Goal: Register for event/course: Sign up to attend an event or enroll in a course

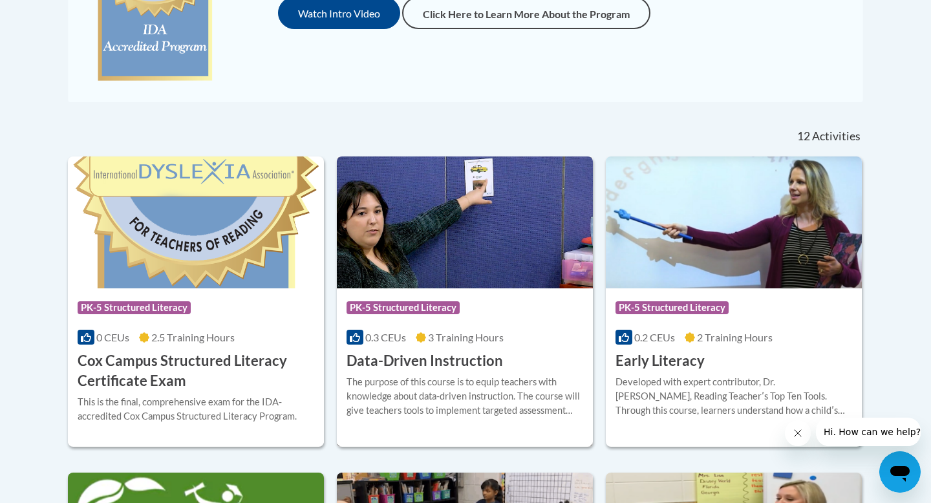
click at [522, 325] on div "Course Category: PK-5 Structured Literacy 0.3 CEUs 3 Training Hours COURSE Data…" at bounding box center [465, 329] width 256 height 83
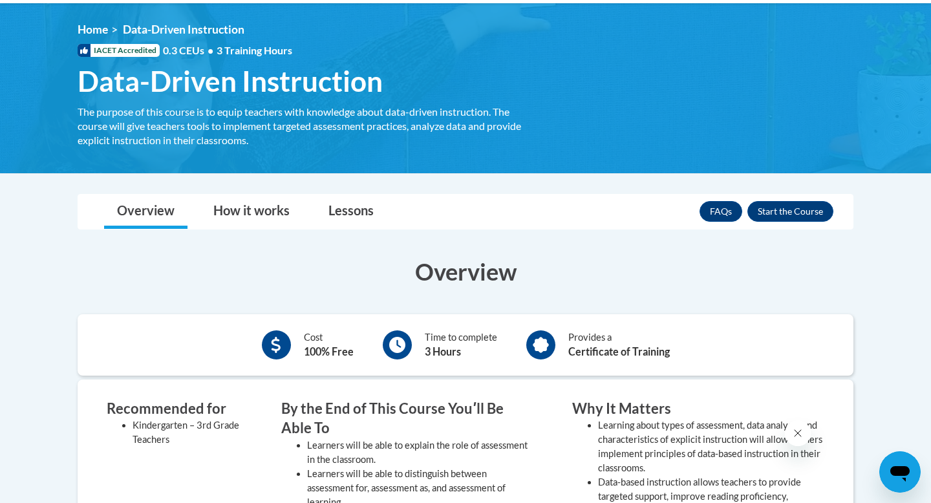
scroll to position [148, 0]
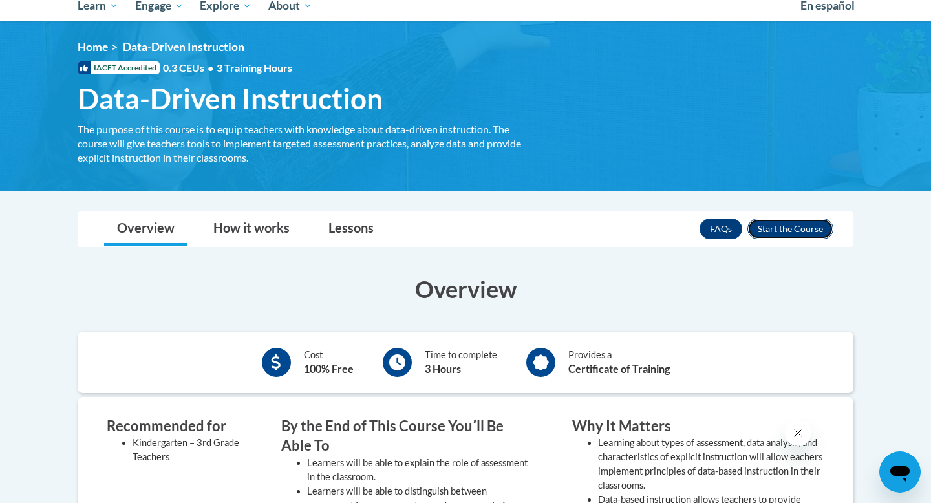
click at [787, 221] on button "Enroll" at bounding box center [790, 229] width 86 height 21
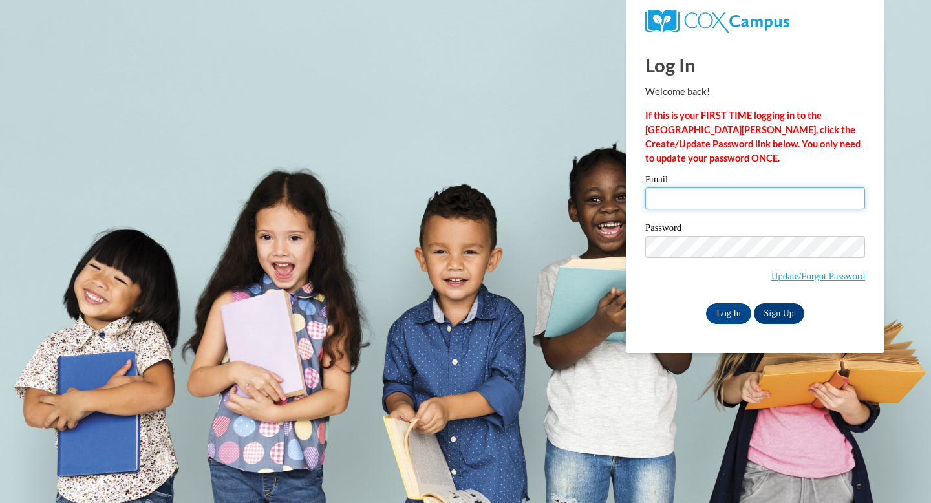
click at [776, 202] on input "Email" at bounding box center [755, 199] width 220 height 22
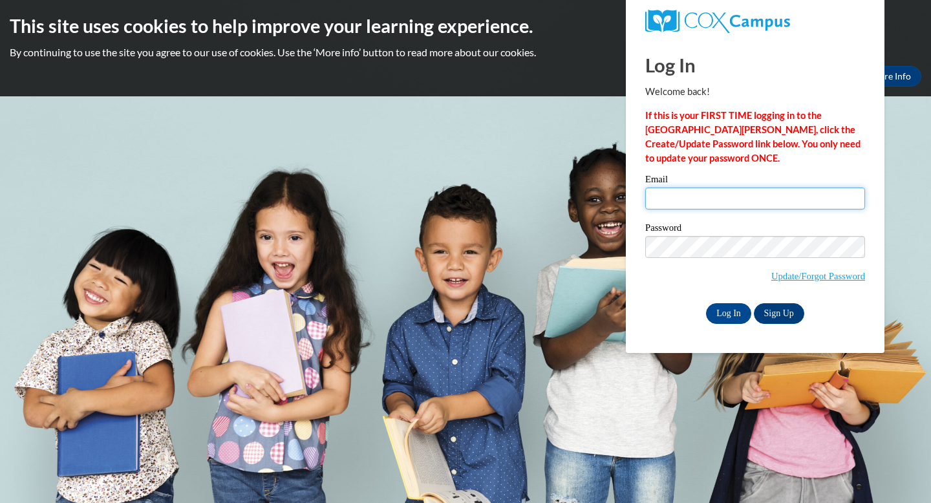
type input "madilyn.castlebe@gmail.com"
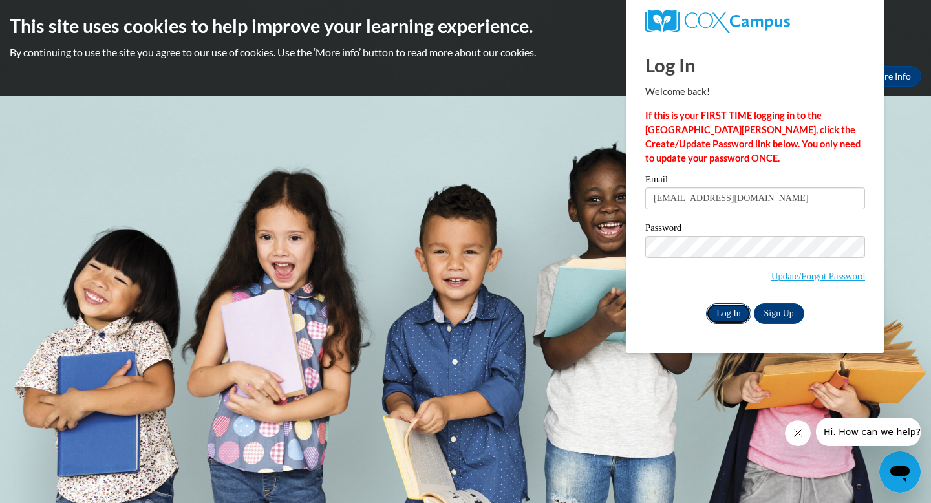
click at [726, 308] on input "Log In" at bounding box center [728, 313] width 45 height 21
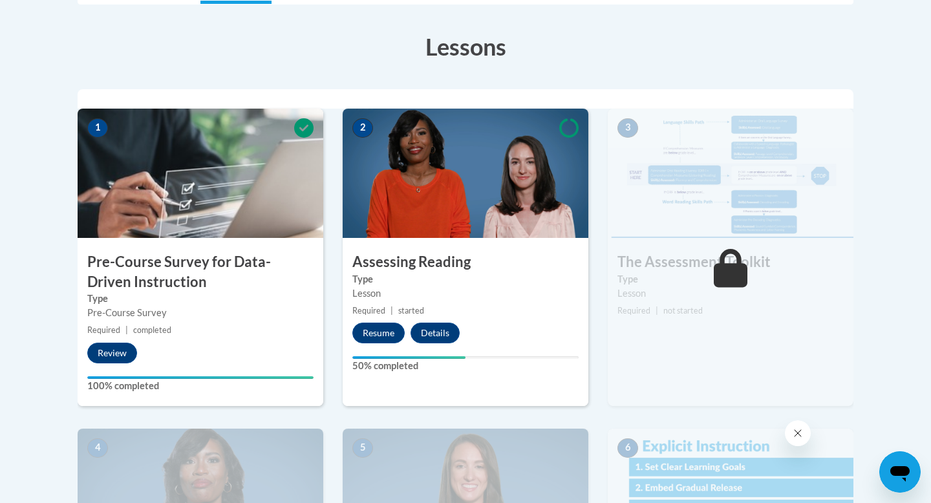
scroll to position [347, 0]
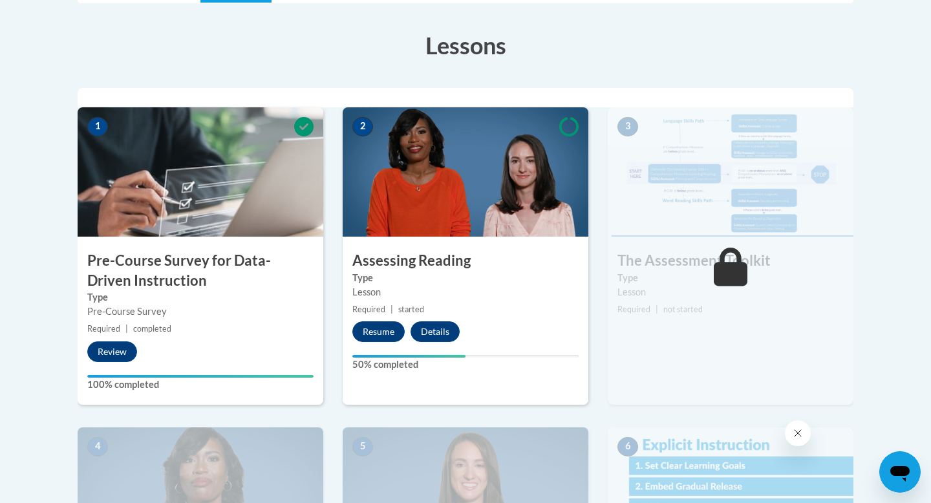
click at [150, 261] on h3 "Pre-Course Survey for Data-Driven Instruction" at bounding box center [201, 271] width 246 height 40
click at [115, 356] on button "Review" at bounding box center [112, 351] width 50 height 21
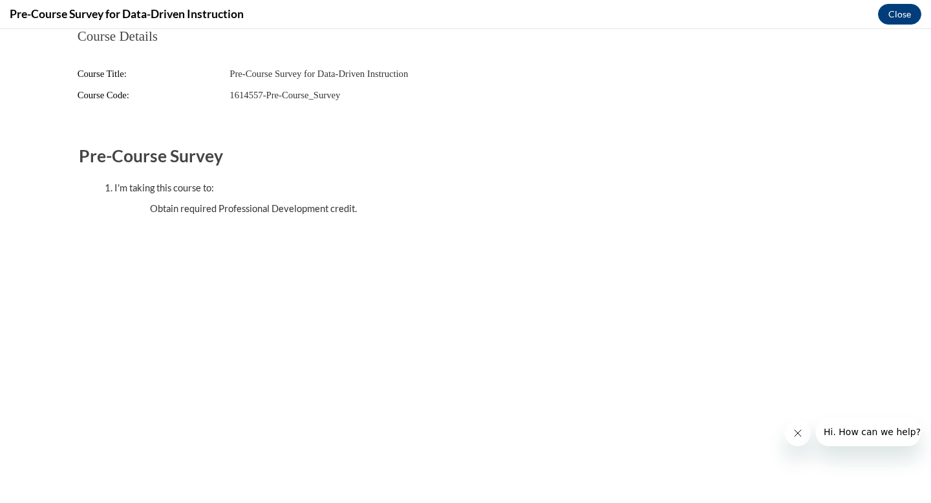
scroll to position [0, 0]
click at [884, 12] on button "Close" at bounding box center [899, 14] width 43 height 21
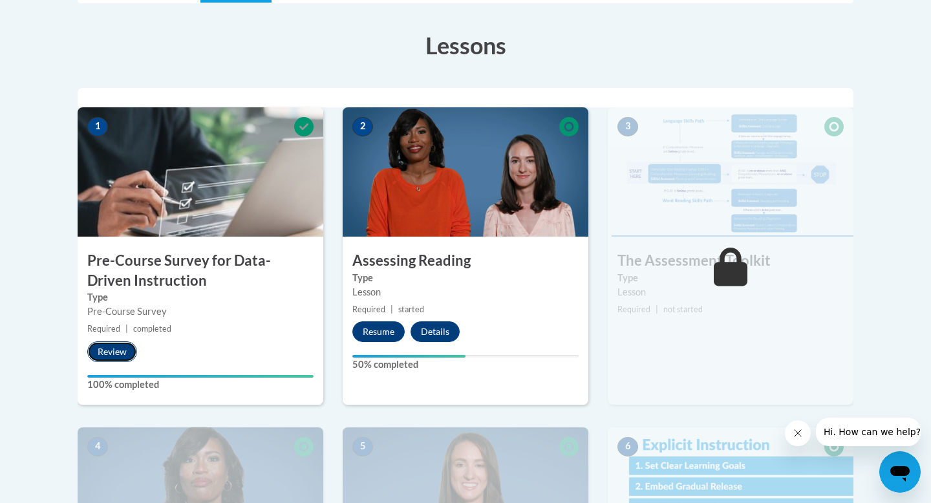
click at [115, 352] on button "Review" at bounding box center [112, 351] width 50 height 21
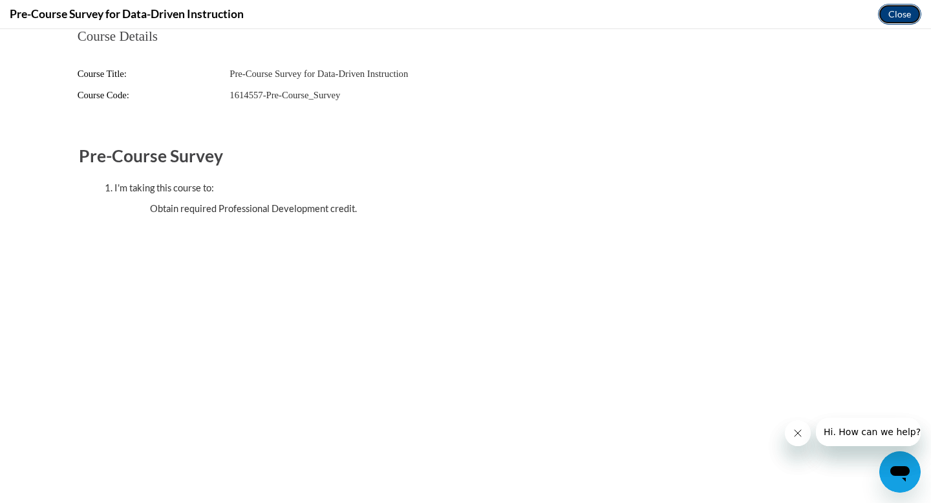
click at [892, 18] on button "Close" at bounding box center [899, 14] width 43 height 21
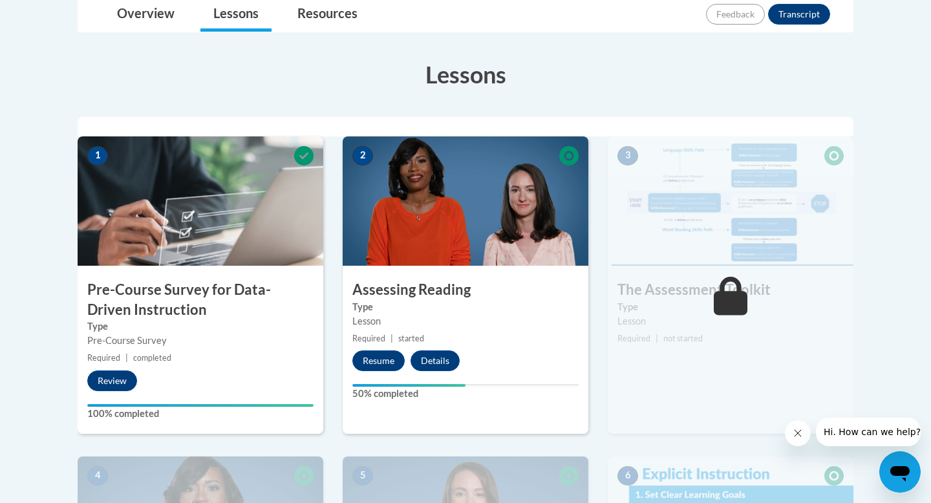
scroll to position [351, 0]
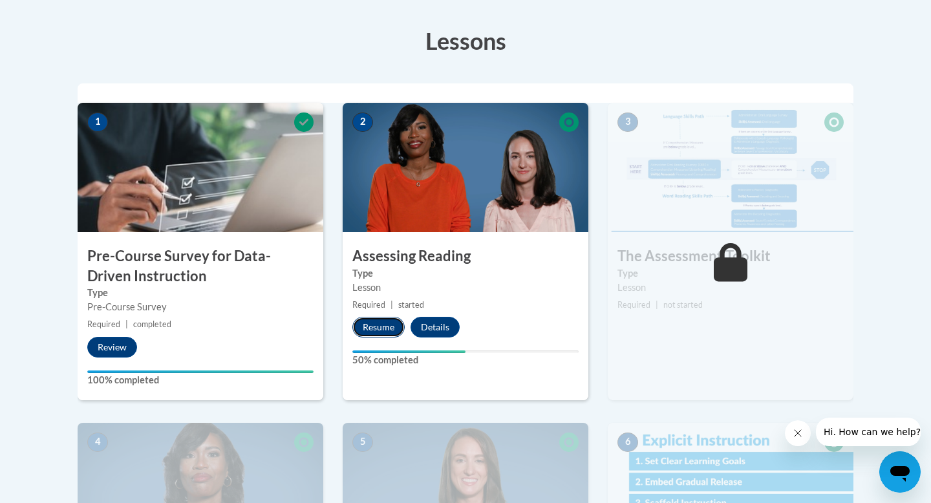
click at [360, 328] on button "Resume" at bounding box center [378, 327] width 52 height 21
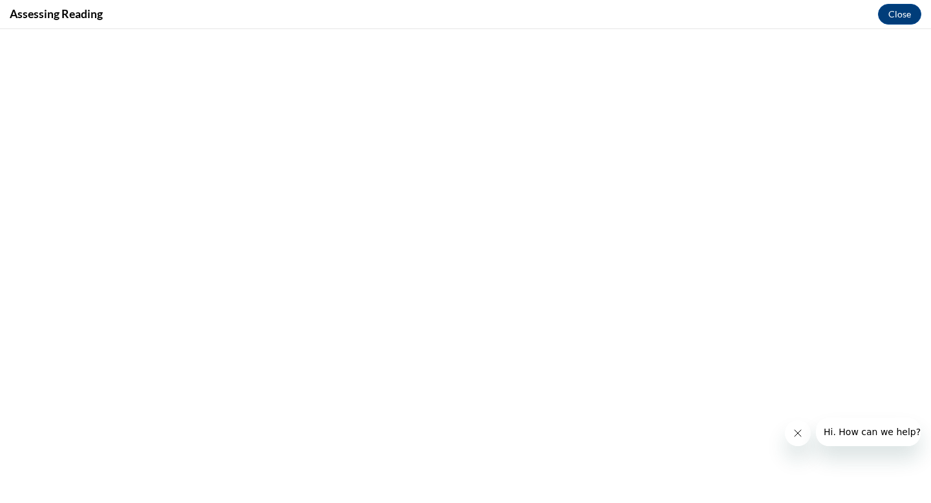
click at [795, 430] on icon "Close message from company" at bounding box center [798, 433] width 6 height 6
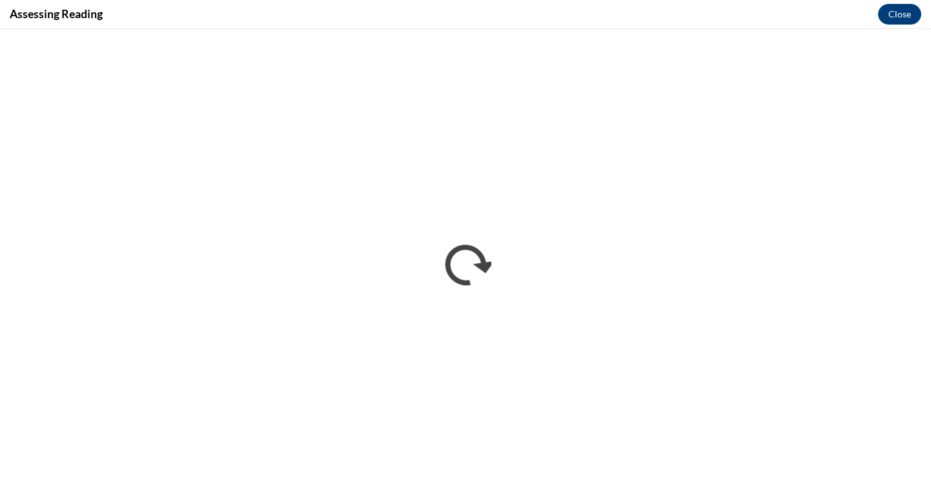
scroll to position [0, 0]
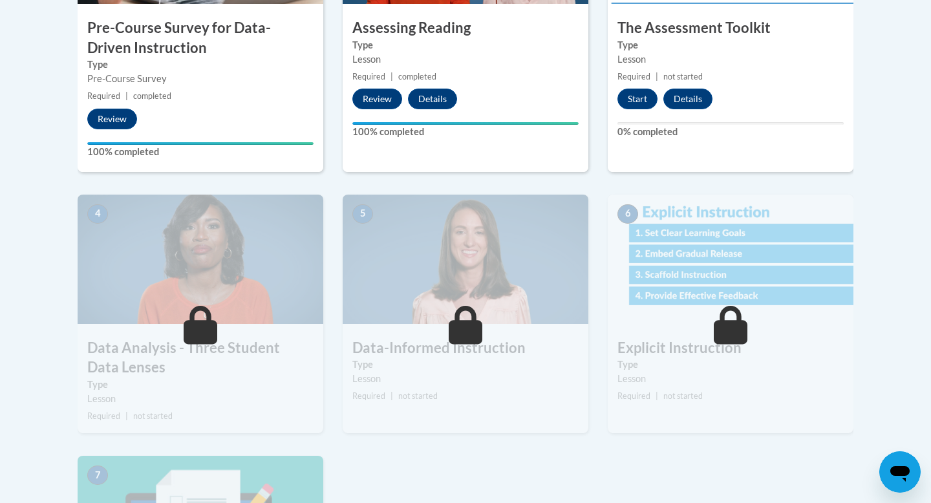
scroll to position [575, 0]
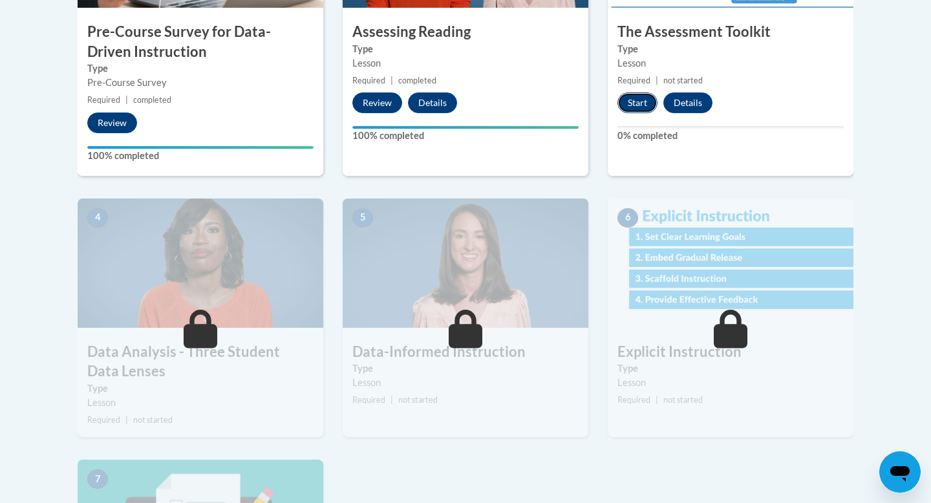
click at [627, 103] on button "Start" at bounding box center [638, 102] width 40 height 21
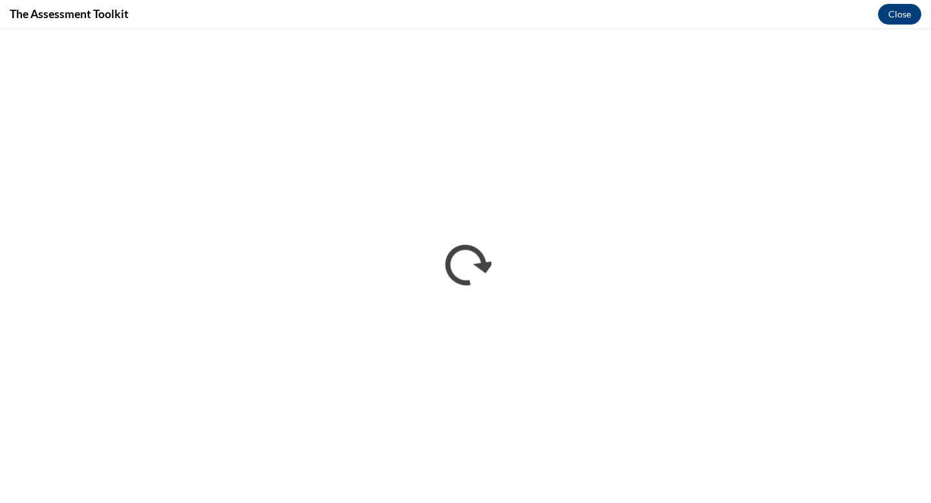
scroll to position [0, 0]
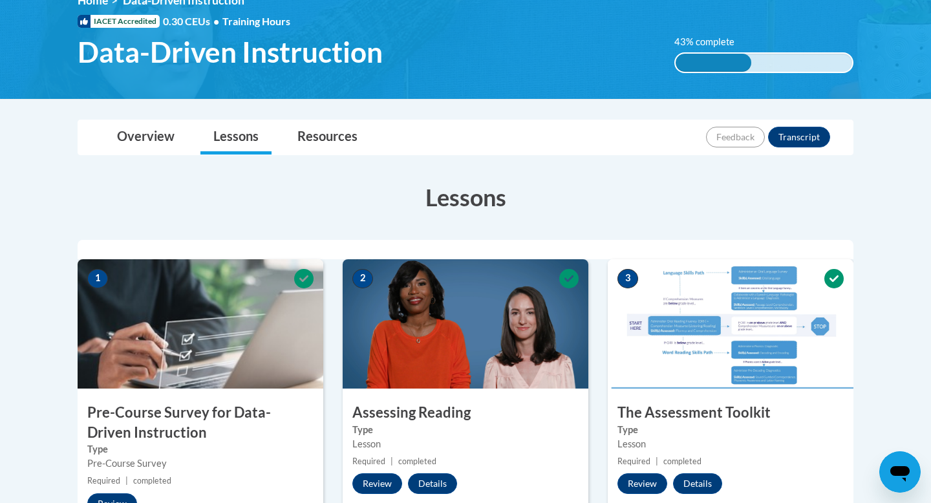
scroll to position [193, 0]
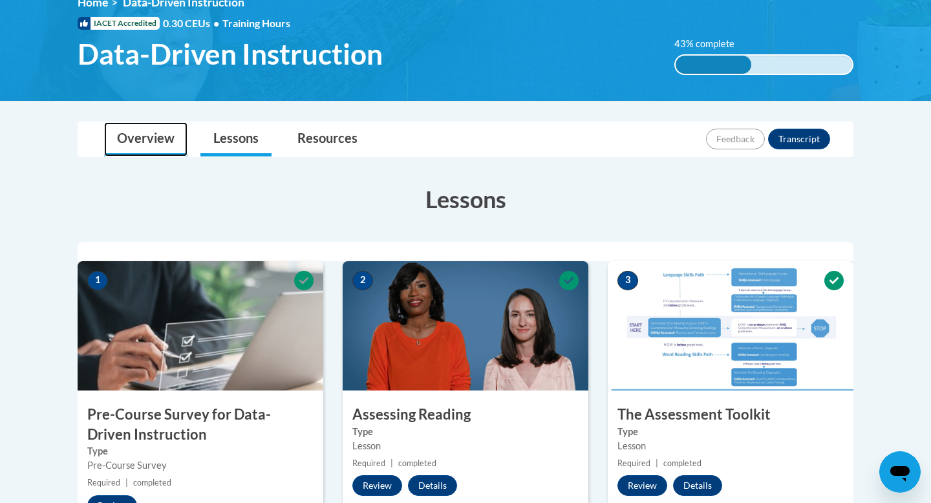
click at [137, 140] on link "Overview" at bounding box center [145, 139] width 83 height 34
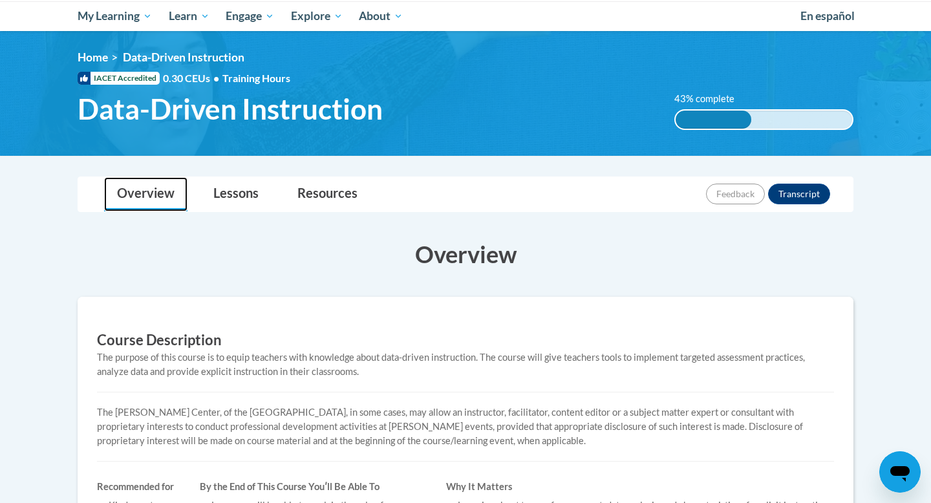
scroll to position [138, 0]
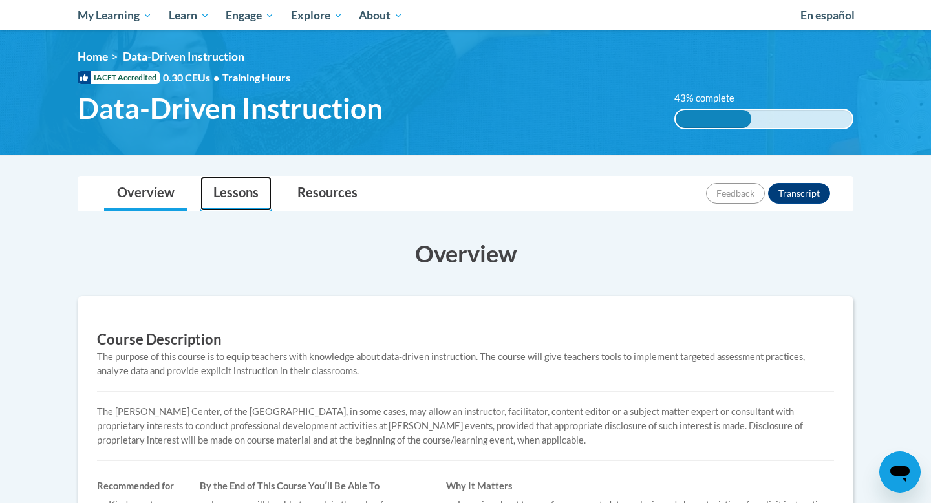
click at [255, 189] on link "Lessons" at bounding box center [235, 194] width 71 height 34
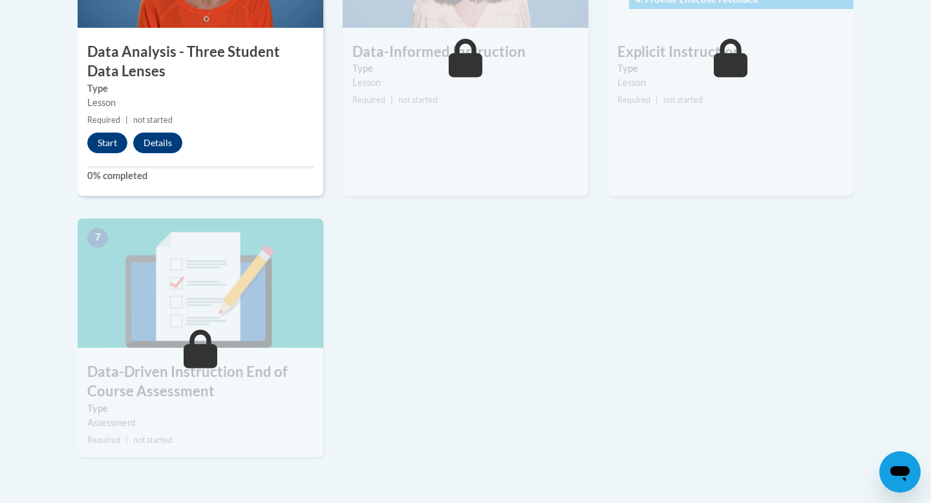
scroll to position [859, 0]
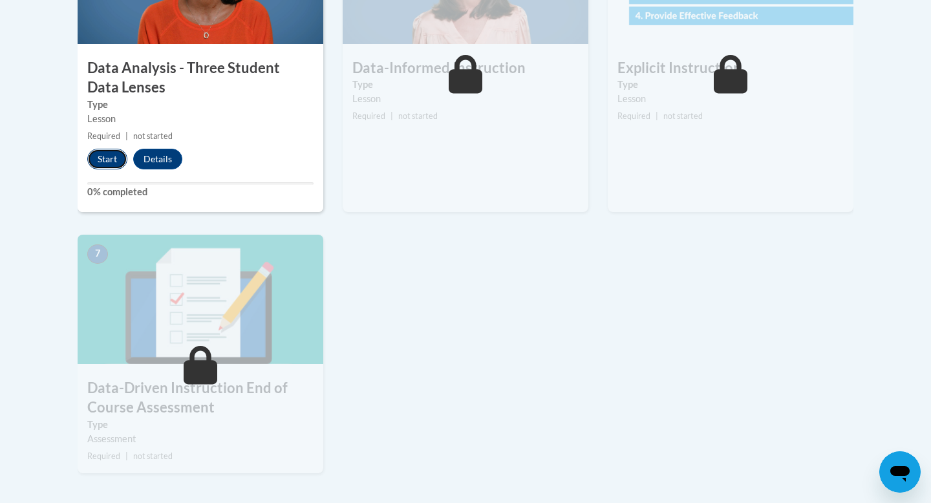
click at [102, 160] on button "Start" at bounding box center [107, 159] width 40 height 21
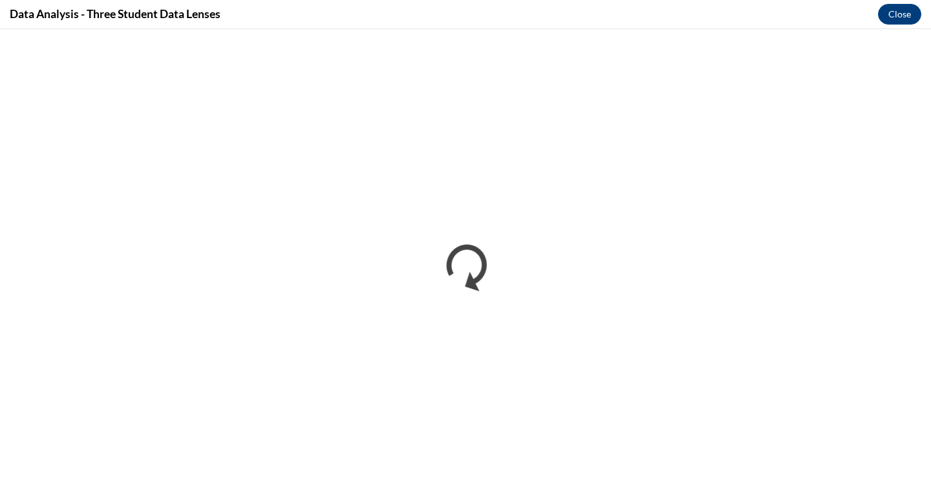
scroll to position [0, 0]
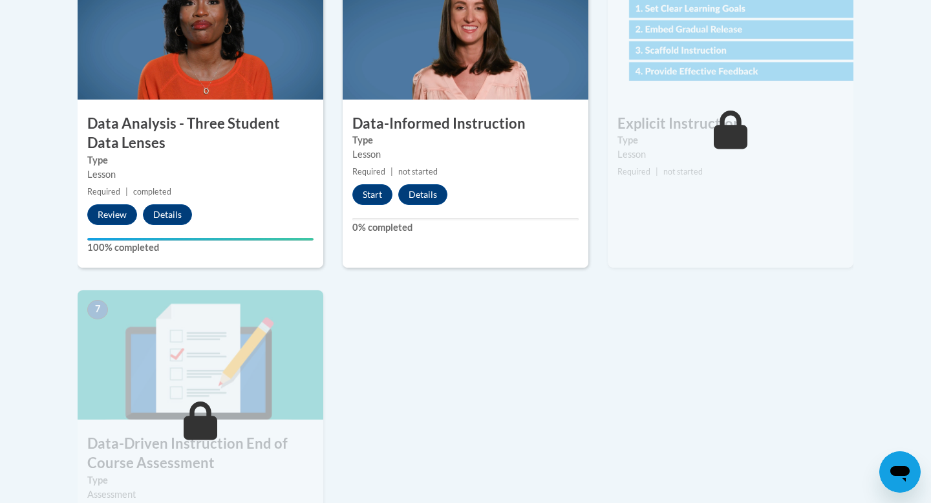
scroll to position [806, 0]
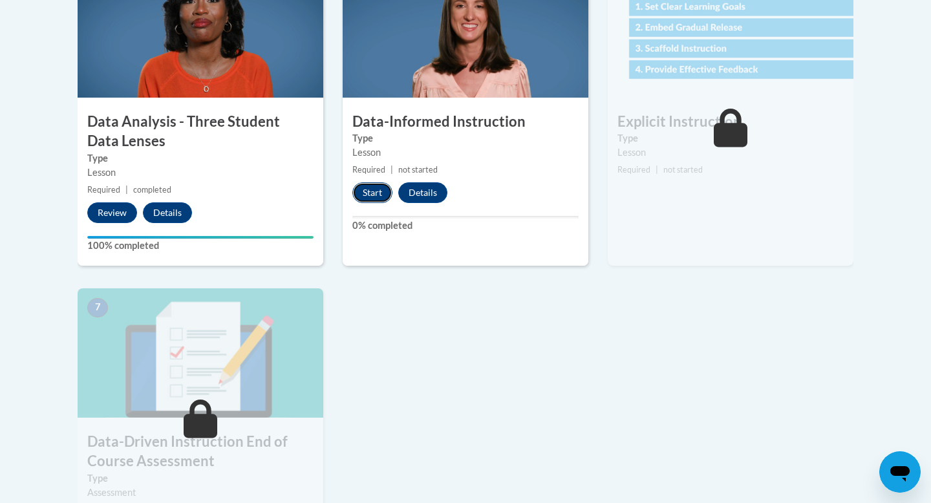
click at [372, 198] on button "Start" at bounding box center [372, 192] width 40 height 21
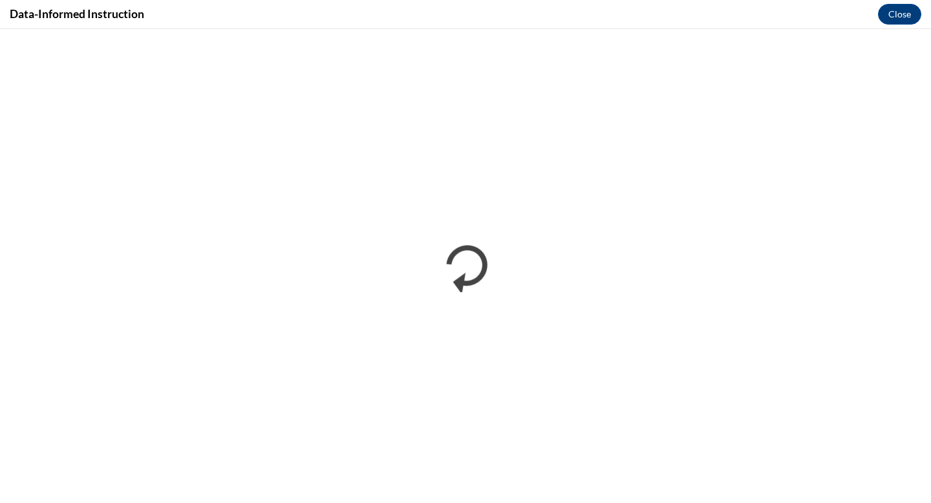
scroll to position [0, 0]
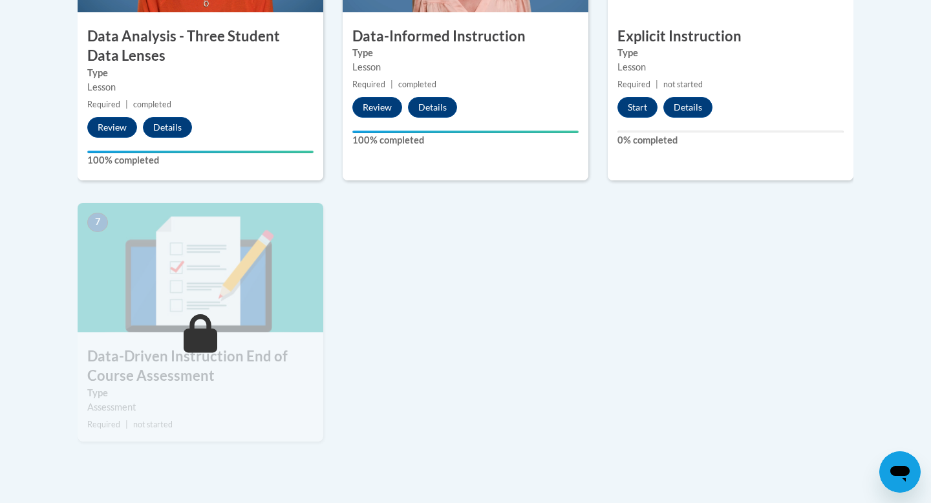
scroll to position [887, 0]
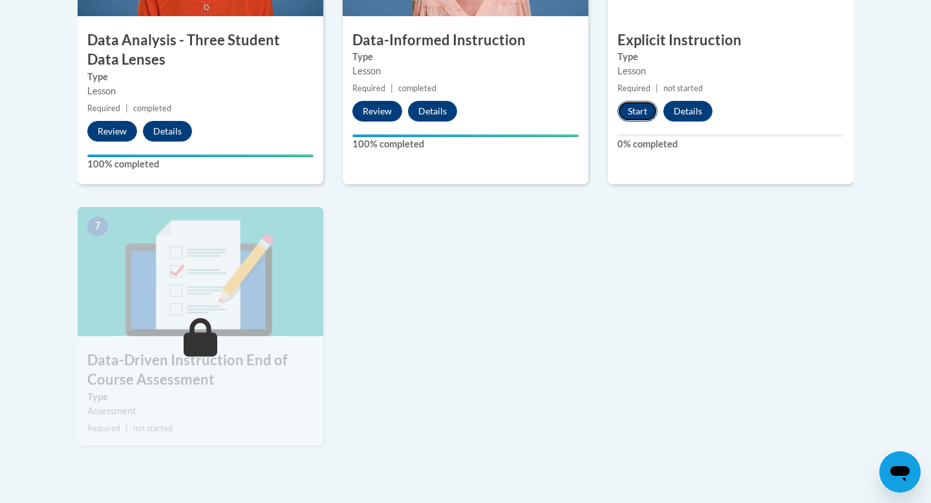
click at [649, 106] on button "Start" at bounding box center [638, 111] width 40 height 21
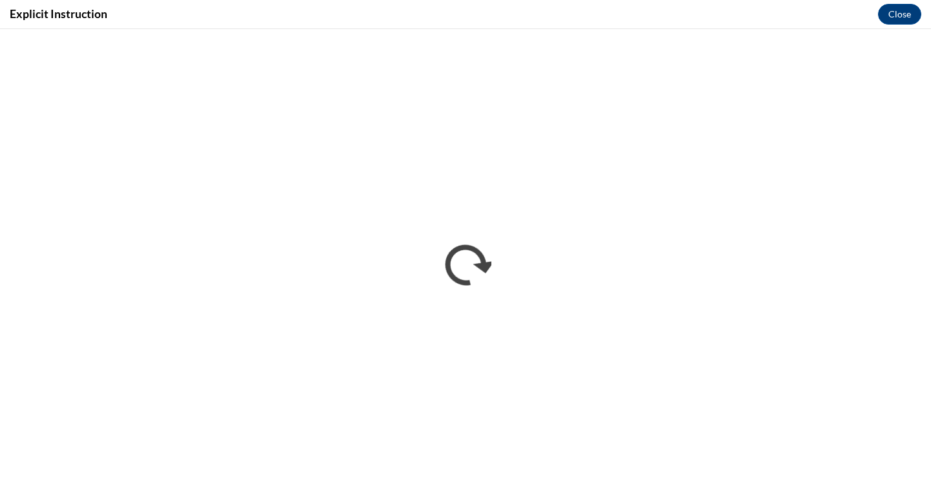
scroll to position [0, 0]
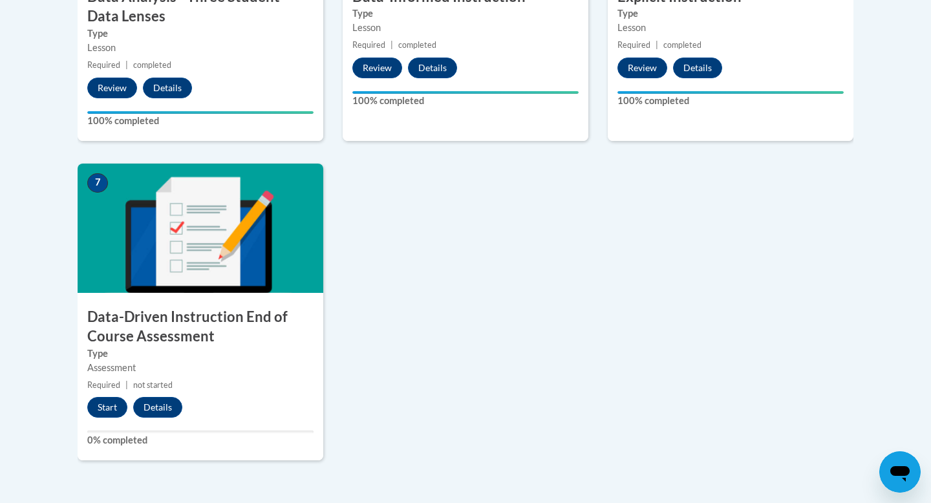
scroll to position [932, 0]
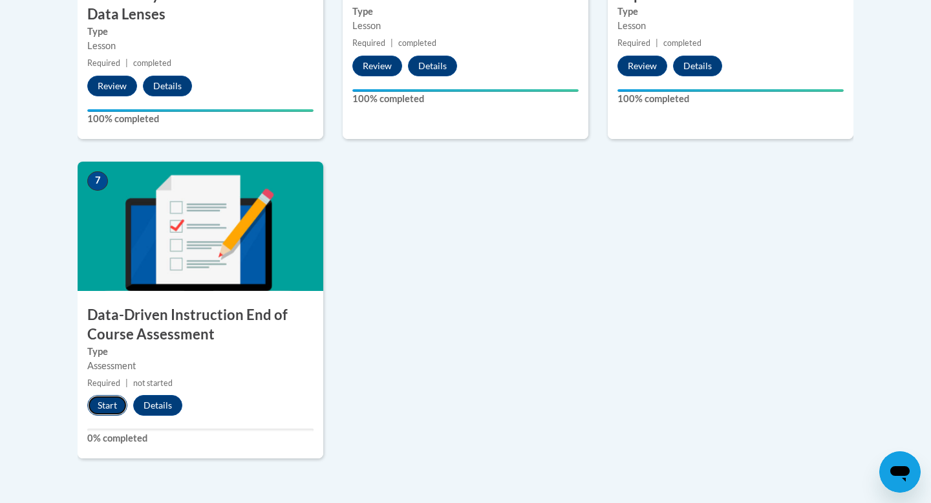
click at [103, 403] on button "Start" at bounding box center [107, 405] width 40 height 21
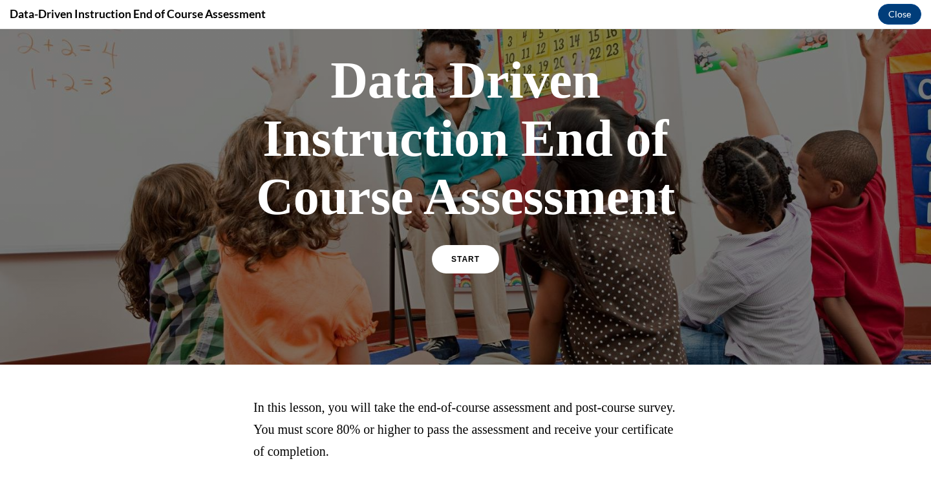
scroll to position [138, 0]
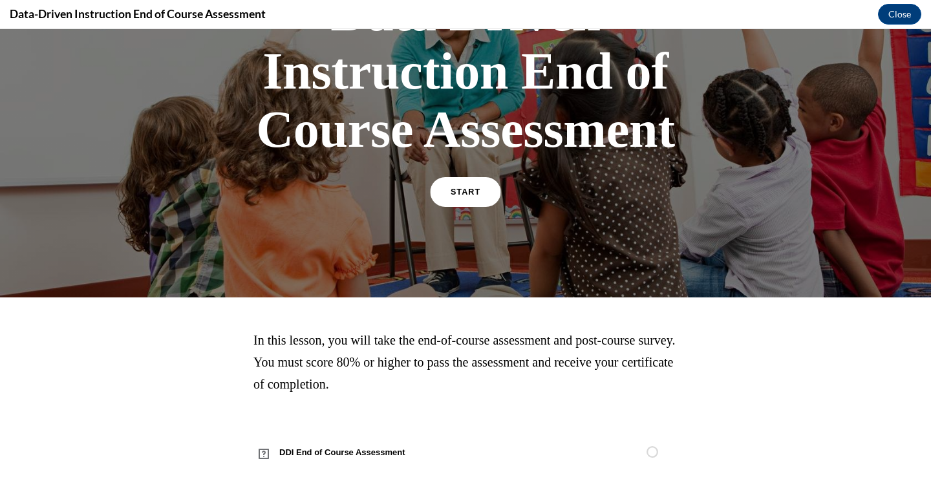
click at [453, 191] on span "START" at bounding box center [466, 193] width 30 height 10
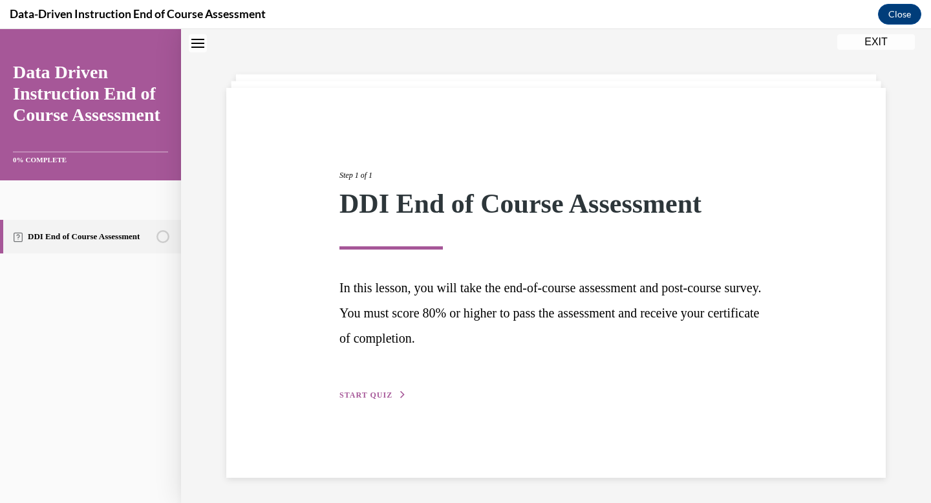
scroll to position [41, 0]
click at [368, 394] on span "START QUIZ" at bounding box center [365, 394] width 53 height 9
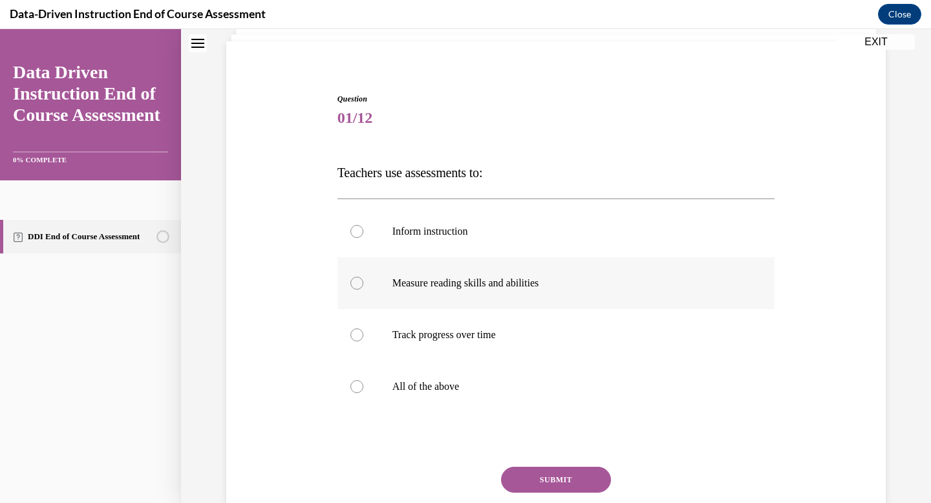
scroll to position [91, 0]
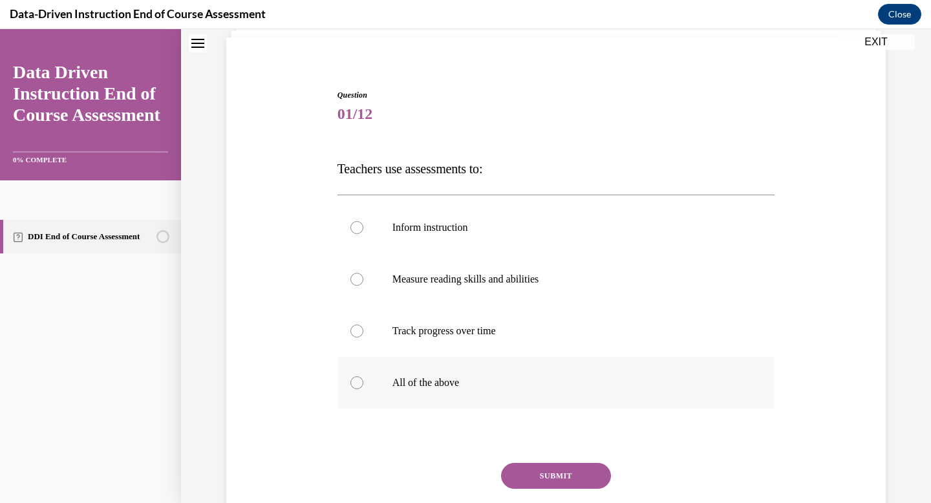
click at [442, 383] on p "All of the above" at bounding box center [568, 382] width 350 height 13
click at [363, 383] on input "All of the above" at bounding box center [356, 382] width 13 height 13
radio input "true"
click at [515, 466] on button "SUBMIT" at bounding box center [556, 476] width 110 height 26
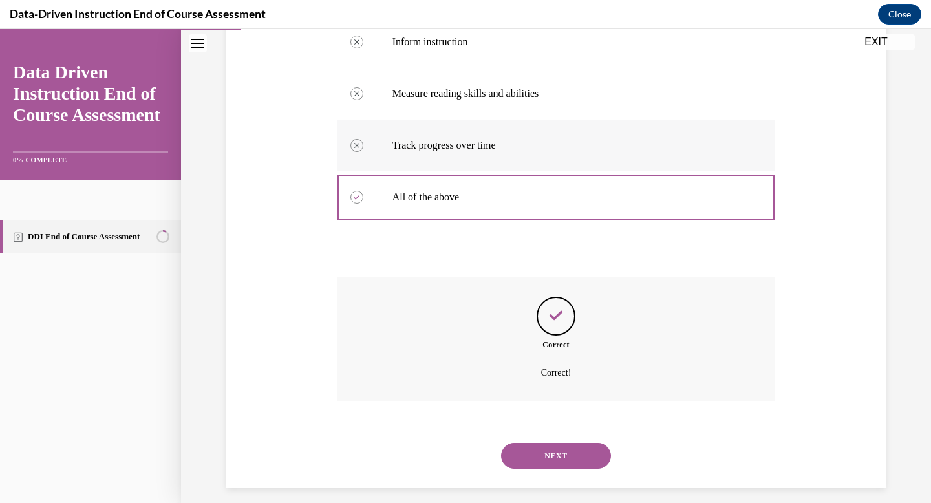
scroll to position [287, 0]
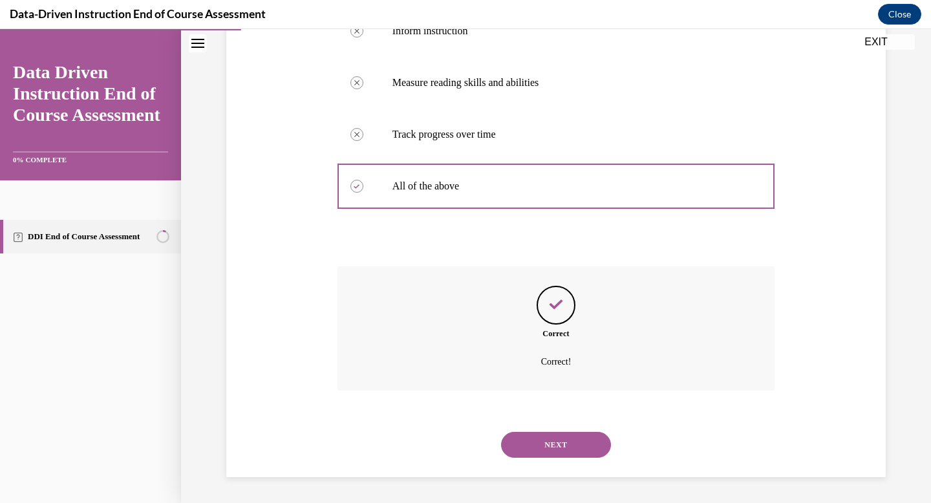
click at [544, 442] on button "NEXT" at bounding box center [556, 445] width 110 height 26
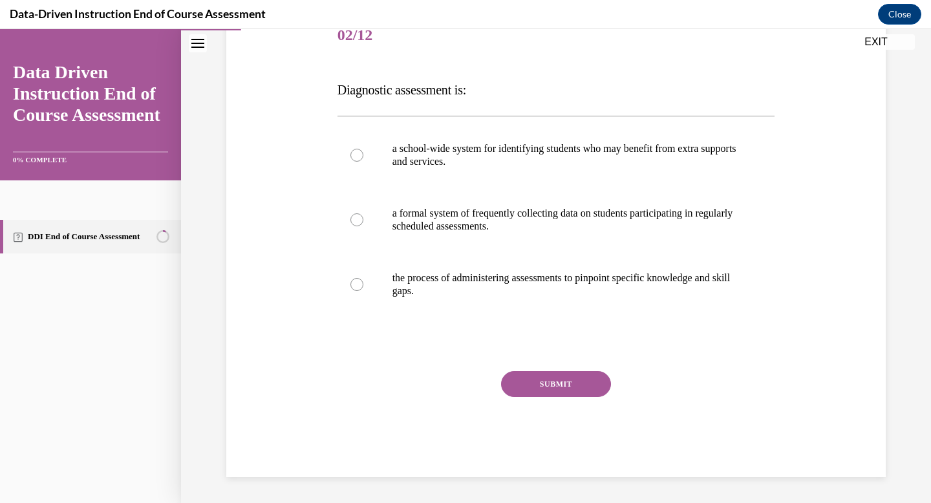
scroll to position [144, 0]
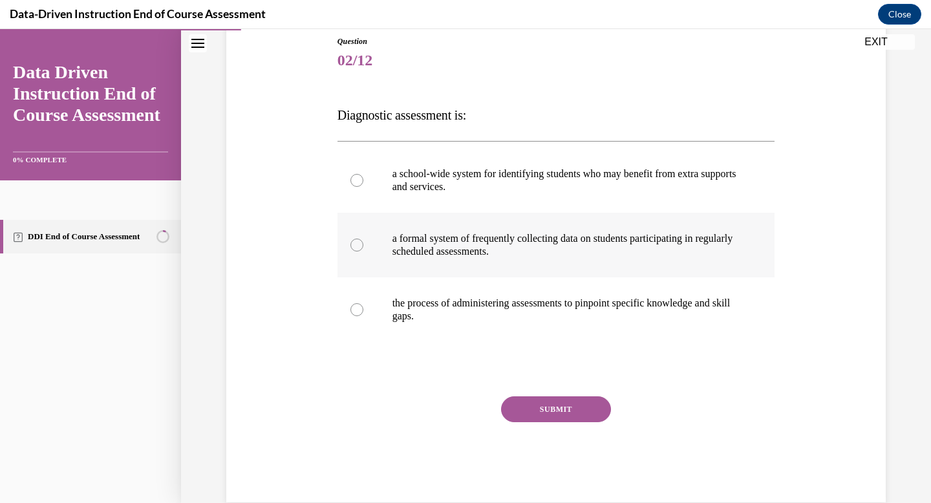
click at [466, 249] on p "a formal system of frequently collecting data on students participating in regu…" at bounding box center [568, 245] width 350 height 26
click at [363, 249] on input "a formal system of frequently collecting data on students participating in regu…" at bounding box center [356, 245] width 13 height 13
radio input "true"
click at [533, 409] on button "SUBMIT" at bounding box center [556, 409] width 110 height 26
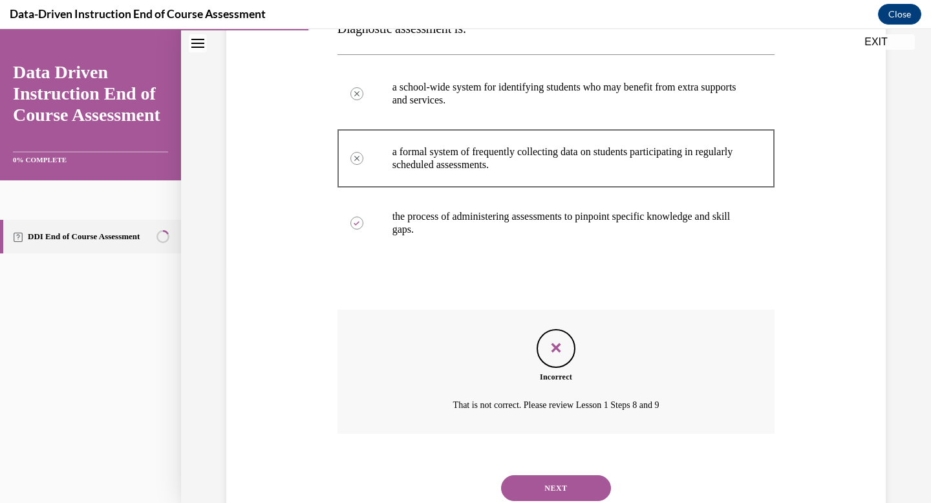
scroll to position [274, 0]
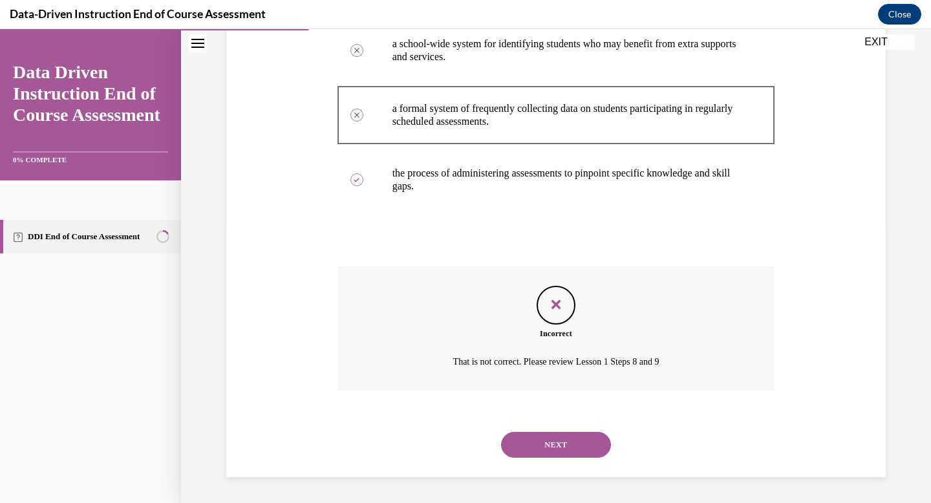
click at [539, 444] on button "NEXT" at bounding box center [556, 445] width 110 height 26
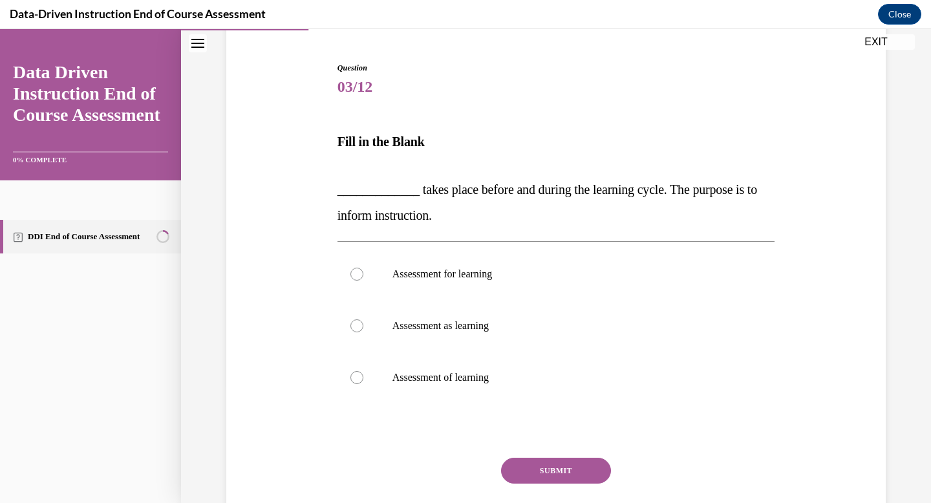
scroll to position [122, 0]
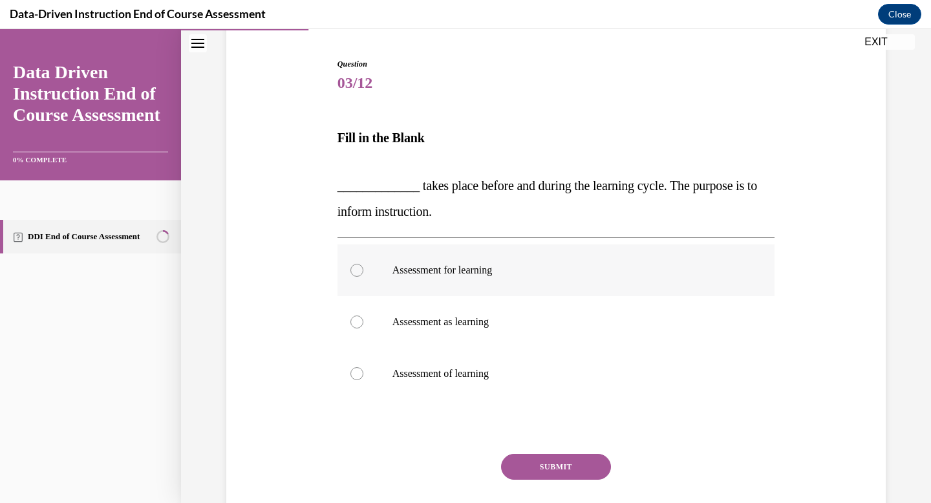
click at [484, 273] on p "Assessment for learning" at bounding box center [568, 270] width 350 height 13
click at [363, 273] on input "Assessment for learning" at bounding box center [356, 270] width 13 height 13
radio input "true"
click at [531, 459] on button "SUBMIT" at bounding box center [556, 467] width 110 height 26
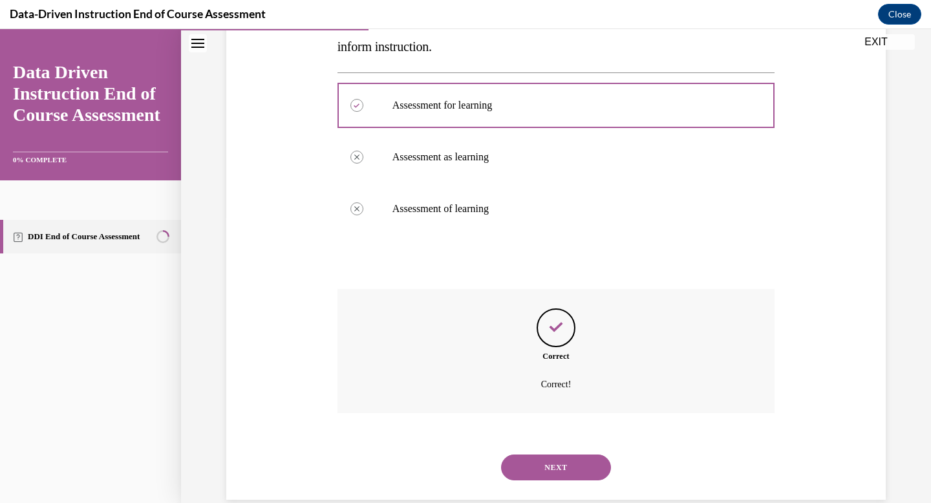
scroll to position [309, 0]
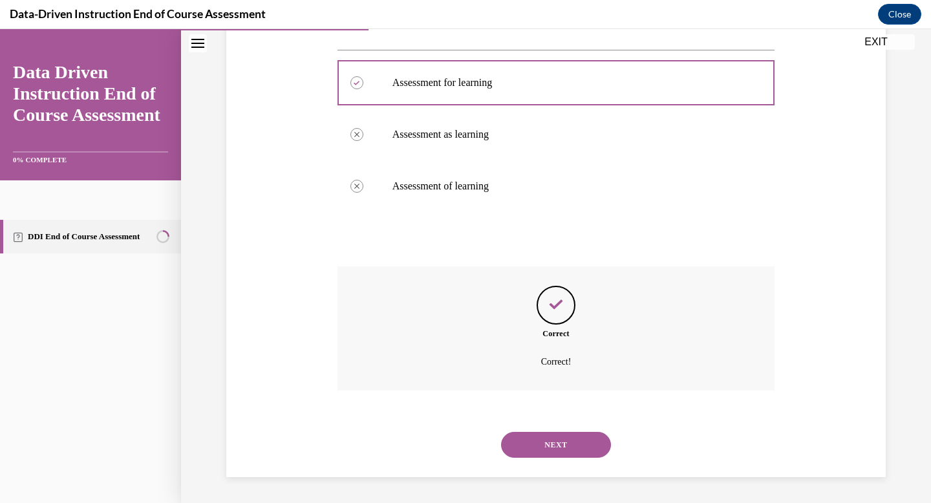
click at [557, 443] on button "NEXT" at bounding box center [556, 445] width 110 height 26
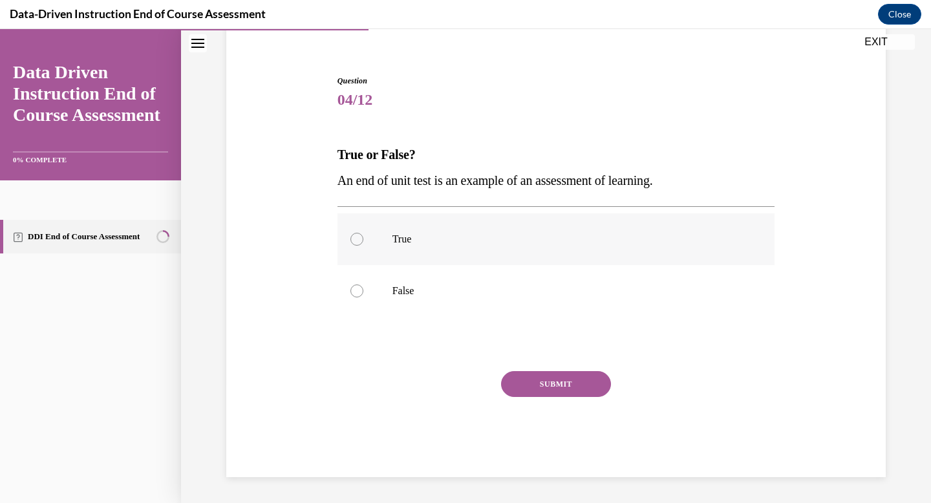
click at [479, 240] on p "True" at bounding box center [568, 239] width 350 height 13
click at [363, 240] on input "True" at bounding box center [356, 239] width 13 height 13
radio input "true"
click at [537, 387] on button "SUBMIT" at bounding box center [556, 384] width 110 height 26
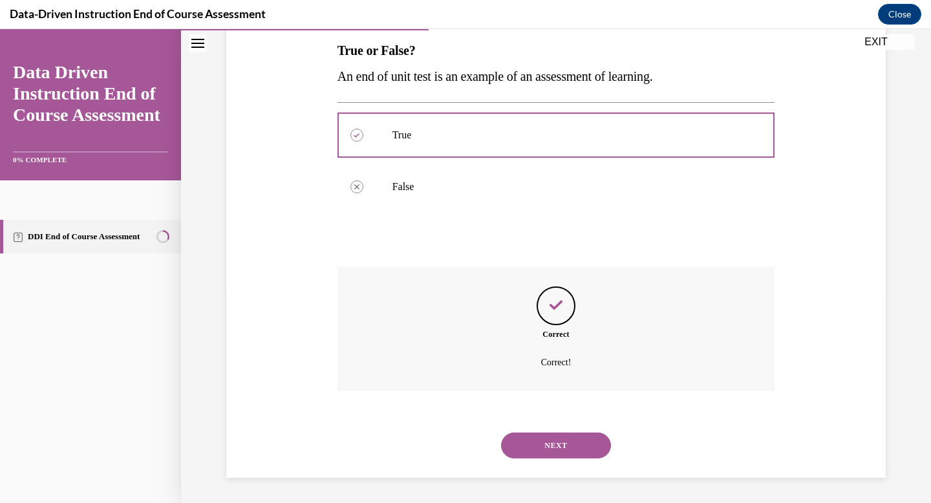
scroll to position [210, 0]
click at [546, 446] on button "NEXT" at bounding box center [556, 445] width 110 height 26
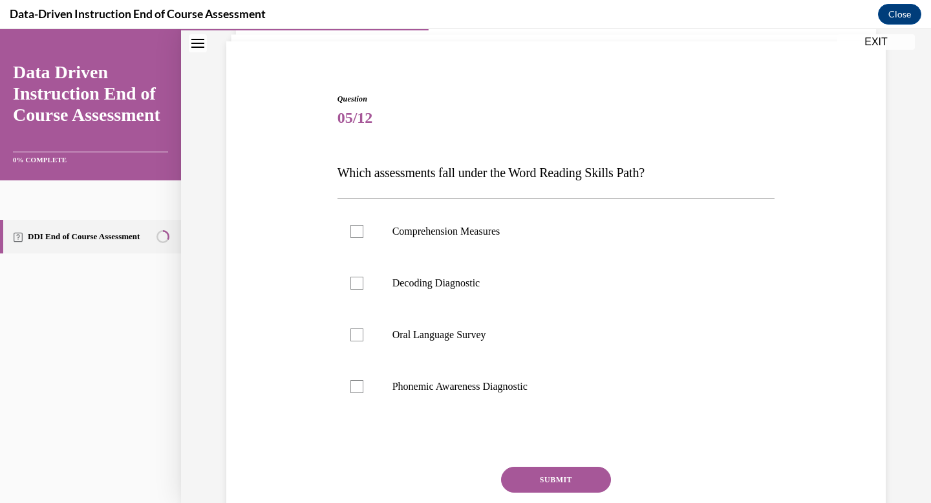
scroll to position [100, 0]
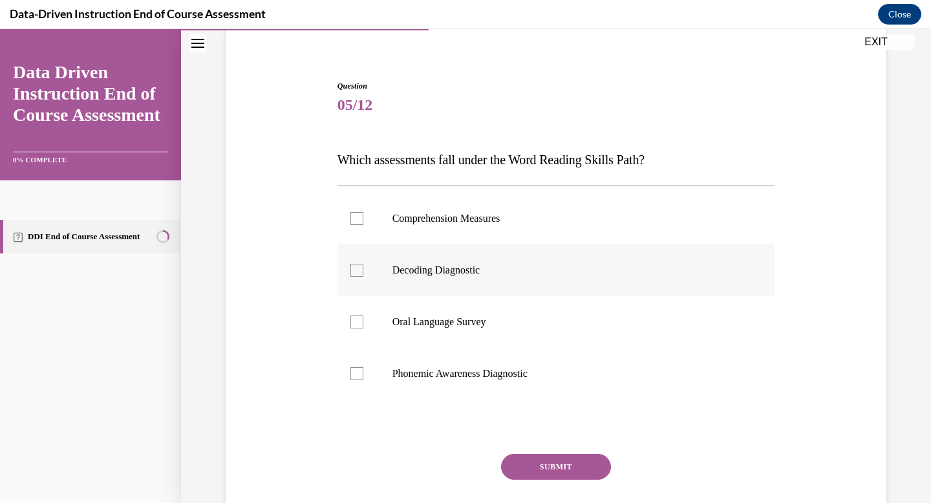
click at [443, 276] on p "Decoding Diagnostic" at bounding box center [568, 270] width 350 height 13
click at [363, 276] on input "Decoding Diagnostic" at bounding box center [356, 270] width 13 height 13
checkbox input "true"
click at [457, 323] on p "Oral Language Survey" at bounding box center [568, 322] width 350 height 13
click at [363, 323] on input "Oral Language Survey" at bounding box center [356, 322] width 13 height 13
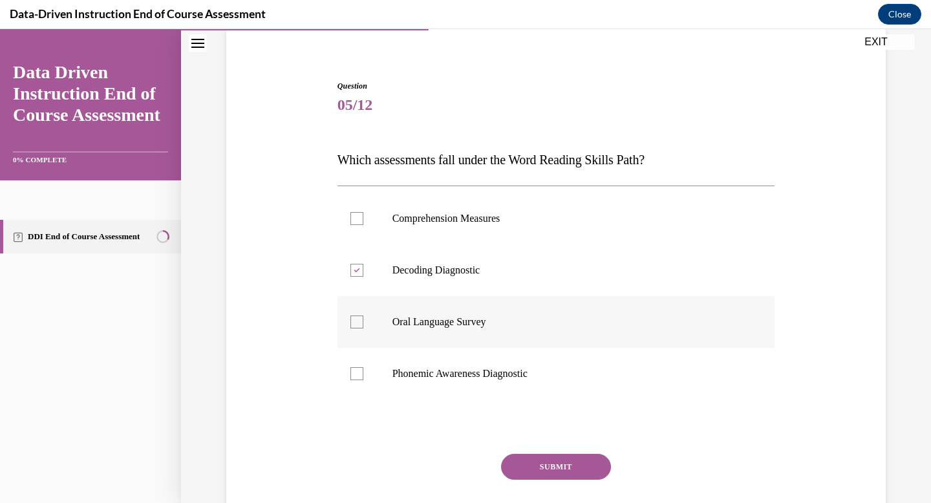
checkbox input "true"
click at [478, 230] on label "Comprehension Measures" at bounding box center [557, 219] width 438 height 52
click at [363, 225] on input "Comprehension Measures" at bounding box center [356, 218] width 13 height 13
checkbox input "true"
click at [498, 377] on p "Phonemic Awareness Diagnostic" at bounding box center [568, 373] width 350 height 13
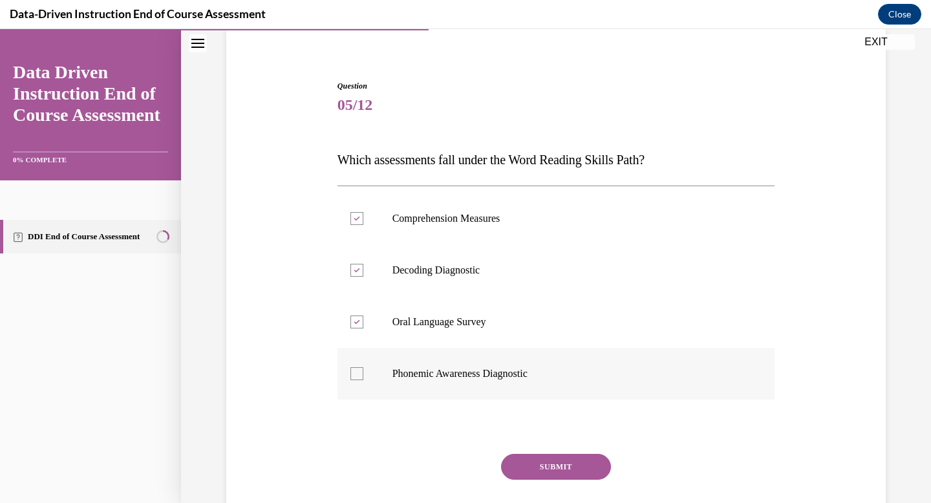
click at [363, 377] on input "Phonemic Awareness Diagnostic" at bounding box center [356, 373] width 13 height 13
checkbox input "true"
click at [544, 464] on button "SUBMIT" at bounding box center [556, 467] width 110 height 26
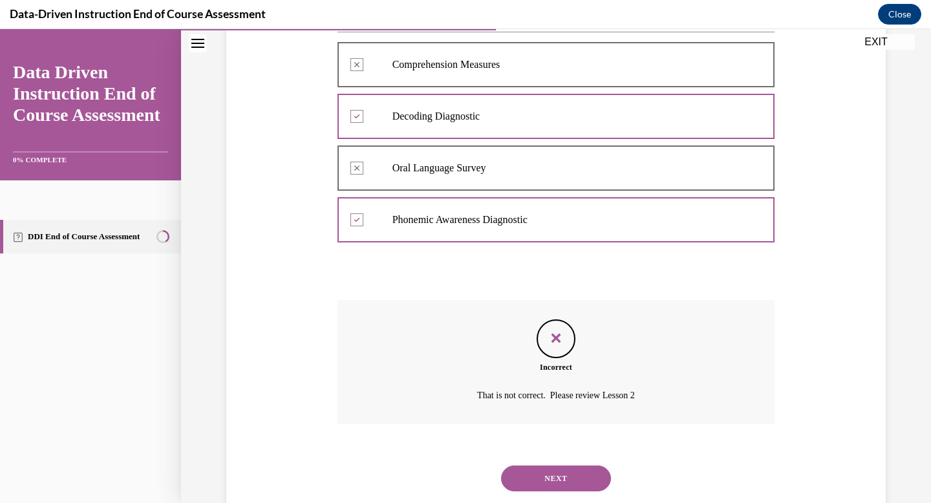
scroll to position [287, 0]
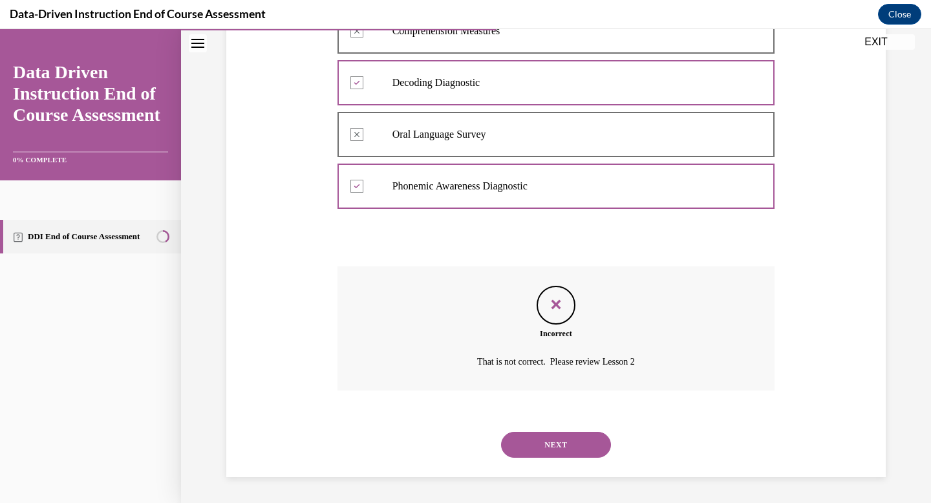
click at [551, 437] on button "NEXT" at bounding box center [556, 445] width 110 height 26
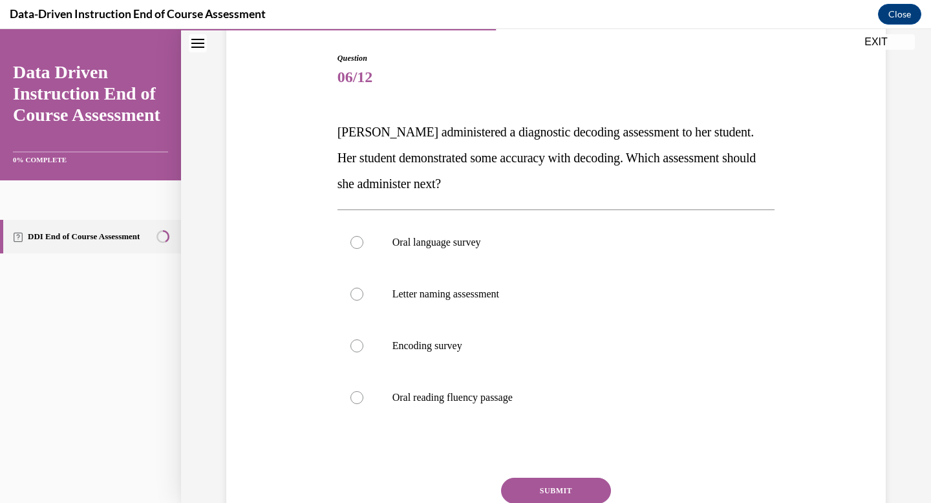
scroll to position [133, 0]
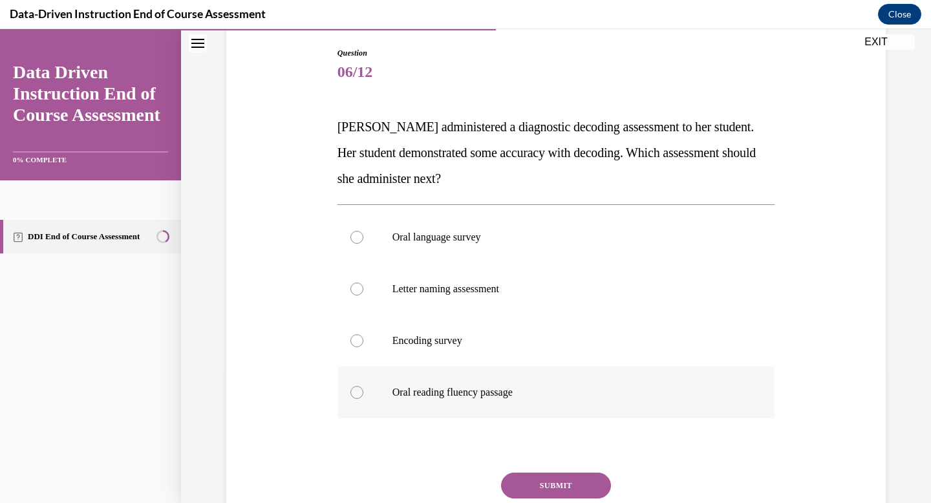
drag, startPoint x: 336, startPoint y: 125, endPoint x: 535, endPoint y: 393, distance: 333.8
click at [535, 393] on div "Question 06/12 Mrs. Lee administered a diagnostic decoding assessment to her st…" at bounding box center [556, 303] width 444 height 551
copy div "Mrs. Lee administered a diagnostic decoding assessment to her student. Her stud…"
click at [446, 391] on p "Oral reading fluency passage" at bounding box center [568, 392] width 350 height 13
click at [363, 391] on input "Oral reading fluency passage" at bounding box center [356, 392] width 13 height 13
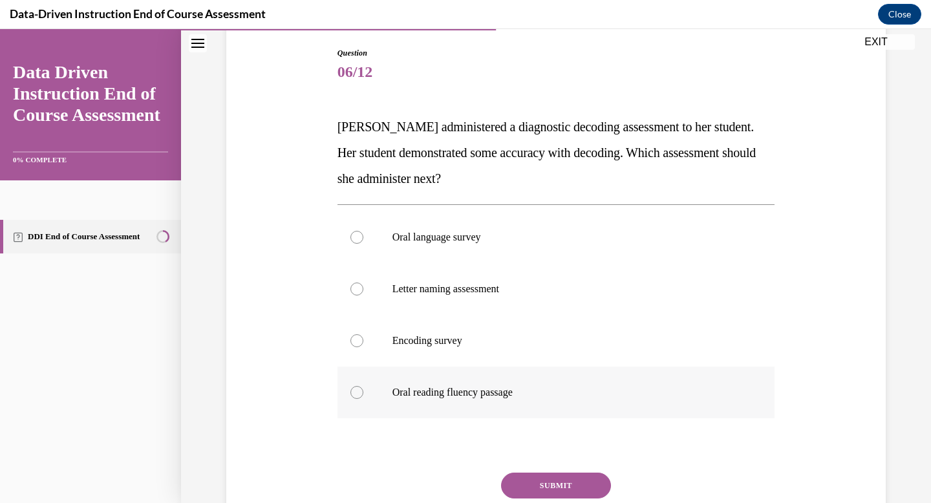
radio input "true"
click at [565, 486] on button "SUBMIT" at bounding box center [556, 486] width 110 height 26
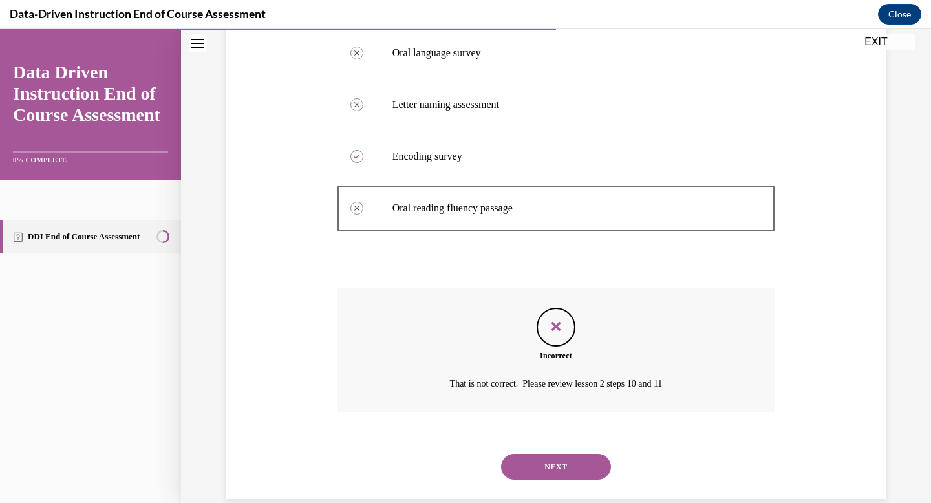
scroll to position [339, 0]
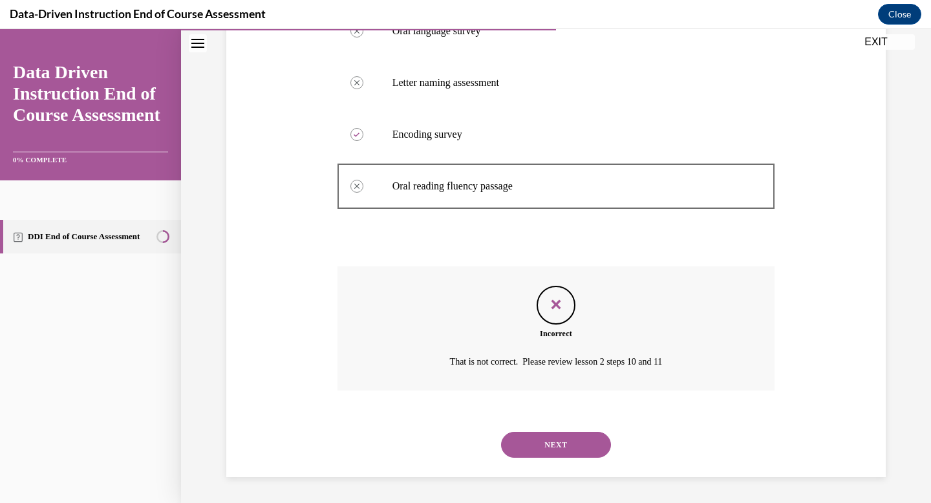
click at [553, 446] on button "NEXT" at bounding box center [556, 445] width 110 height 26
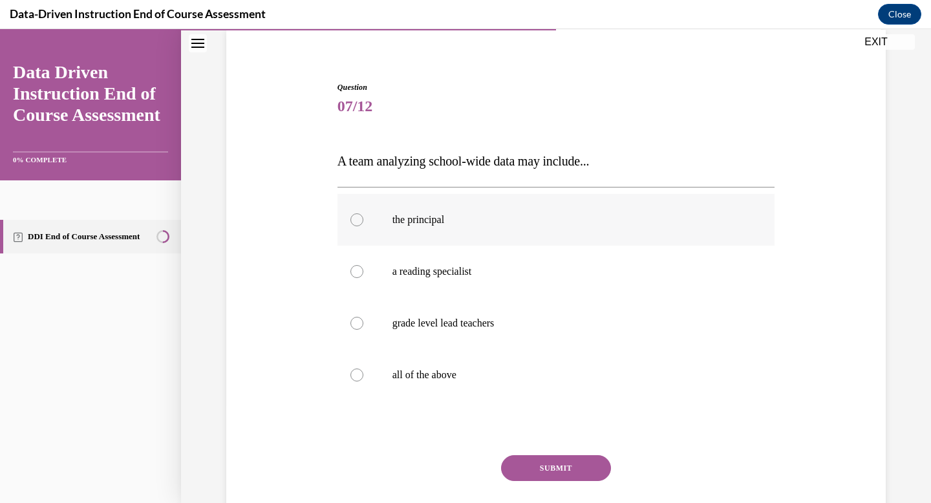
scroll to position [102, 0]
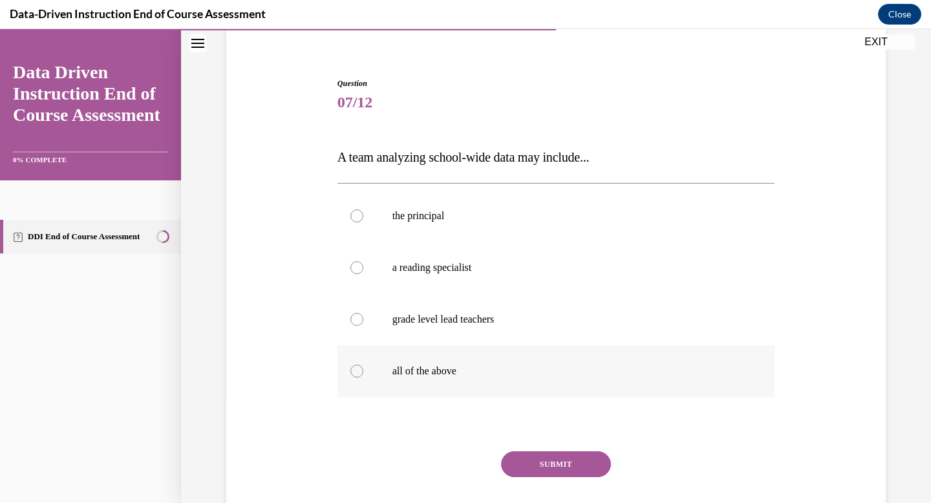
click at [436, 366] on p "all of the above" at bounding box center [568, 371] width 350 height 13
click at [363, 366] on input "all of the above" at bounding box center [356, 371] width 13 height 13
radio input "true"
click at [519, 466] on button "SUBMIT" at bounding box center [556, 464] width 110 height 26
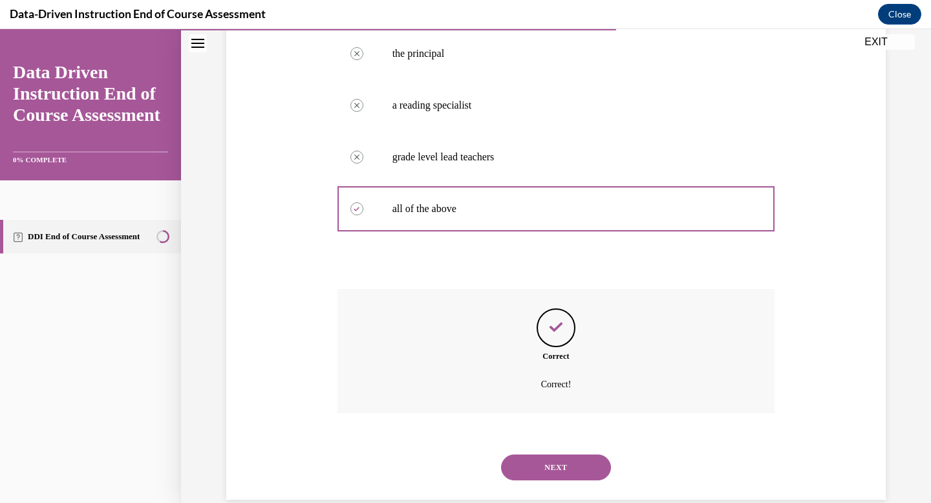
scroll to position [287, 0]
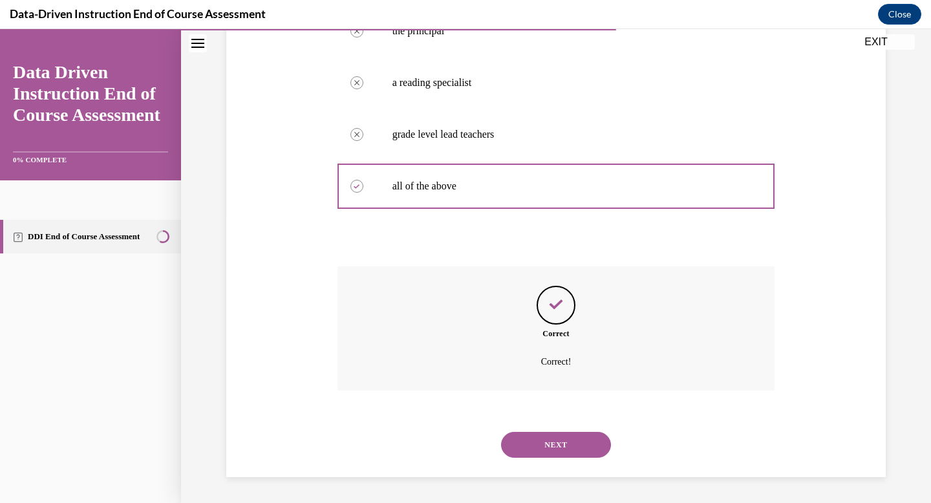
click at [536, 455] on button "NEXT" at bounding box center [556, 445] width 110 height 26
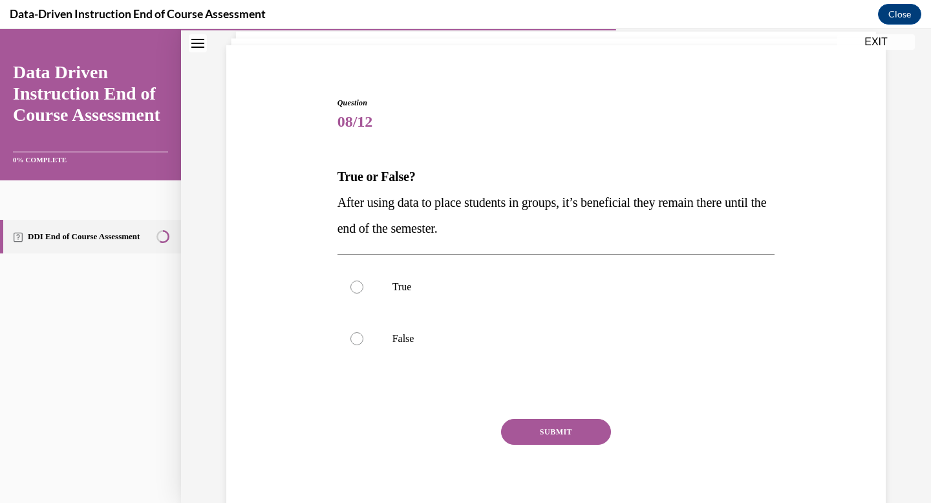
scroll to position [131, 0]
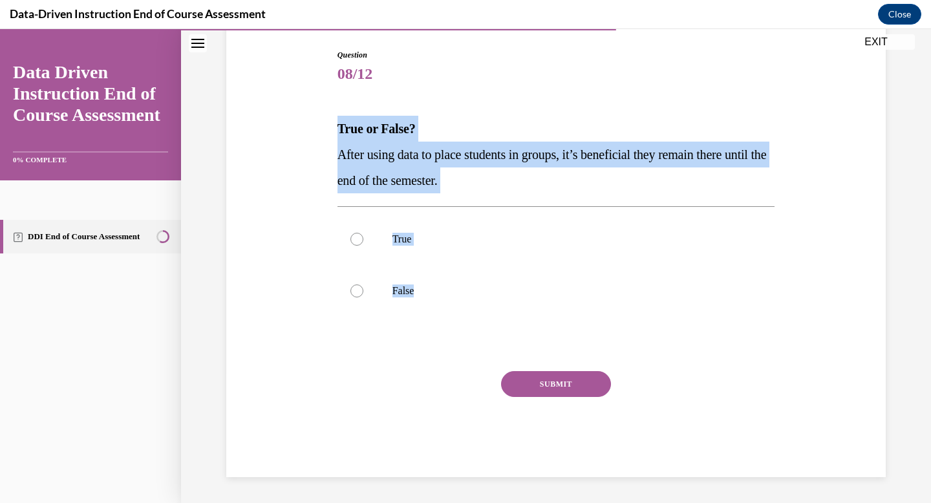
drag, startPoint x: 337, startPoint y: 125, endPoint x: 449, endPoint y: 332, distance: 235.8
click at [449, 333] on div "Question 08/12 True or False? After using data to place students in groups, it’…" at bounding box center [557, 263] width 438 height 428
copy div "True or False? After using data to place students in groups, it’s beneficial th…"
click at [398, 283] on label "False" at bounding box center [557, 291] width 438 height 52
click at [363, 285] on input "False" at bounding box center [356, 291] width 13 height 13
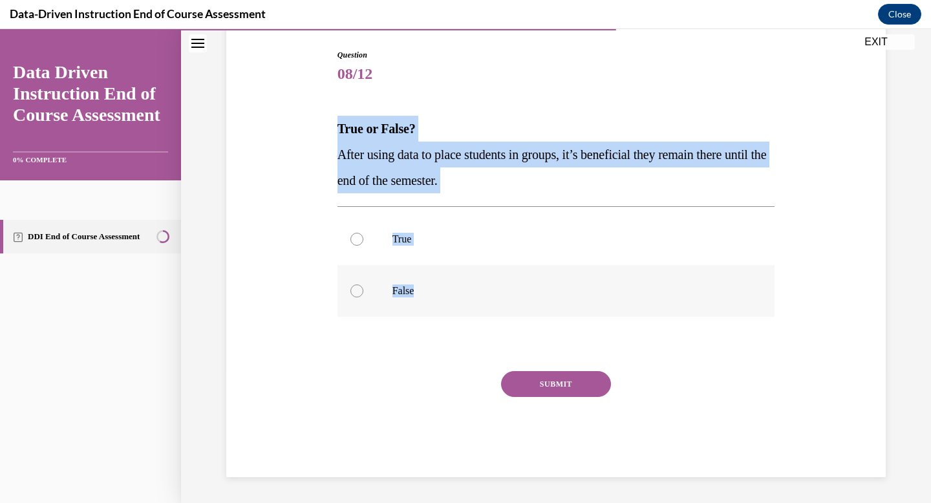
radio input "true"
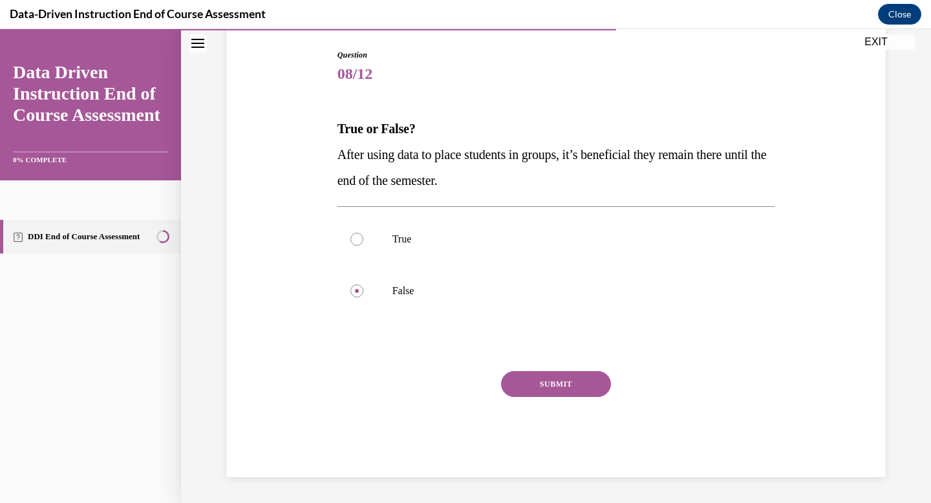
click at [522, 374] on button "SUBMIT" at bounding box center [556, 384] width 110 height 26
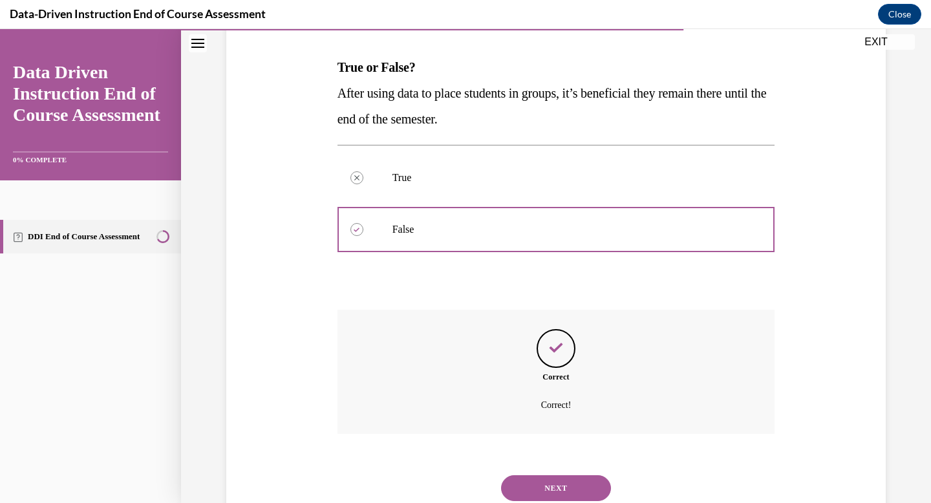
scroll to position [235, 0]
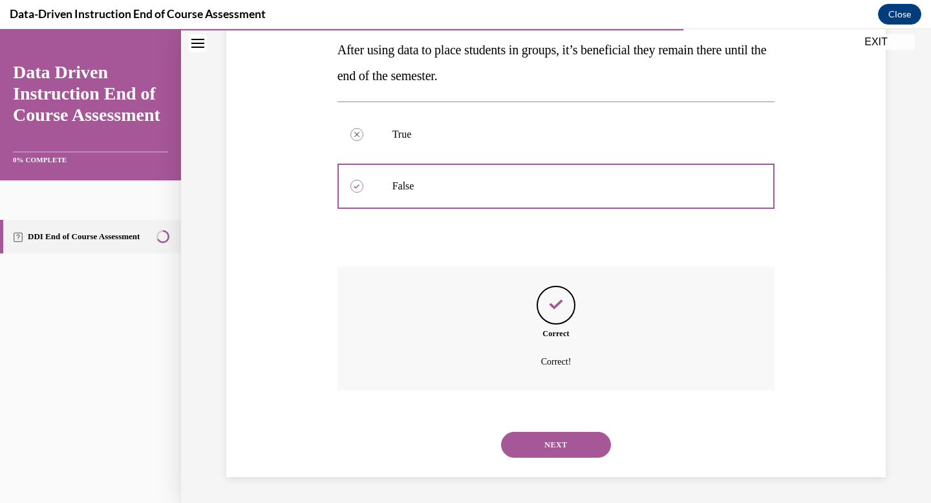
click at [554, 446] on button "NEXT" at bounding box center [556, 445] width 110 height 26
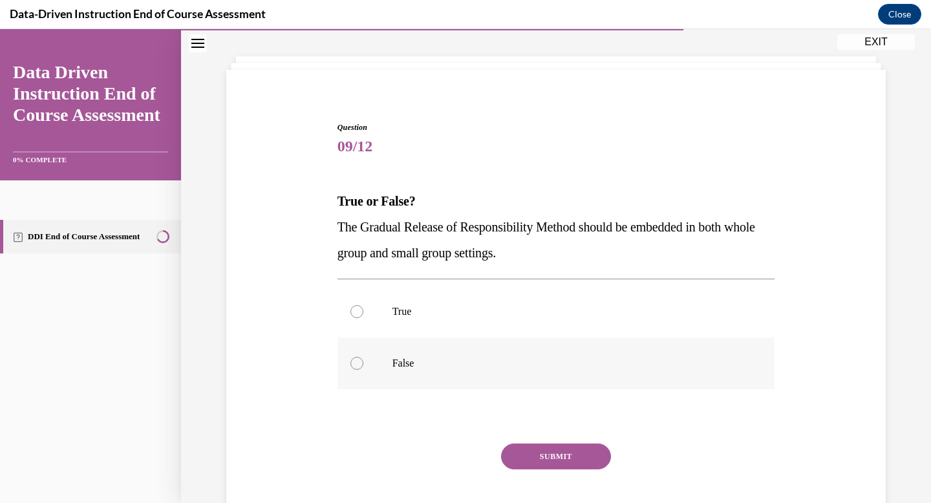
scroll to position [131, 0]
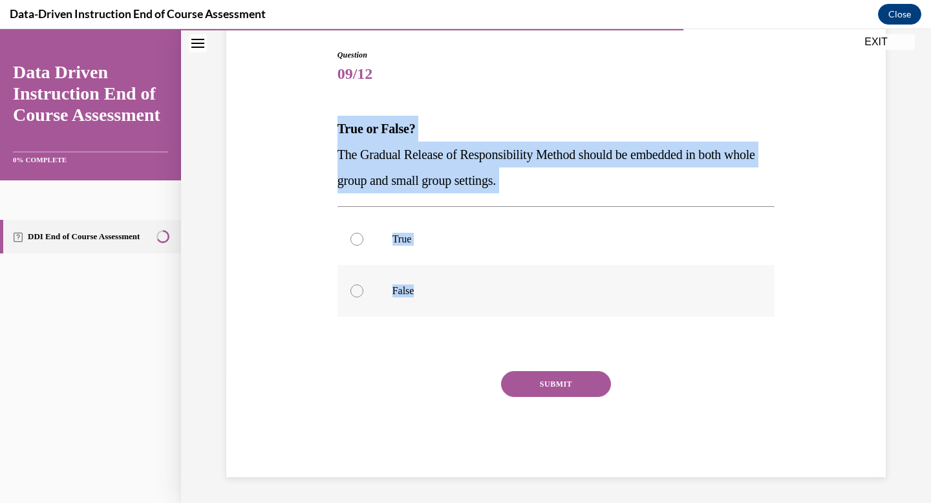
drag, startPoint x: 334, startPoint y: 125, endPoint x: 457, endPoint y: 294, distance: 208.2
click at [457, 294] on div "Question 09/12 True or False? The Gradual Release of Responsibility Method shou…" at bounding box center [556, 253] width 444 height 447
copy div "True or False? The Gradual Release of Responsibility Method should be embedded …"
click at [418, 244] on p "True" at bounding box center [568, 239] width 350 height 13
click at [363, 244] on input "True" at bounding box center [356, 239] width 13 height 13
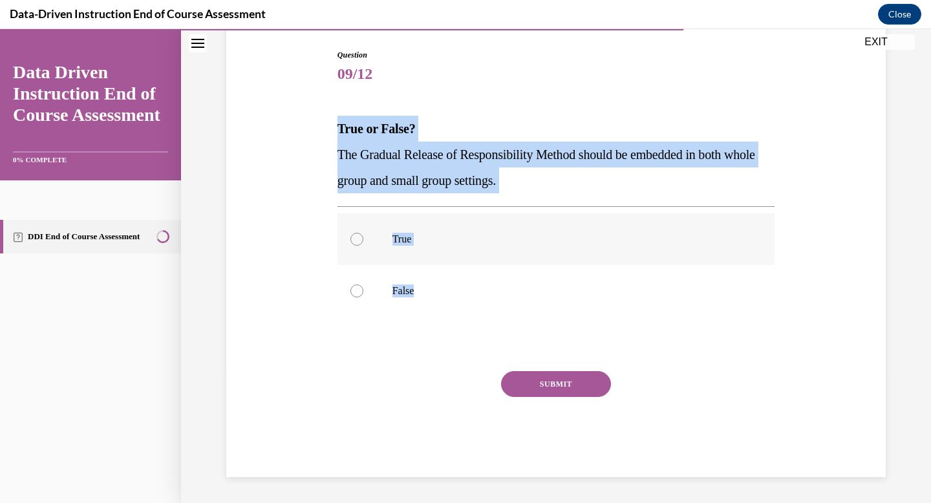
radio input "true"
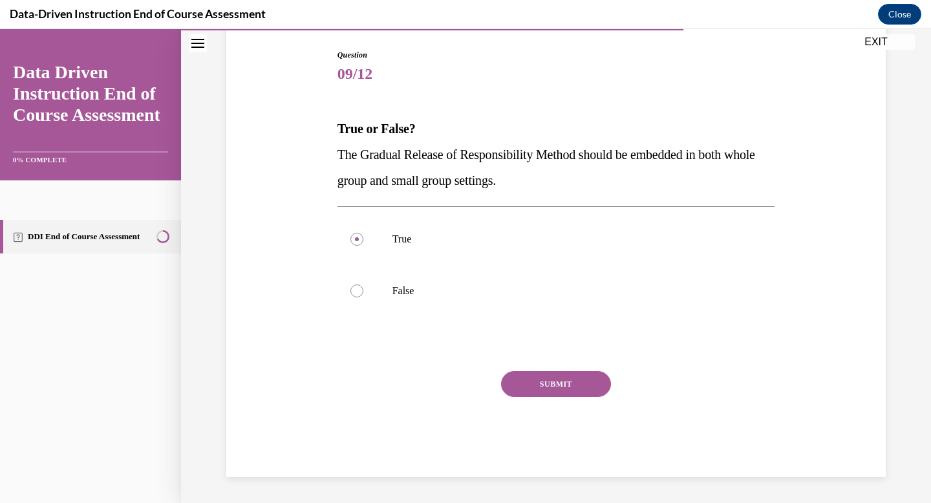
click at [524, 380] on button "SUBMIT" at bounding box center [556, 384] width 110 height 26
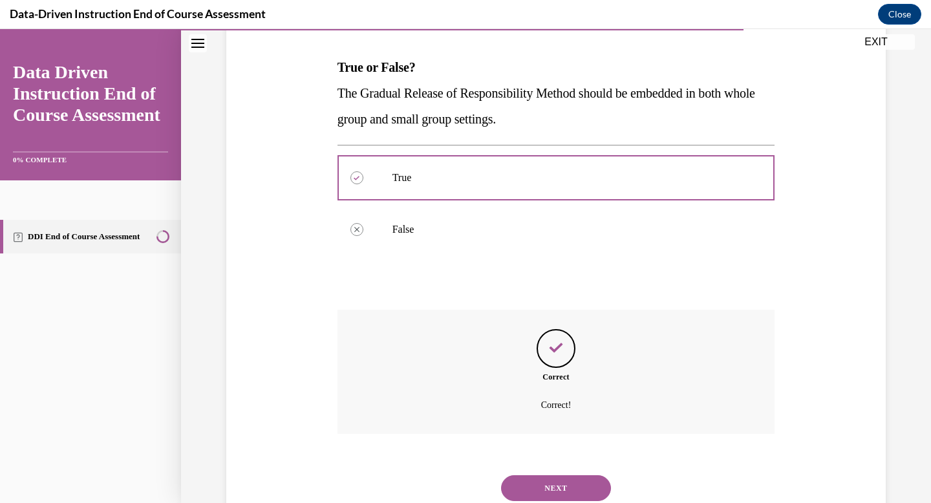
scroll to position [235, 0]
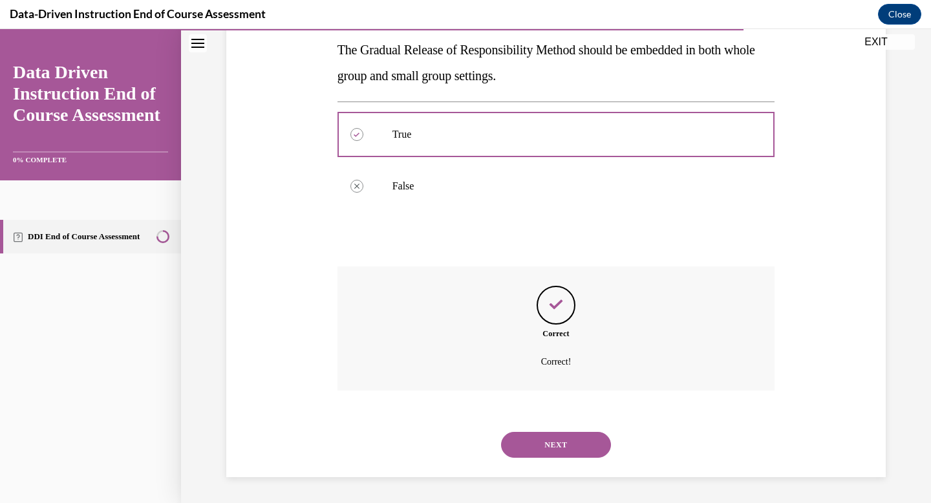
click at [568, 444] on button "NEXT" at bounding box center [556, 445] width 110 height 26
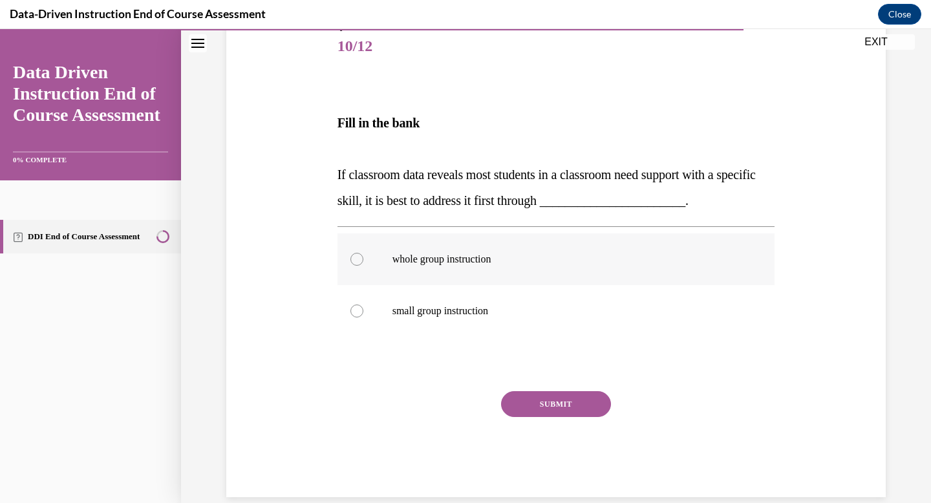
scroll to position [178, 0]
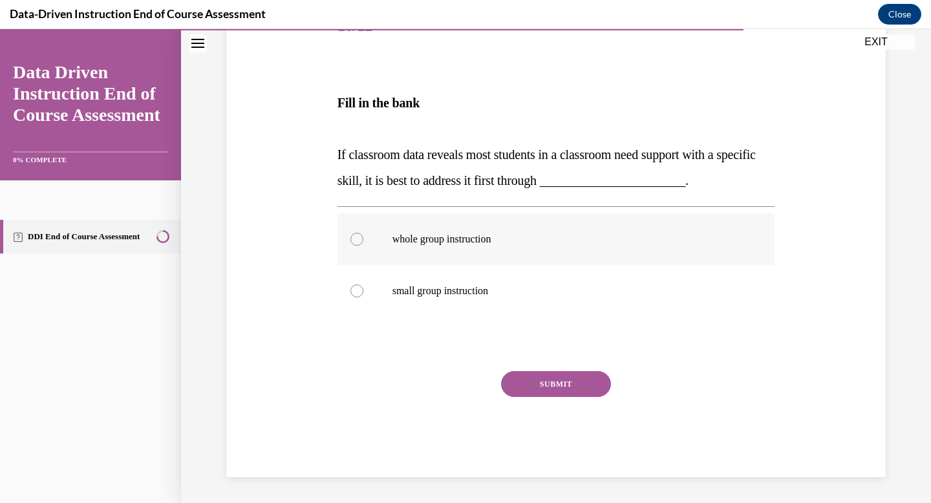
click at [423, 242] on p "whole group instruction" at bounding box center [568, 239] width 350 height 13
click at [363, 242] on input "whole group instruction" at bounding box center [356, 239] width 13 height 13
radio input "true"
click at [513, 373] on button "SUBMIT" at bounding box center [556, 384] width 110 height 26
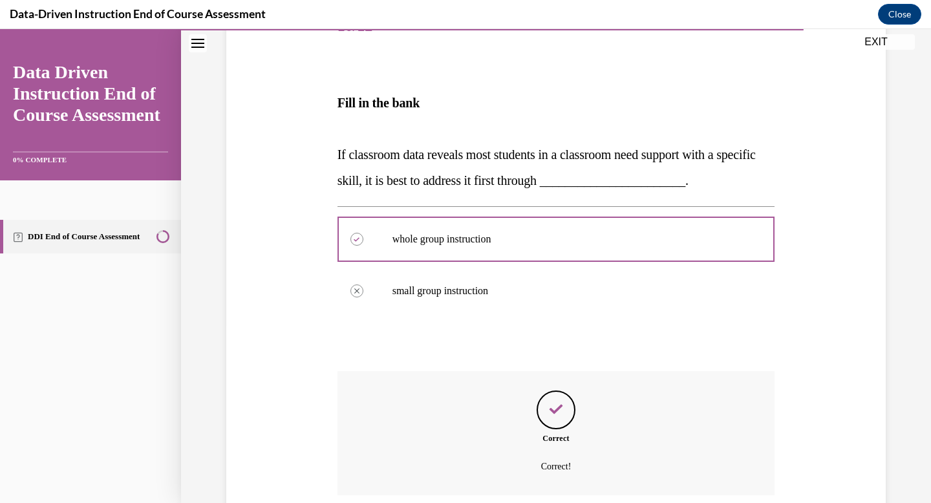
scroll to position [283, 0]
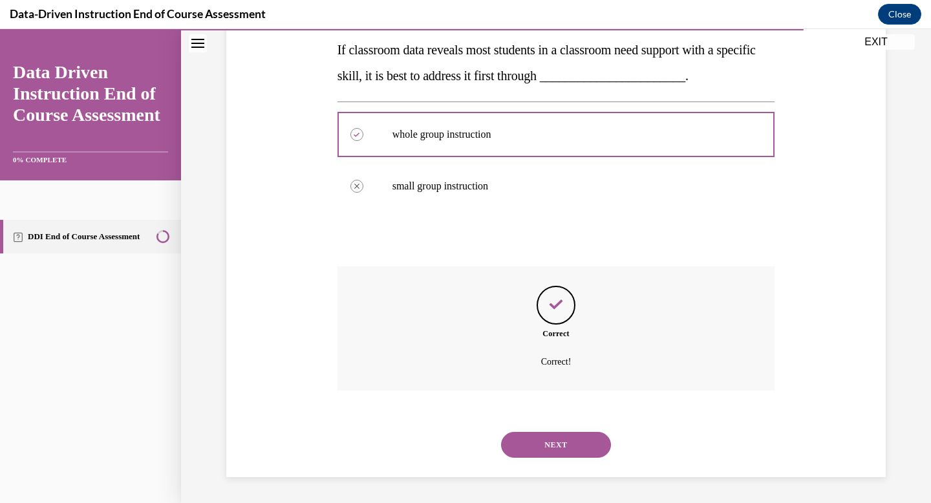
click at [541, 436] on button "NEXT" at bounding box center [556, 445] width 110 height 26
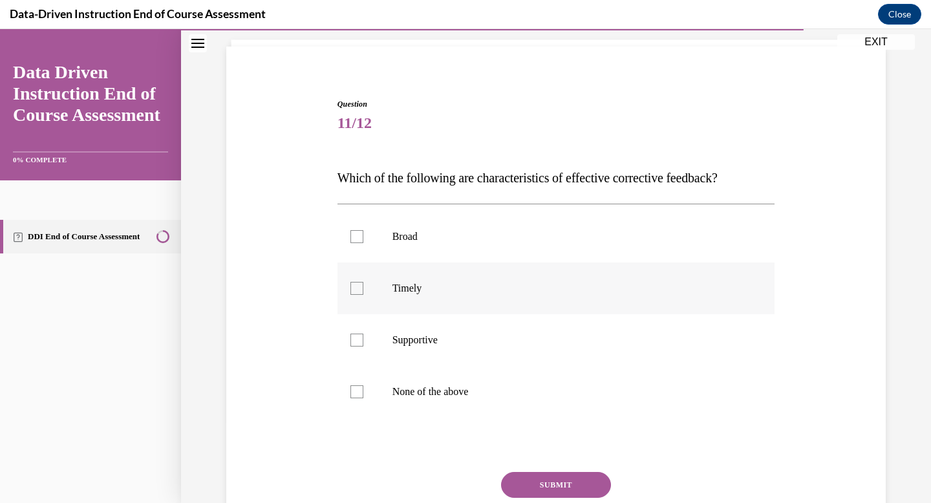
scroll to position [85, 0]
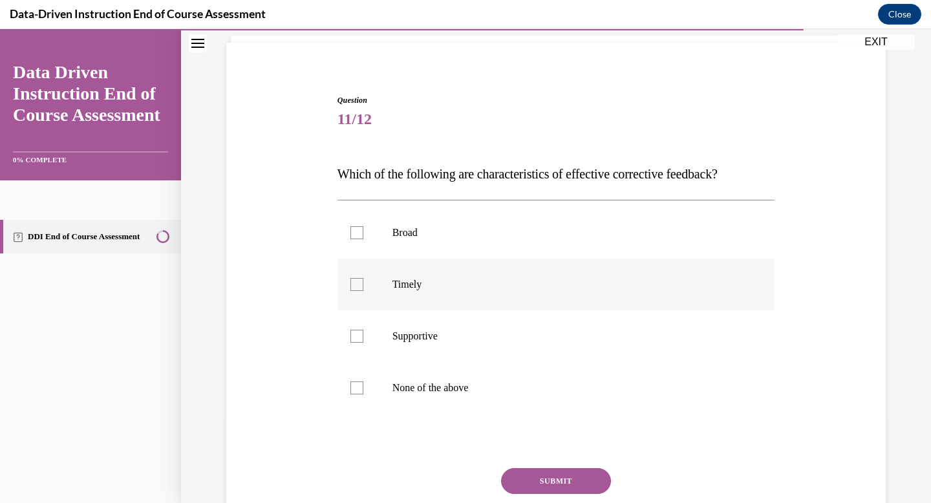
click at [474, 285] on p "Timely" at bounding box center [568, 284] width 350 height 13
click at [363, 285] on input "Timely" at bounding box center [356, 284] width 13 height 13
checkbox input "true"
click at [482, 341] on p "Supportive" at bounding box center [568, 336] width 350 height 13
click at [363, 341] on input "Supportive" at bounding box center [356, 336] width 13 height 13
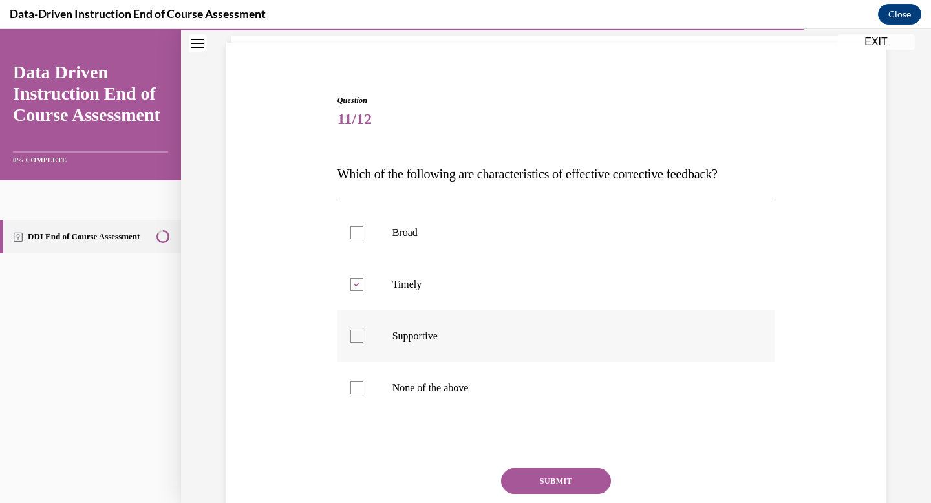
checkbox input "true"
click at [530, 477] on button "SUBMIT" at bounding box center [556, 481] width 110 height 26
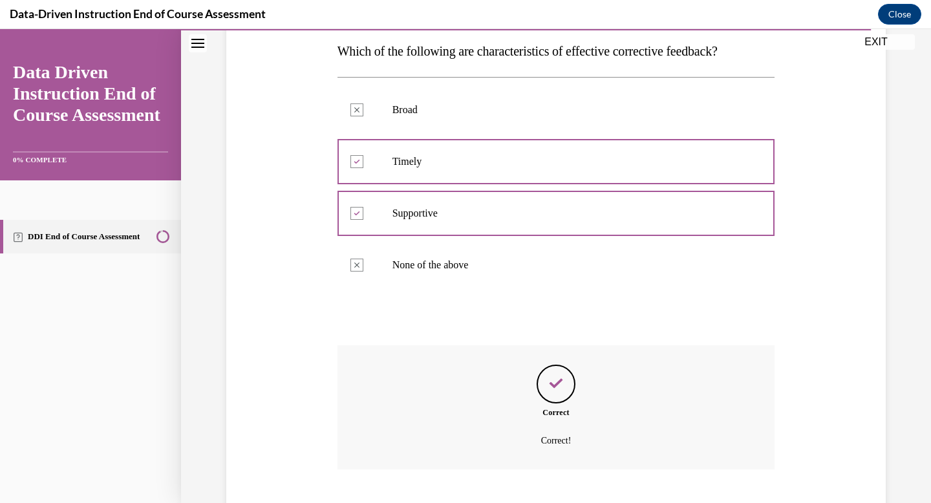
scroll to position [287, 0]
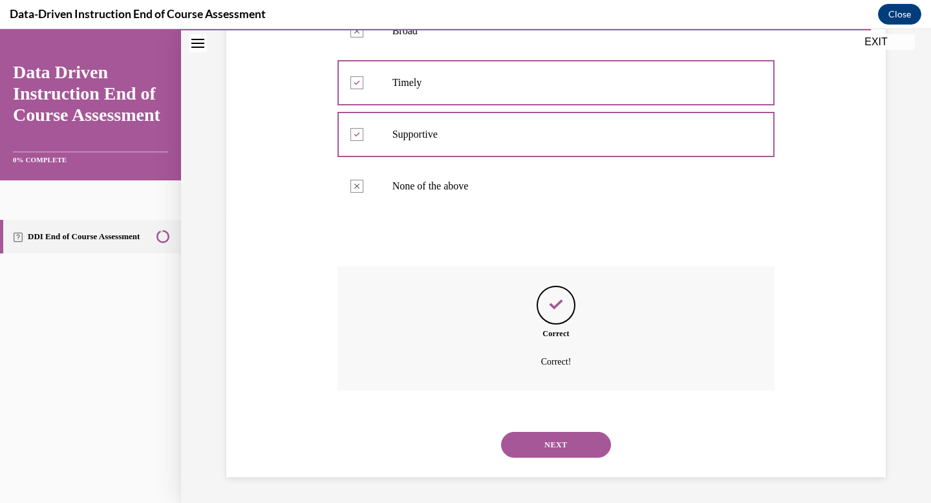
click at [544, 453] on button "NEXT" at bounding box center [556, 445] width 110 height 26
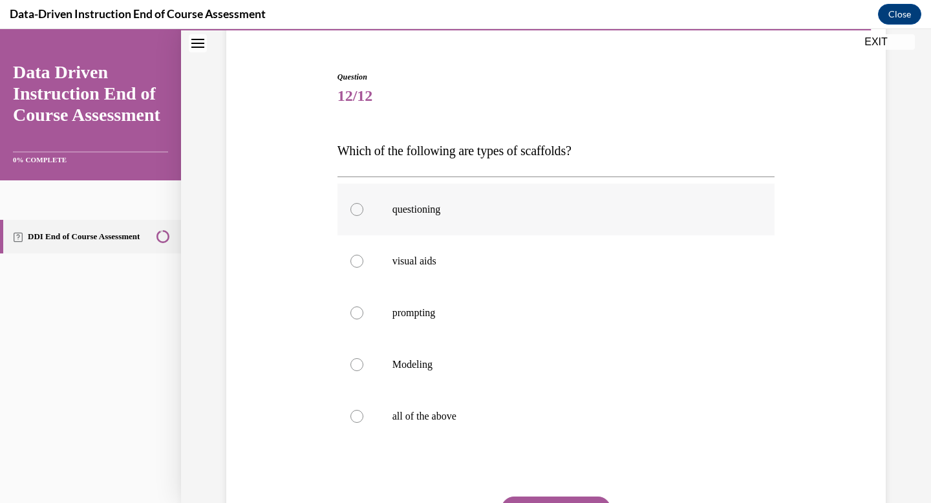
scroll to position [118, 0]
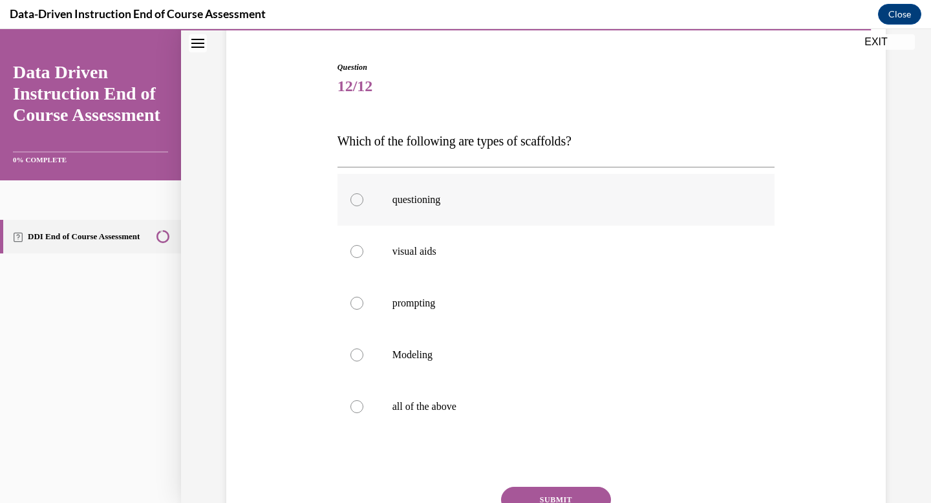
click at [385, 208] on label "questioning" at bounding box center [557, 200] width 438 height 52
click at [363, 206] on input "questioning" at bounding box center [356, 199] width 13 height 13
radio input "true"
click at [426, 307] on p "prompting" at bounding box center [568, 303] width 350 height 13
click at [363, 307] on input "prompting" at bounding box center [356, 303] width 13 height 13
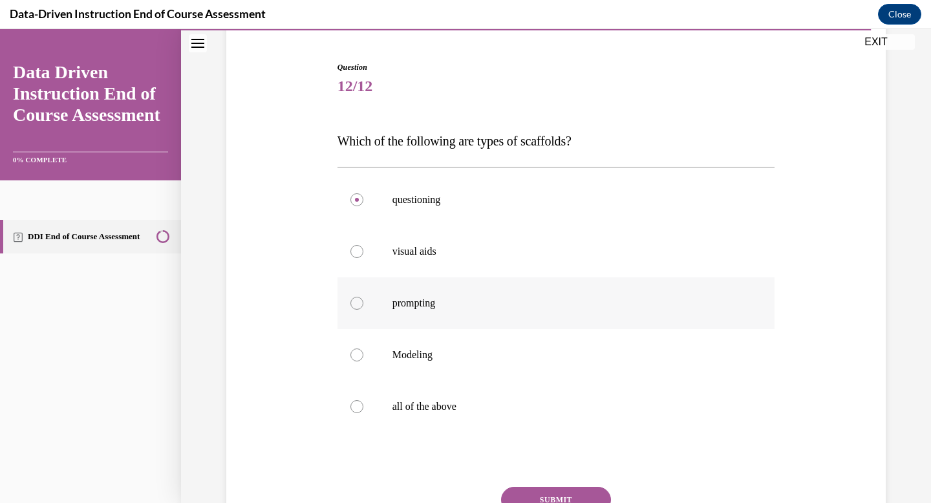
radio input "true"
click at [421, 358] on p "Modeling" at bounding box center [568, 355] width 350 height 13
click at [363, 358] on input "Modeling" at bounding box center [356, 355] width 13 height 13
radio input "true"
click at [356, 199] on div at bounding box center [356, 199] width 13 height 13
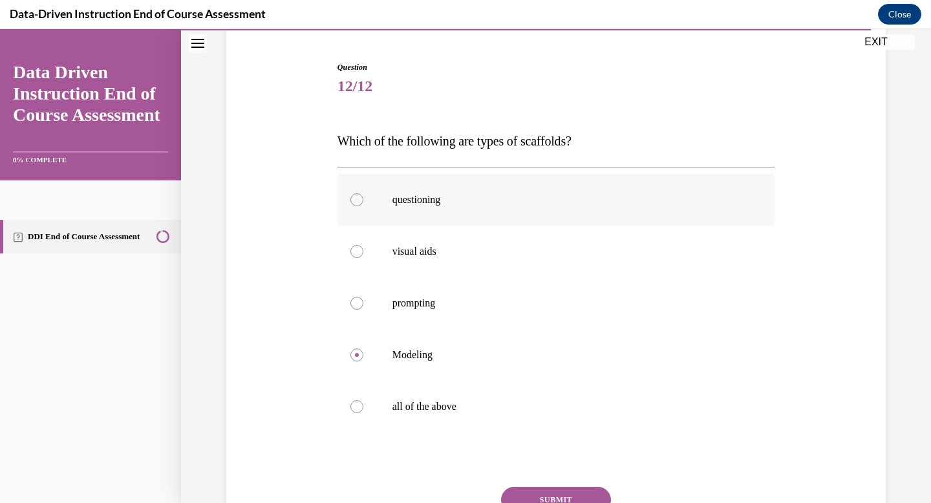
click at [356, 199] on input "questioning" at bounding box center [356, 199] width 13 height 13
radio input "true"
click at [435, 410] on p "all of the above" at bounding box center [568, 406] width 350 height 13
click at [363, 410] on input "all of the above" at bounding box center [356, 406] width 13 height 13
radio input "true"
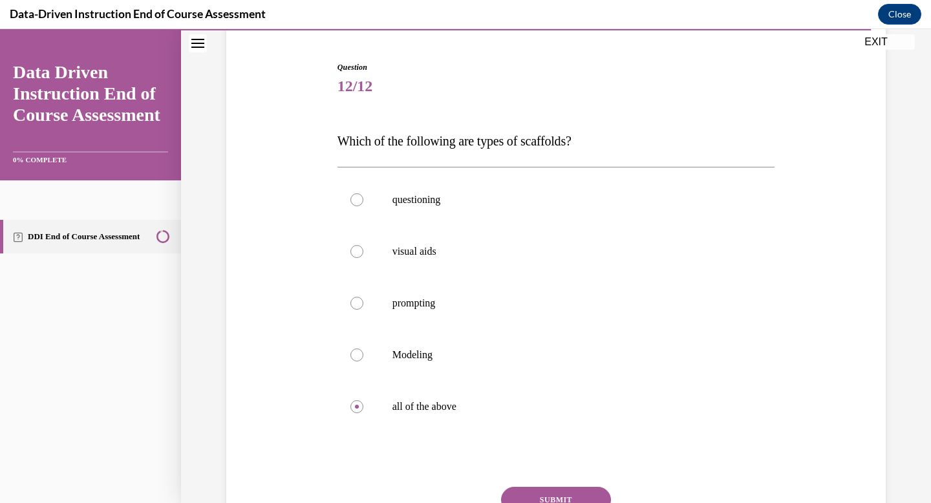
click at [541, 488] on button "SUBMIT" at bounding box center [556, 500] width 110 height 26
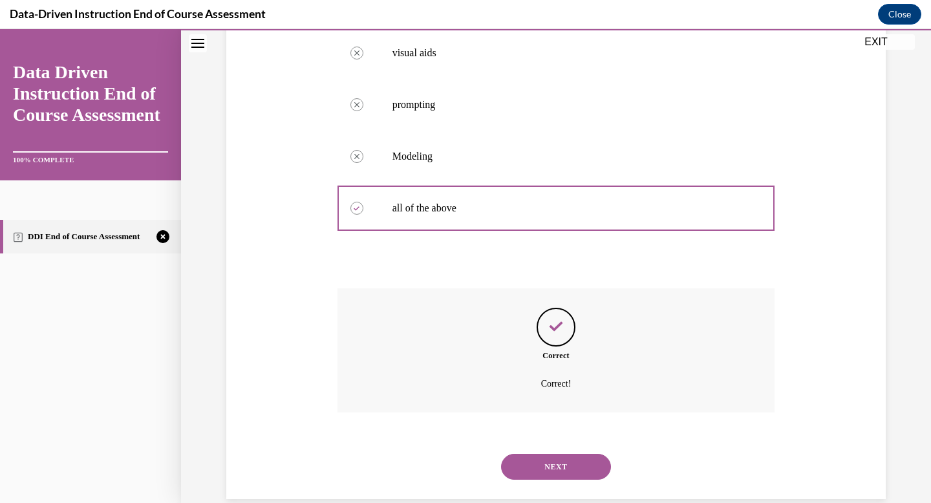
scroll to position [339, 0]
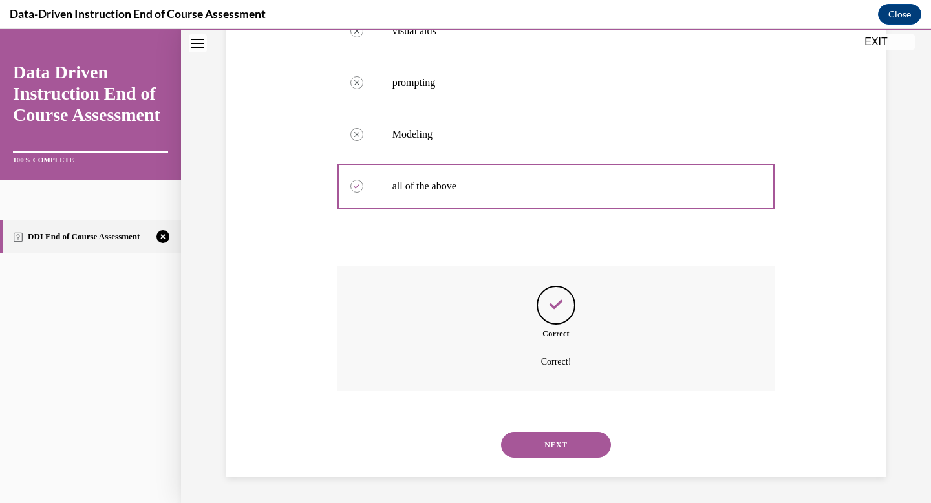
click at [549, 438] on button "NEXT" at bounding box center [556, 445] width 110 height 26
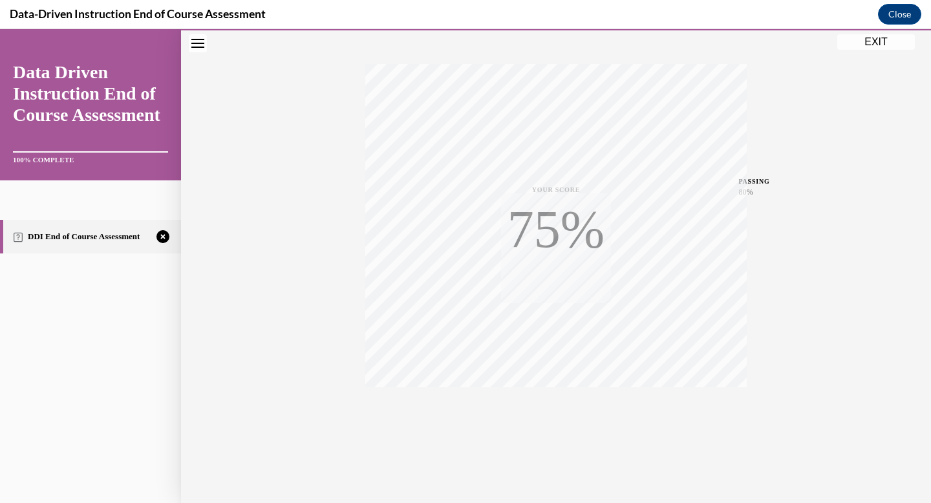
scroll to position [189, 0]
click at [559, 420] on icon "button" at bounding box center [556, 424] width 46 height 14
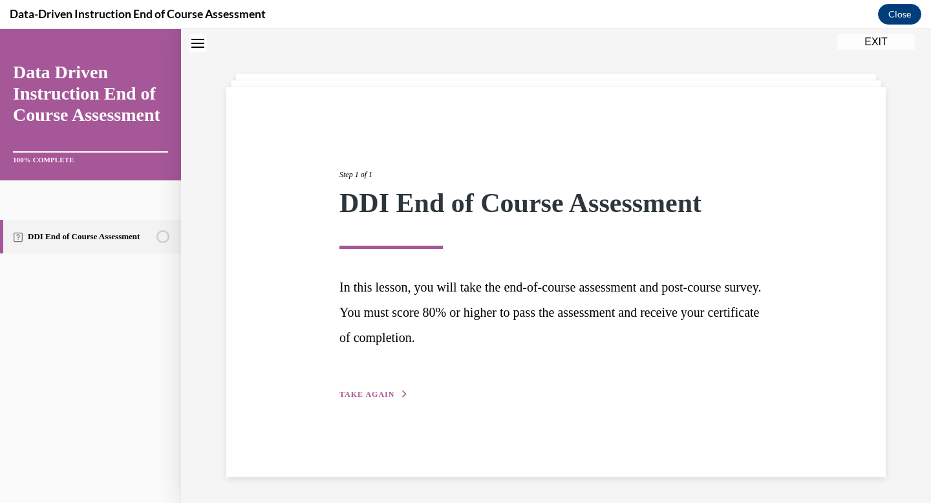
scroll to position [41, 0]
click at [374, 393] on span "TAKE AGAIN" at bounding box center [366, 394] width 55 height 9
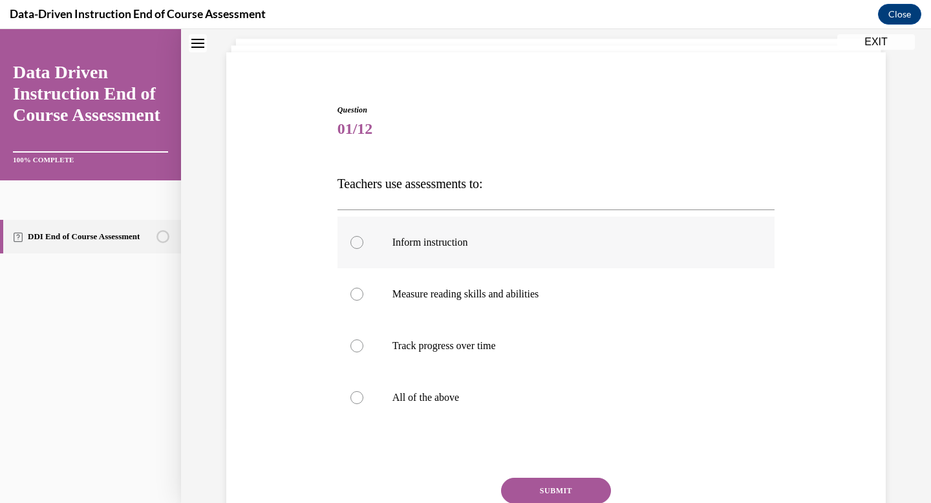
scroll to position [79, 0]
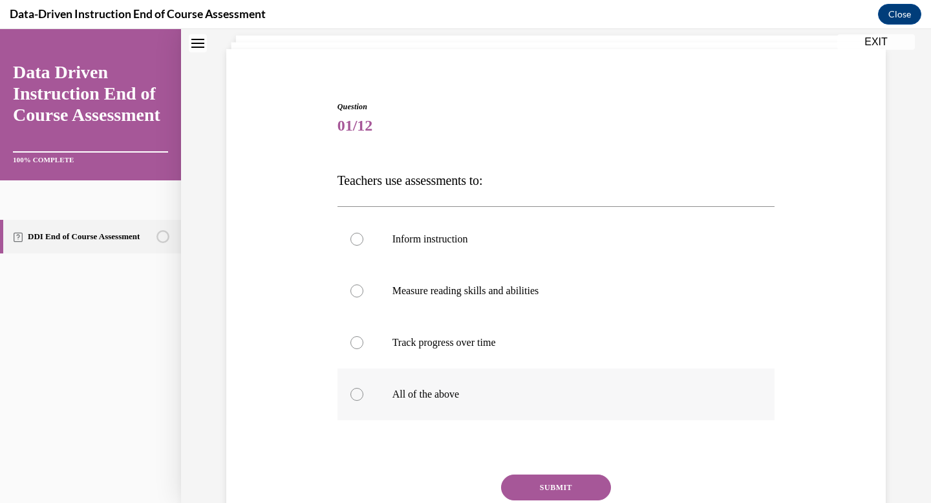
click at [450, 392] on p "All of the above" at bounding box center [568, 394] width 350 height 13
click at [363, 392] on input "All of the above" at bounding box center [356, 394] width 13 height 13
radio input "true"
click at [537, 492] on button "SUBMIT" at bounding box center [556, 488] width 110 height 26
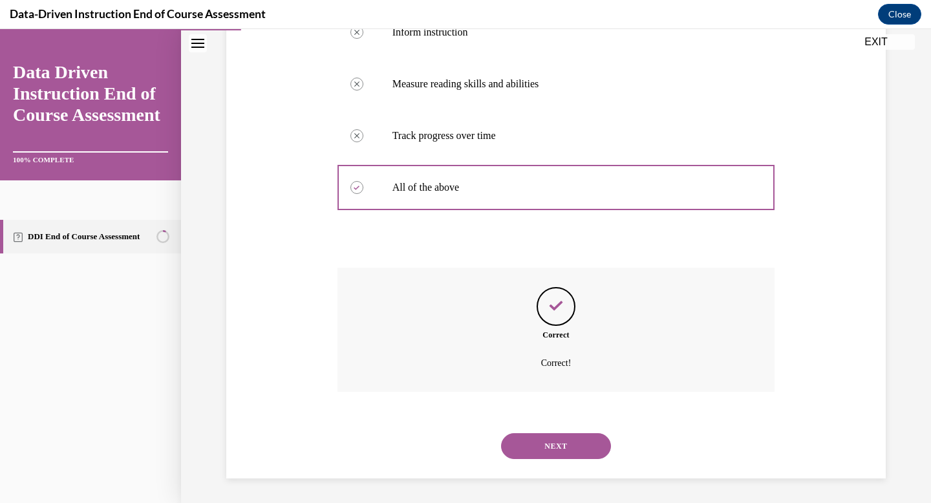
scroll to position [287, 0]
click at [543, 434] on button "NEXT" at bounding box center [556, 445] width 110 height 26
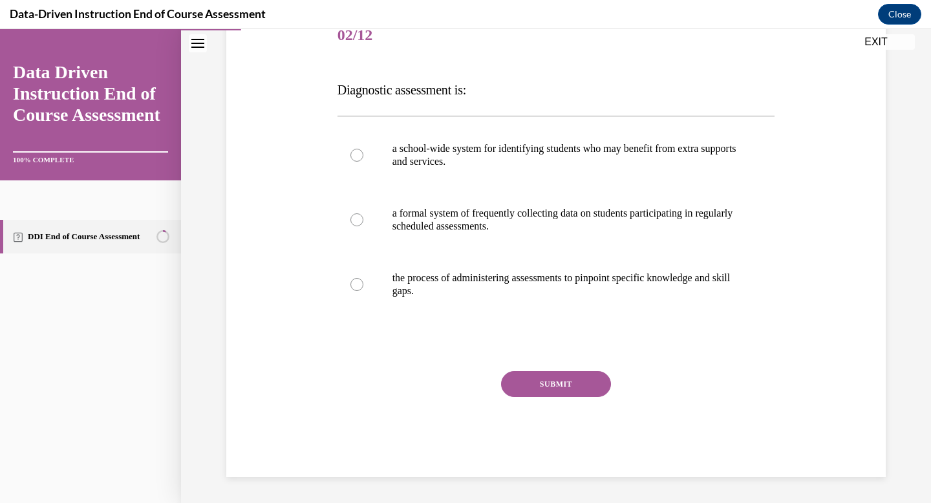
scroll to position [144, 0]
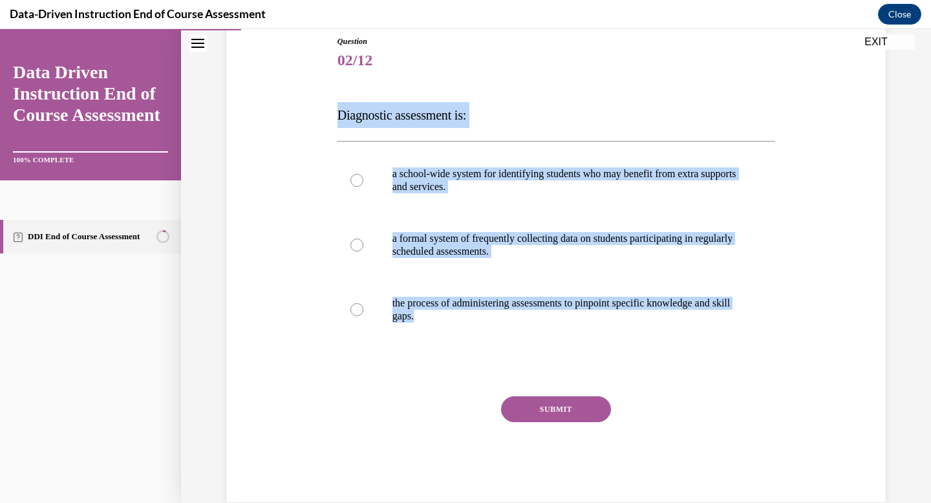
drag, startPoint x: 321, startPoint y: 111, endPoint x: 654, endPoint y: 367, distance: 420.1
click at [654, 368] on div "Question 02/12 Diagnostic assessment is: a school-wide system for identifying s…" at bounding box center [556, 250] width 666 height 506
copy div "Diagnostic assessment is: a school-wide system for identifying students who may…"
click at [478, 300] on p "the process of administering assessments to pinpoint specific knowledge and ski…" at bounding box center [568, 310] width 350 height 26
click at [363, 303] on input "the process of administering assessments to pinpoint specific knowledge and ski…" at bounding box center [356, 309] width 13 height 13
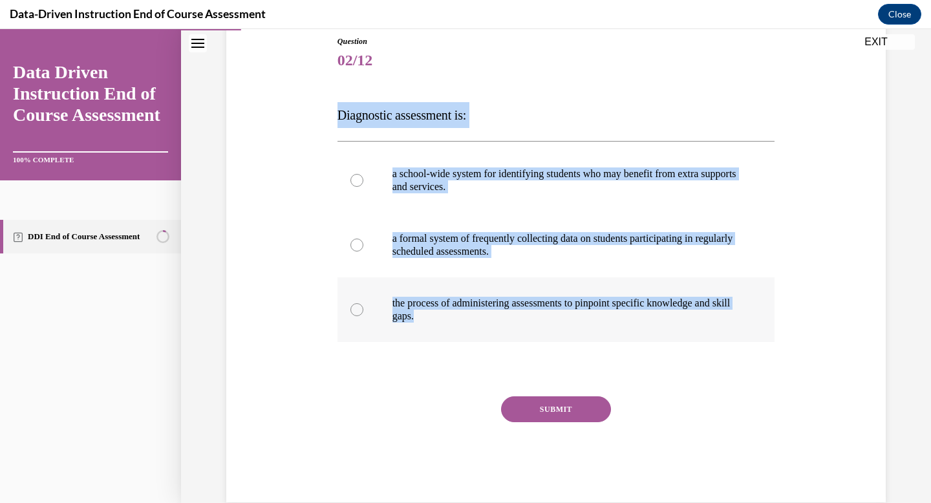
radio input "true"
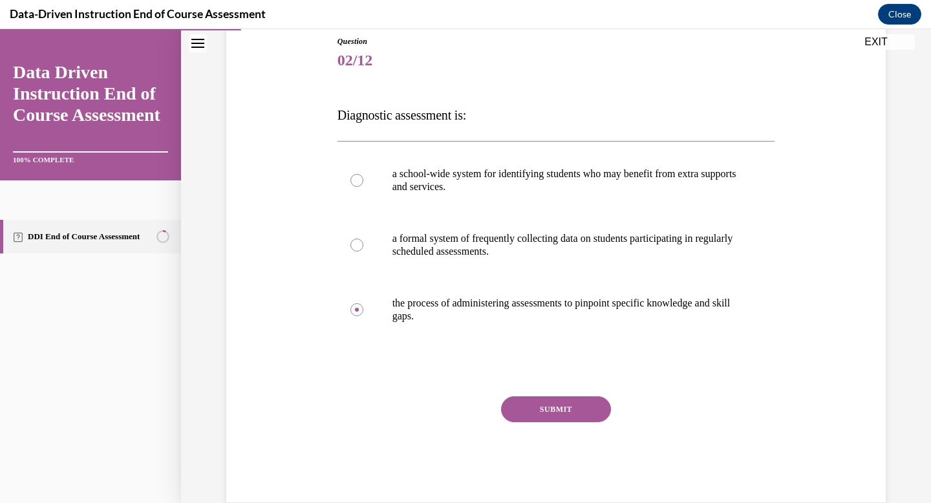
click at [533, 407] on button "SUBMIT" at bounding box center [556, 409] width 110 height 26
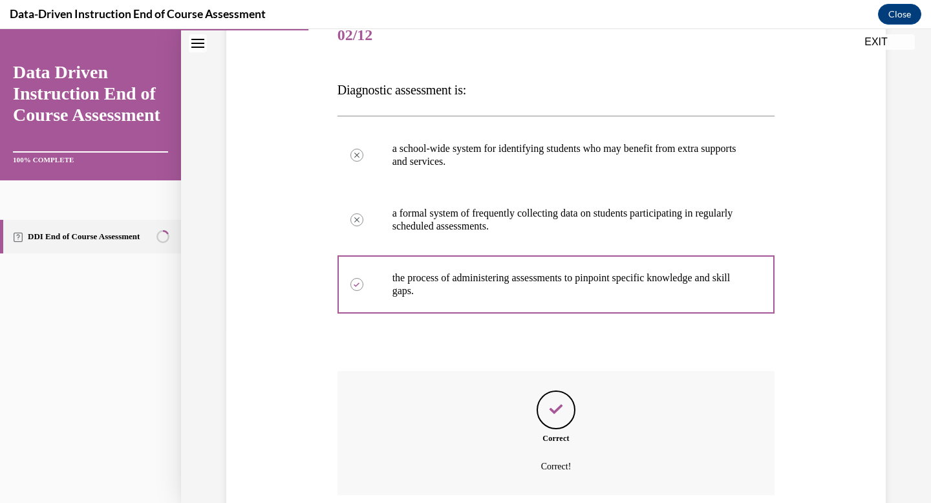
scroll to position [274, 0]
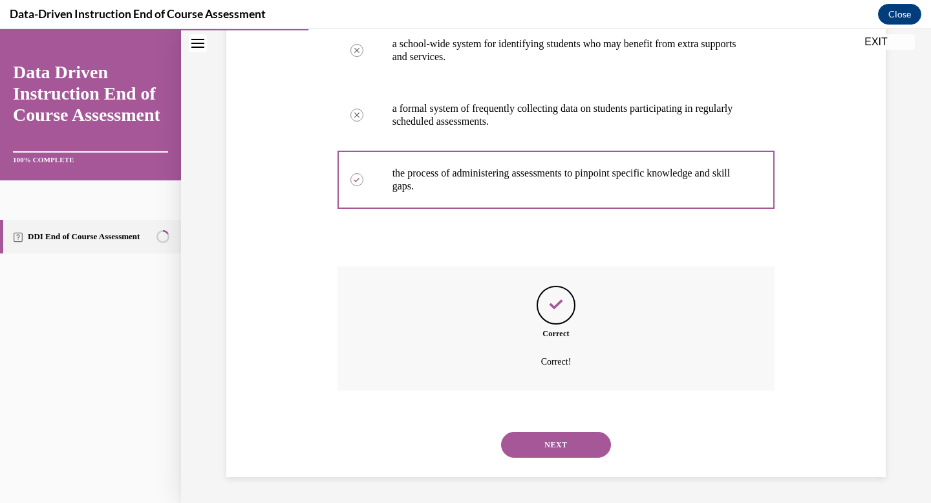
click at [542, 452] on button "NEXT" at bounding box center [556, 445] width 110 height 26
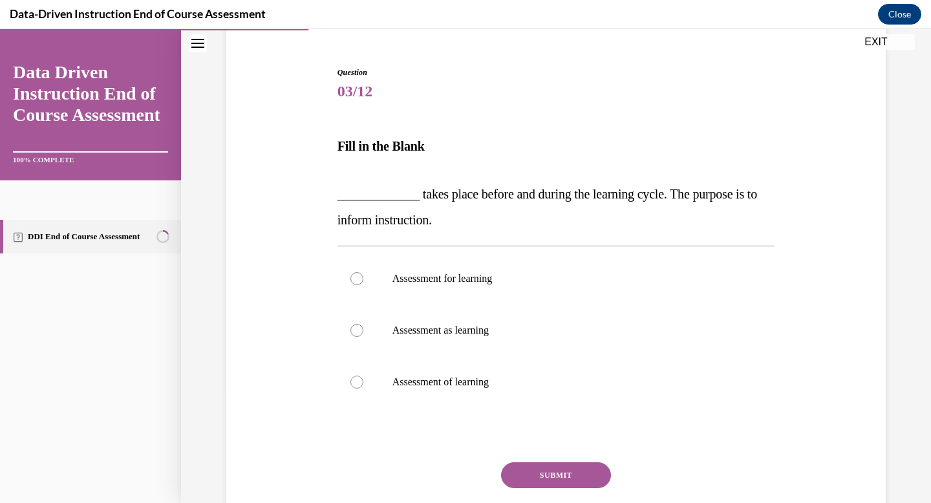
scroll to position [116, 0]
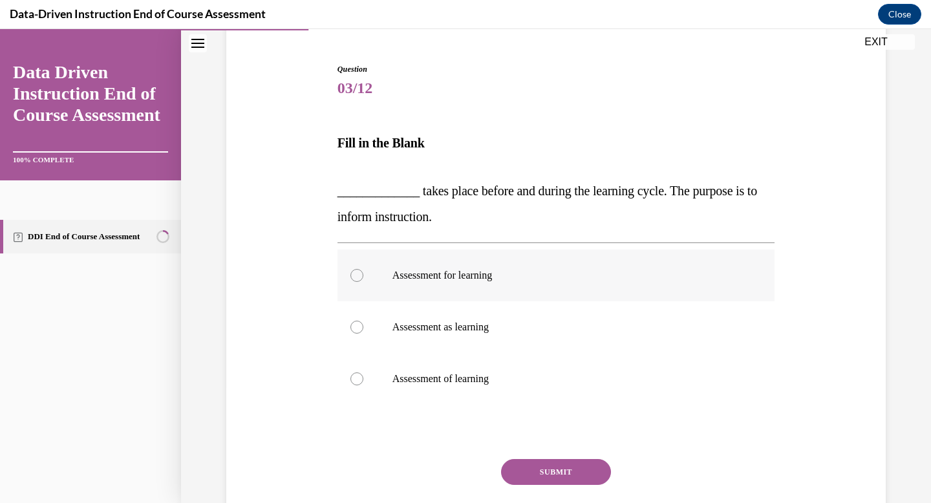
click at [498, 274] on p "Assessment for learning" at bounding box center [568, 275] width 350 height 13
click at [363, 274] on input "Assessment for learning" at bounding box center [356, 275] width 13 height 13
radio input "true"
click at [555, 467] on button "SUBMIT" at bounding box center [556, 472] width 110 height 26
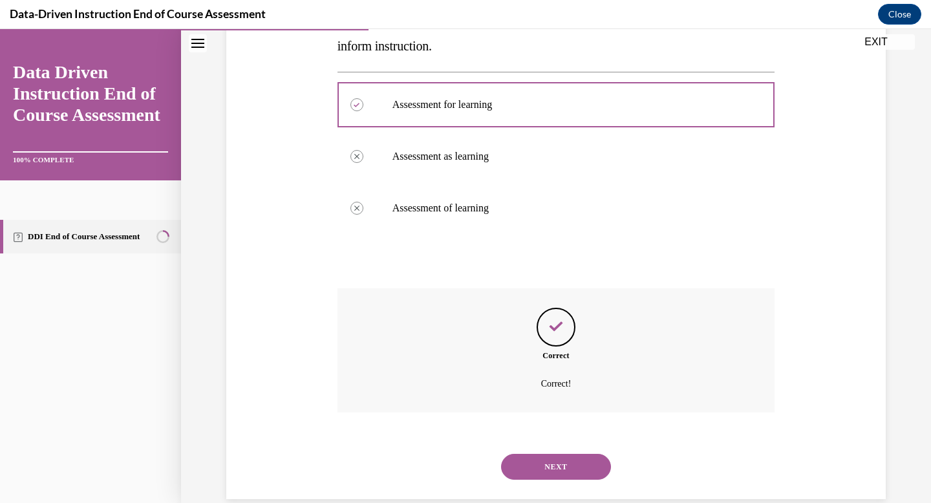
scroll to position [309, 0]
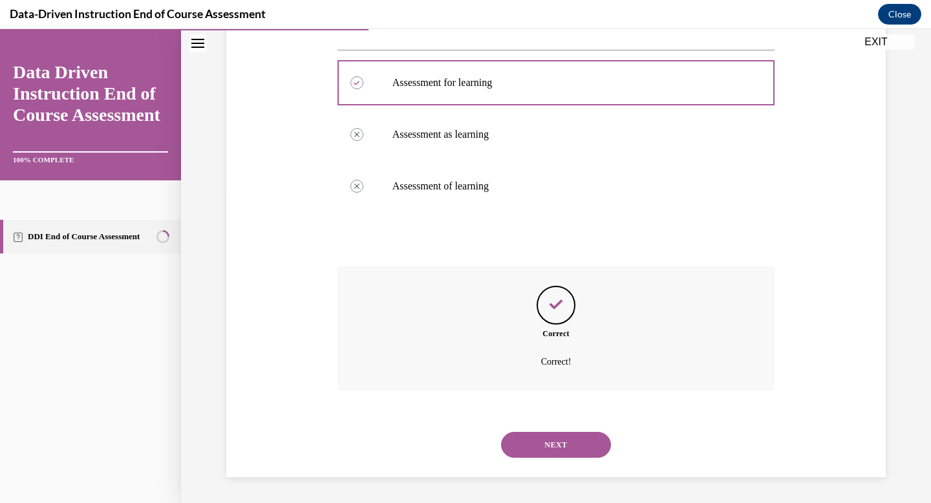
click at [563, 442] on button "NEXT" at bounding box center [556, 445] width 110 height 26
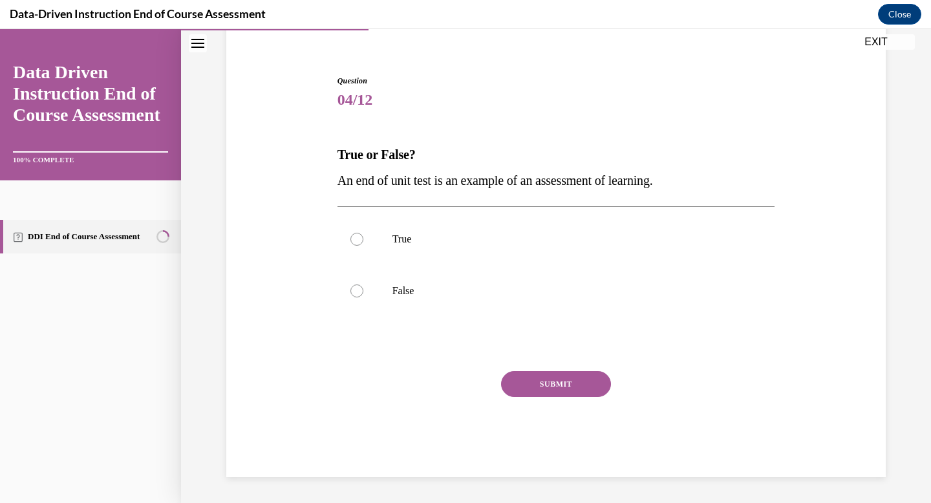
scroll to position [105, 0]
click at [405, 238] on p "True" at bounding box center [568, 239] width 350 height 13
click at [363, 238] on input "True" at bounding box center [356, 239] width 13 height 13
radio input "true"
click at [543, 387] on button "SUBMIT" at bounding box center [556, 384] width 110 height 26
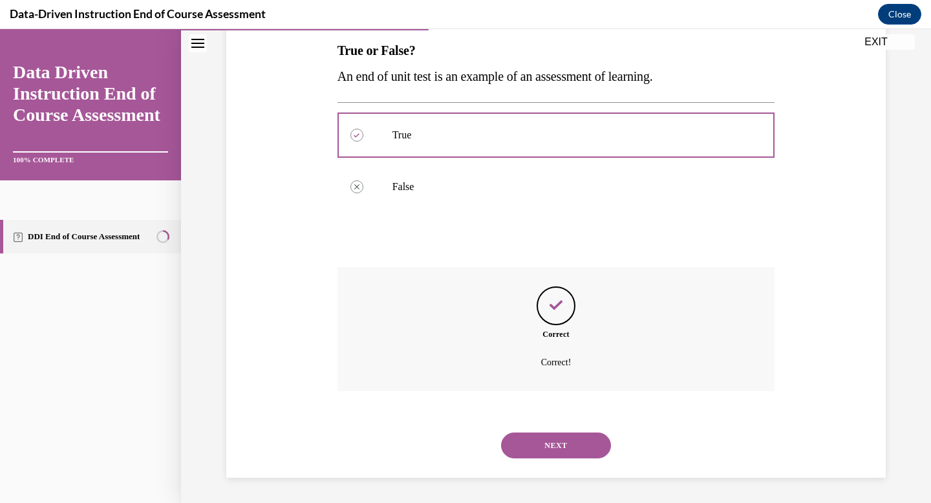
scroll to position [210, 0]
click at [555, 440] on button "NEXT" at bounding box center [556, 445] width 110 height 26
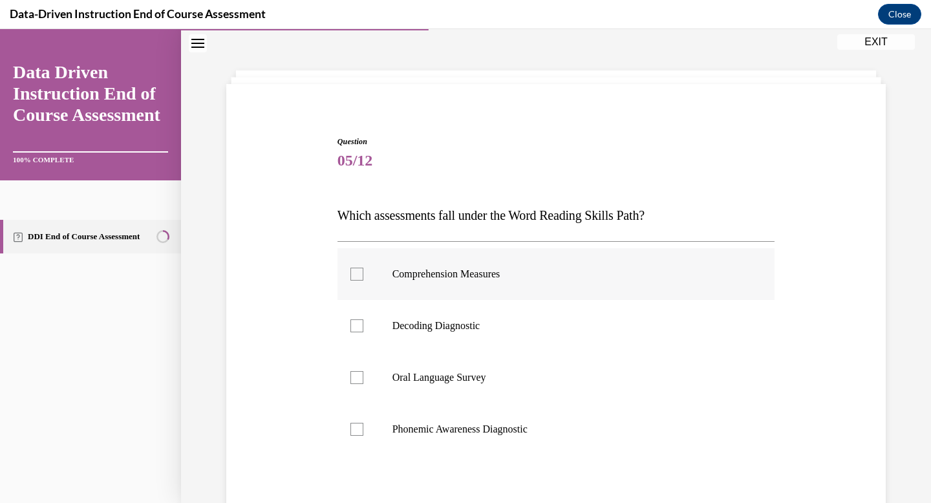
scroll to position [69, 0]
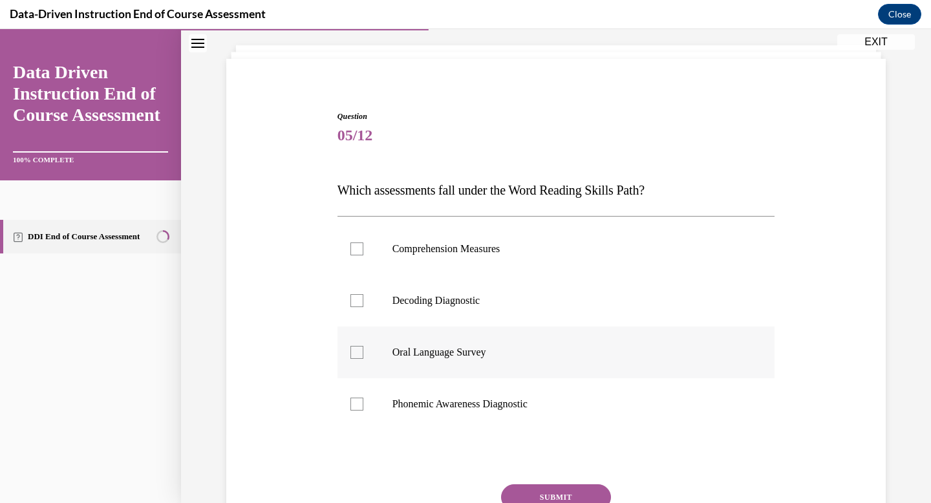
click at [447, 342] on label "Oral Language Survey" at bounding box center [557, 353] width 438 height 52
click at [363, 346] on input "Oral Language Survey" at bounding box center [356, 352] width 13 height 13
checkbox input "true"
click at [550, 502] on button "SUBMIT" at bounding box center [556, 497] width 110 height 26
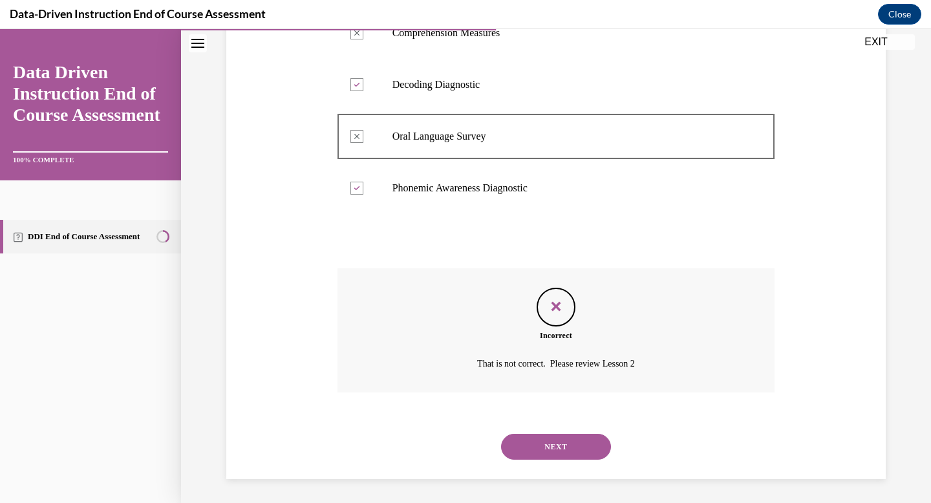
scroll to position [287, 0]
click at [572, 441] on button "NEXT" at bounding box center [556, 445] width 110 height 26
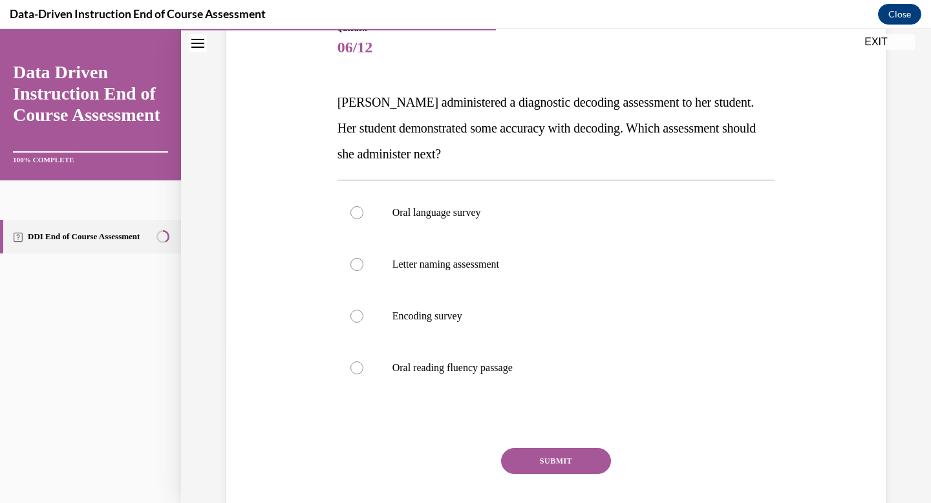
scroll to position [158, 0]
click at [381, 261] on label "Letter naming assessment" at bounding box center [557, 264] width 438 height 52
click at [363, 261] on input "Letter naming assessment" at bounding box center [356, 263] width 13 height 13
radio input "true"
click at [531, 453] on button "SUBMIT" at bounding box center [556, 460] width 110 height 26
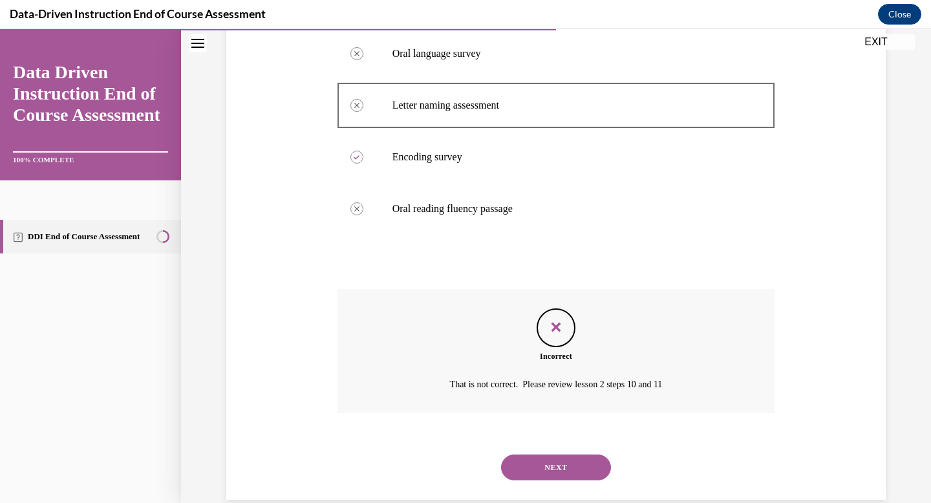
scroll to position [339, 0]
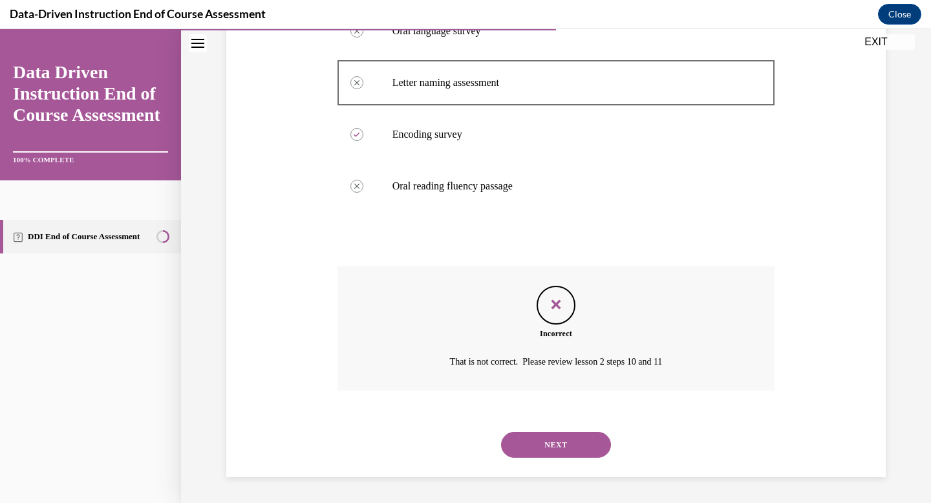
click at [555, 446] on button "NEXT" at bounding box center [556, 445] width 110 height 26
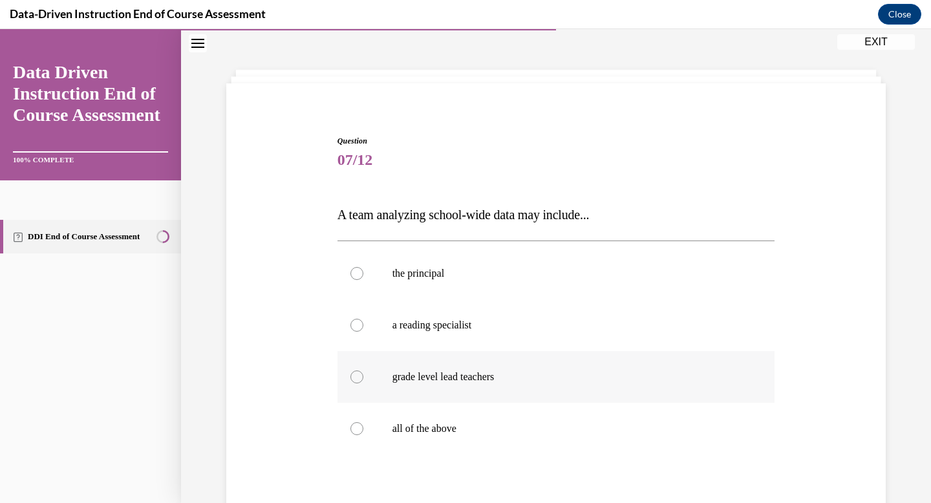
scroll to position [52, 0]
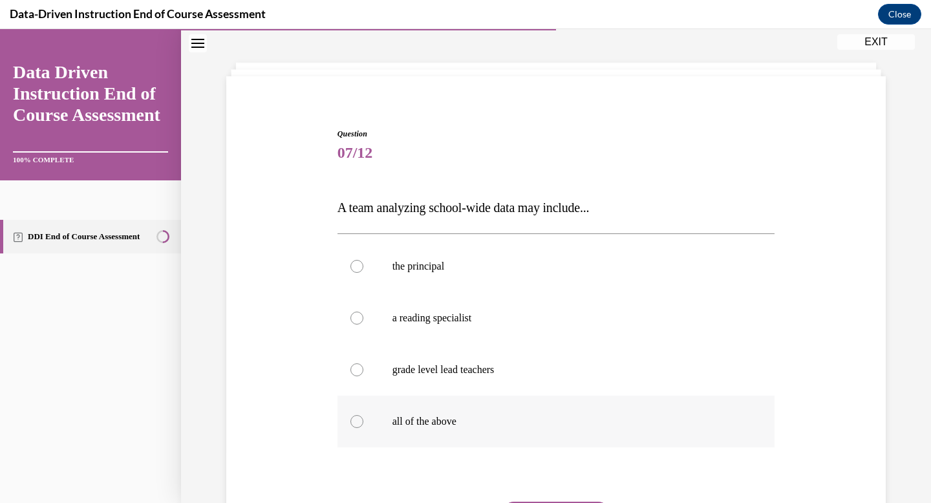
click at [501, 413] on label "all of the above" at bounding box center [557, 422] width 438 height 52
click at [363, 415] on input "all of the above" at bounding box center [356, 421] width 13 height 13
radio input "true"
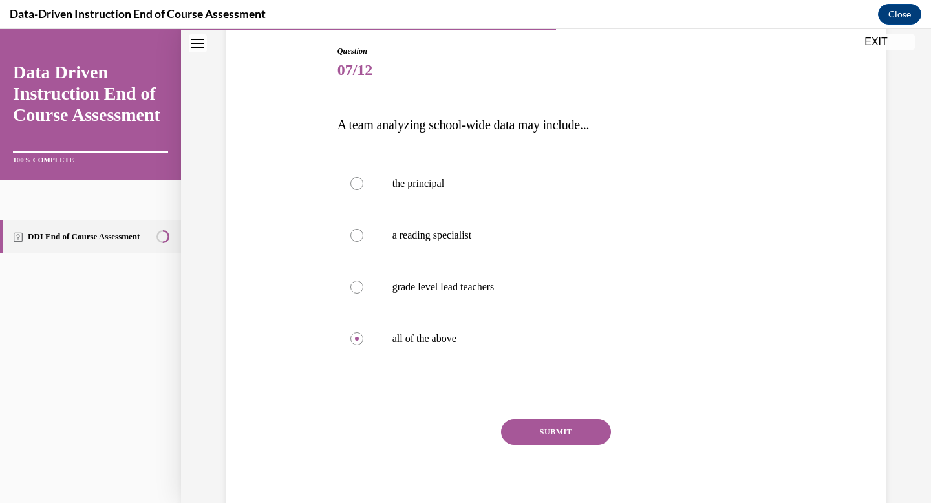
click at [515, 436] on button "SUBMIT" at bounding box center [556, 432] width 110 height 26
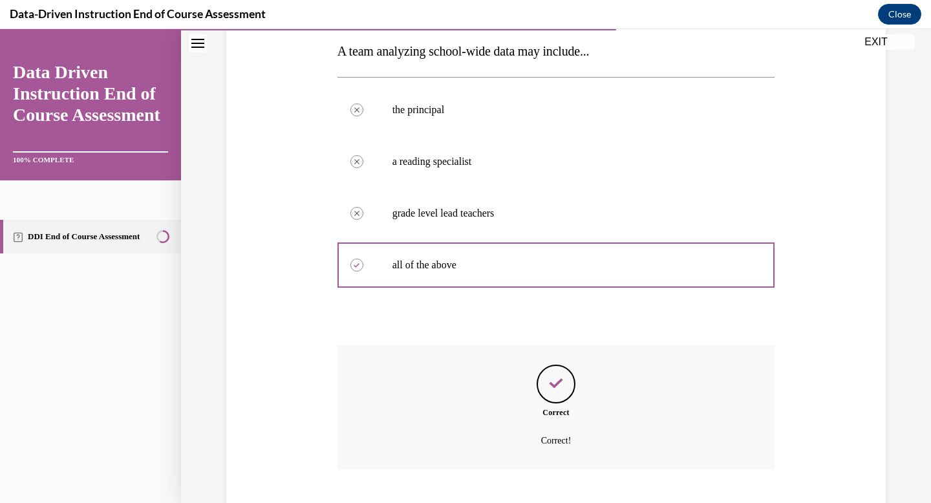
scroll to position [287, 0]
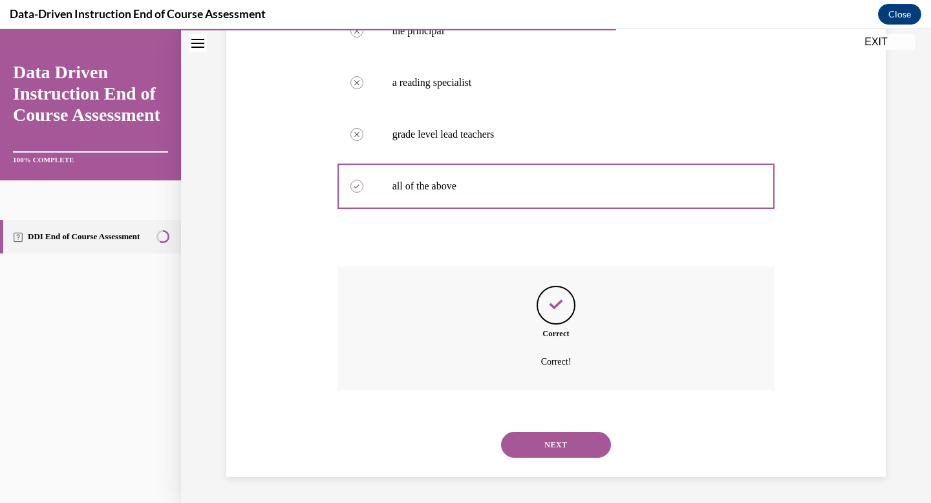
click at [530, 438] on button "NEXT" at bounding box center [556, 445] width 110 height 26
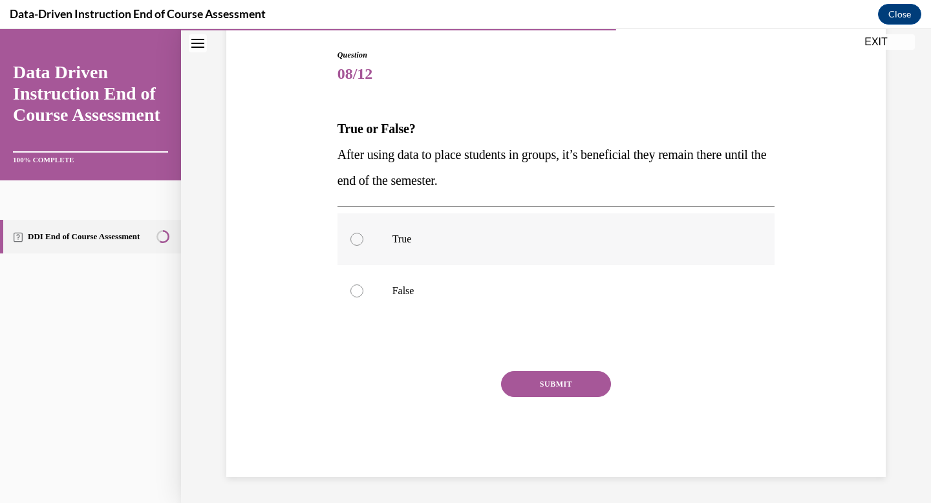
click at [456, 247] on label "True" at bounding box center [557, 239] width 438 height 52
click at [363, 246] on input "True" at bounding box center [356, 239] width 13 height 13
radio input "true"
click at [580, 375] on button "SUBMIT" at bounding box center [556, 384] width 110 height 26
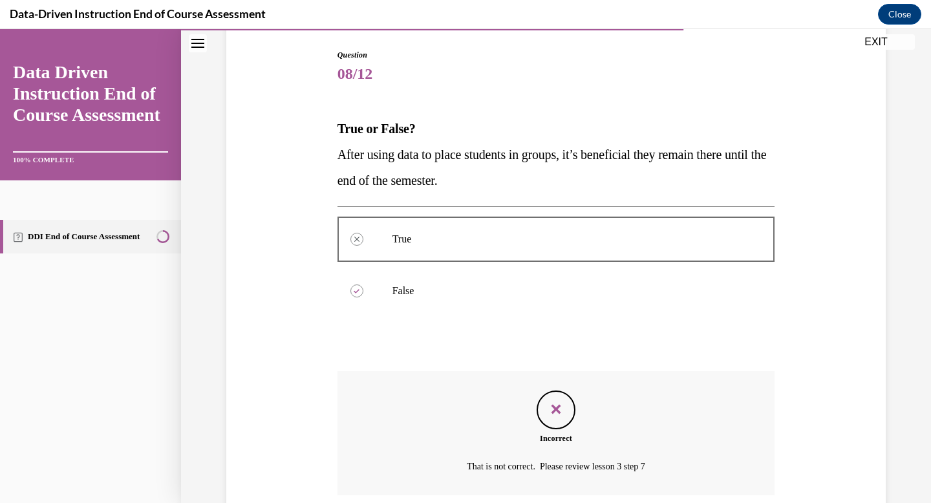
scroll to position [235, 0]
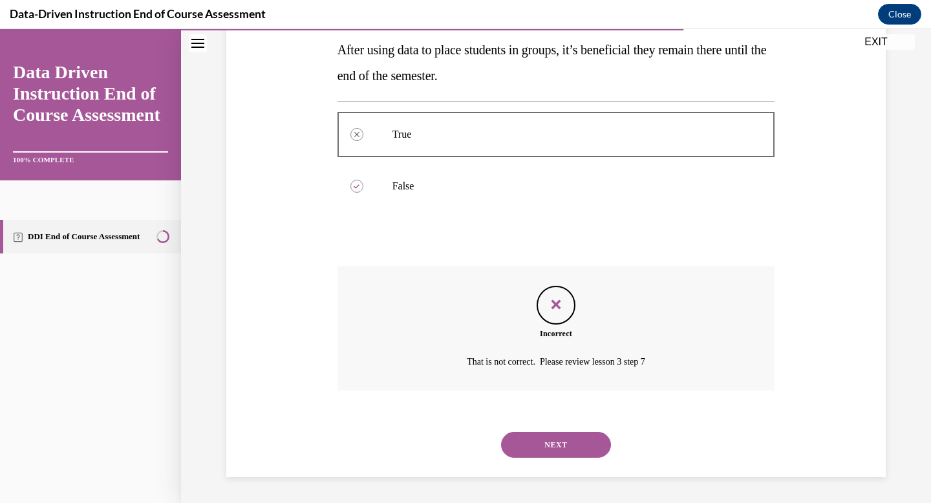
click at [566, 435] on button "NEXT" at bounding box center [556, 445] width 110 height 26
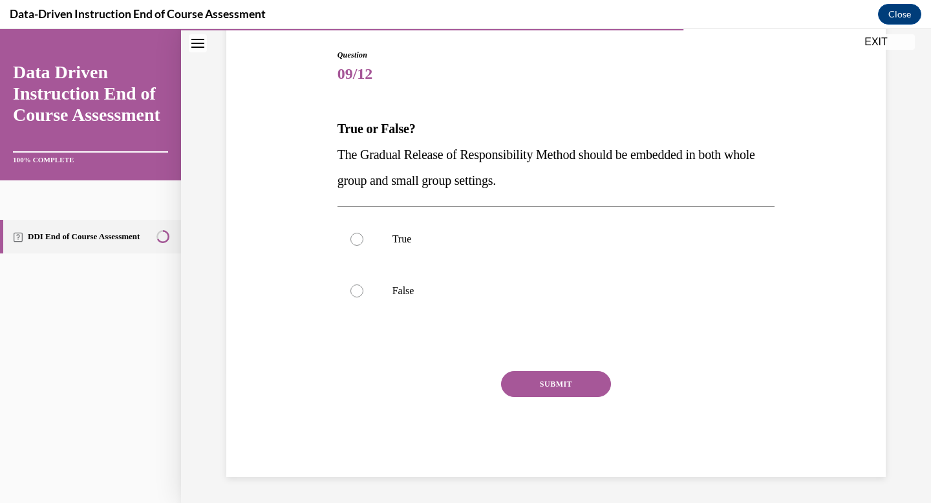
scroll to position [131, 0]
click at [524, 245] on p "True" at bounding box center [568, 239] width 350 height 13
click at [363, 245] on input "True" at bounding box center [356, 239] width 13 height 13
radio input "true"
click at [566, 378] on button "SUBMIT" at bounding box center [556, 384] width 110 height 26
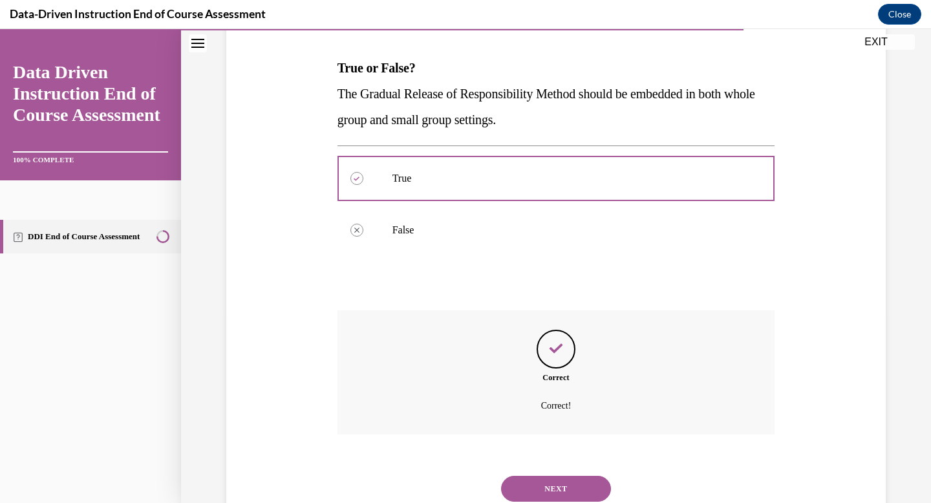
scroll to position [235, 0]
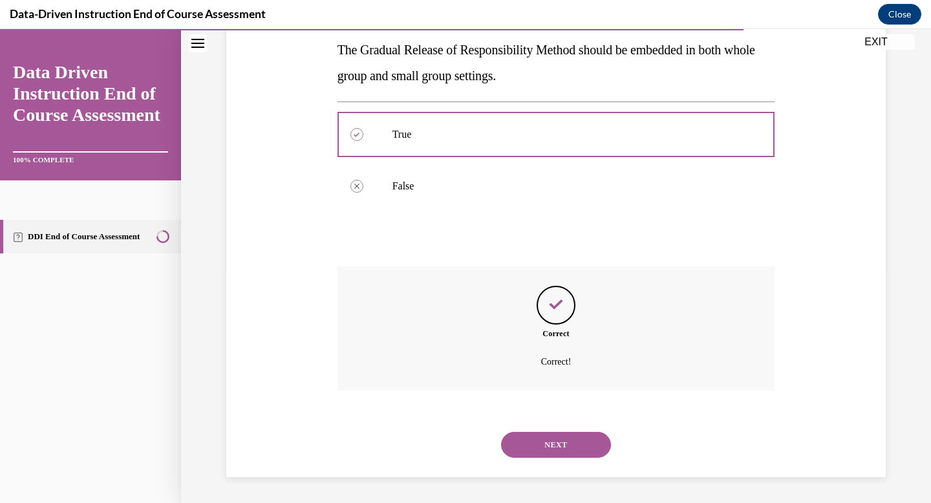
click at [548, 435] on button "NEXT" at bounding box center [556, 445] width 110 height 26
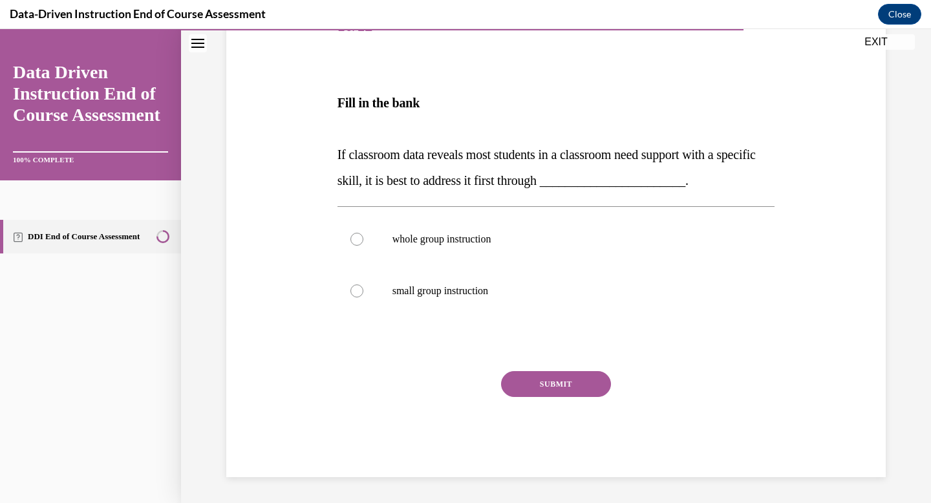
scroll to position [144, 0]
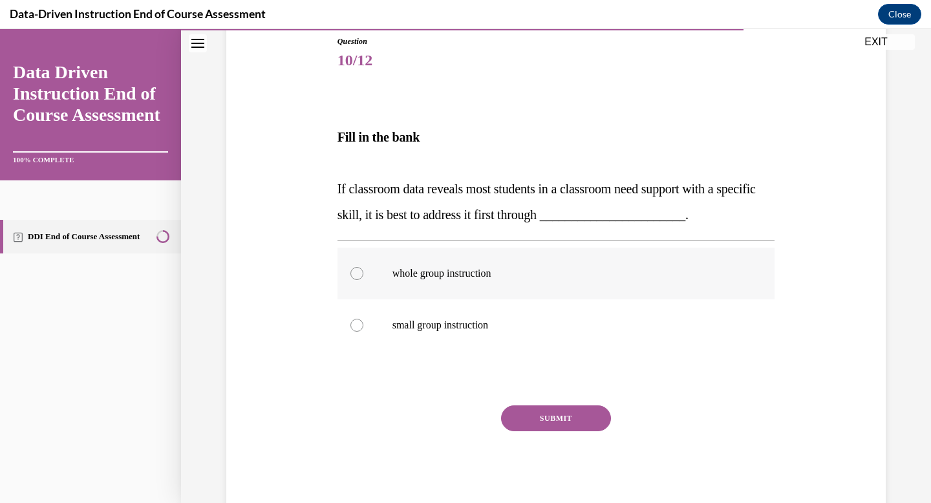
click at [506, 277] on p "whole group instruction" at bounding box center [568, 273] width 350 height 13
click at [363, 277] on input "whole group instruction" at bounding box center [356, 273] width 13 height 13
radio input "true"
click at [537, 409] on button "SUBMIT" at bounding box center [556, 418] width 110 height 26
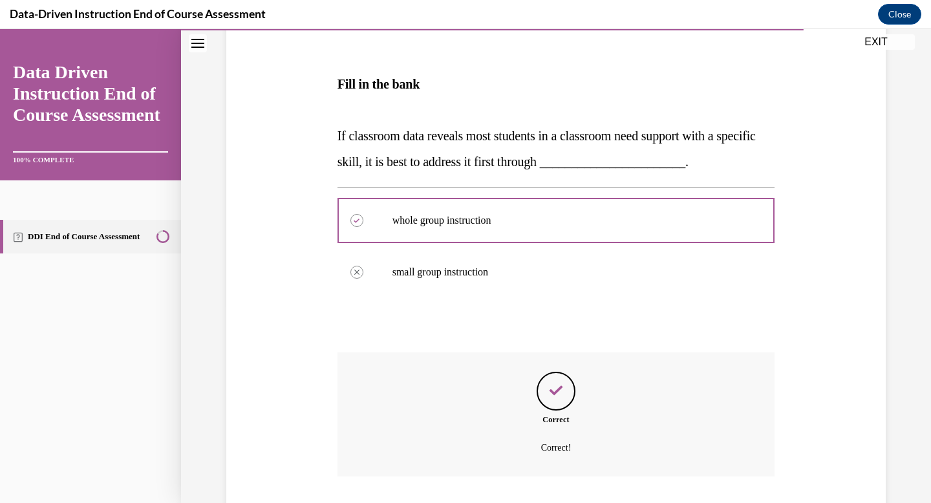
scroll to position [283, 0]
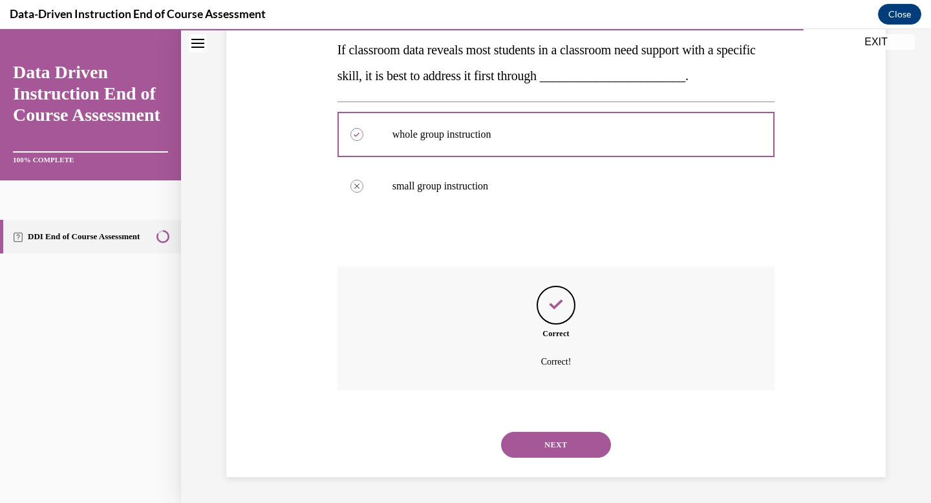
click at [547, 455] on button "NEXT" at bounding box center [556, 445] width 110 height 26
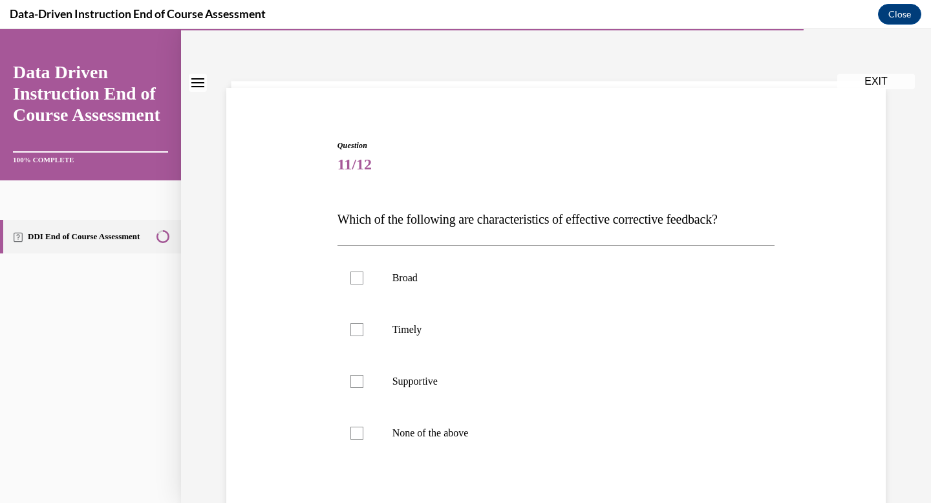
scroll to position [57, 0]
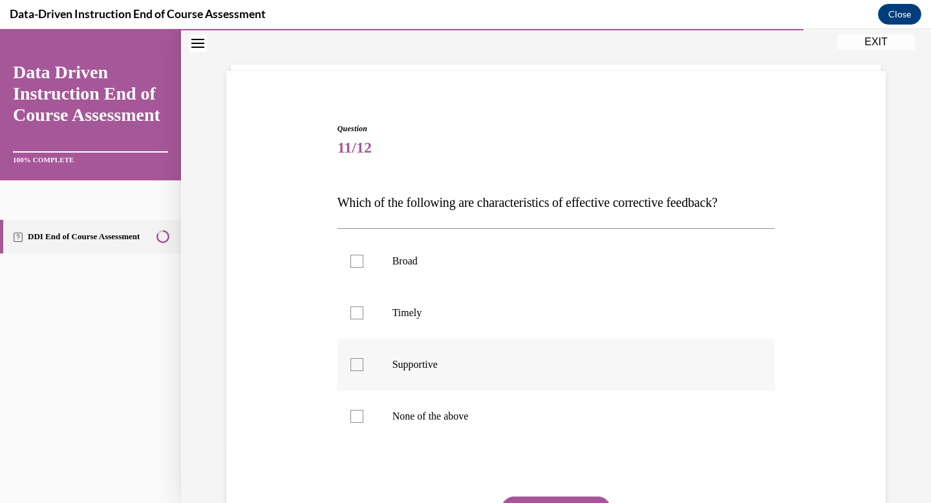
click at [462, 369] on p "Supportive" at bounding box center [568, 364] width 350 height 13
click at [363, 369] on input "Supportive" at bounding box center [356, 364] width 13 height 13
checkbox input "true"
click at [463, 305] on label "Timely" at bounding box center [557, 313] width 438 height 52
click at [363, 307] on input "Timely" at bounding box center [356, 313] width 13 height 13
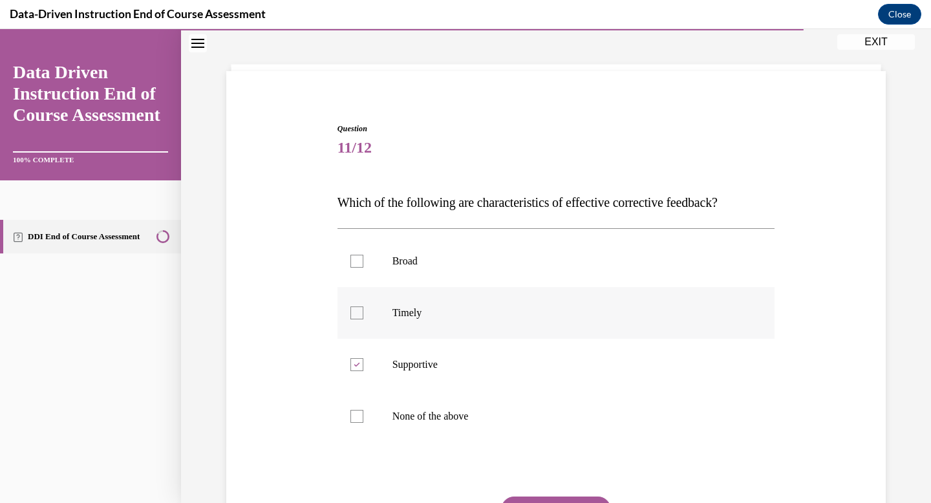
checkbox input "true"
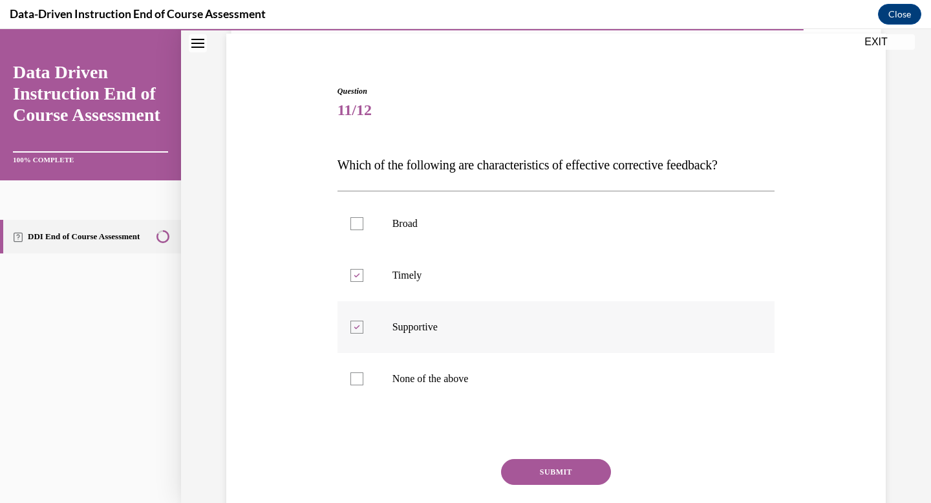
scroll to position [110, 0]
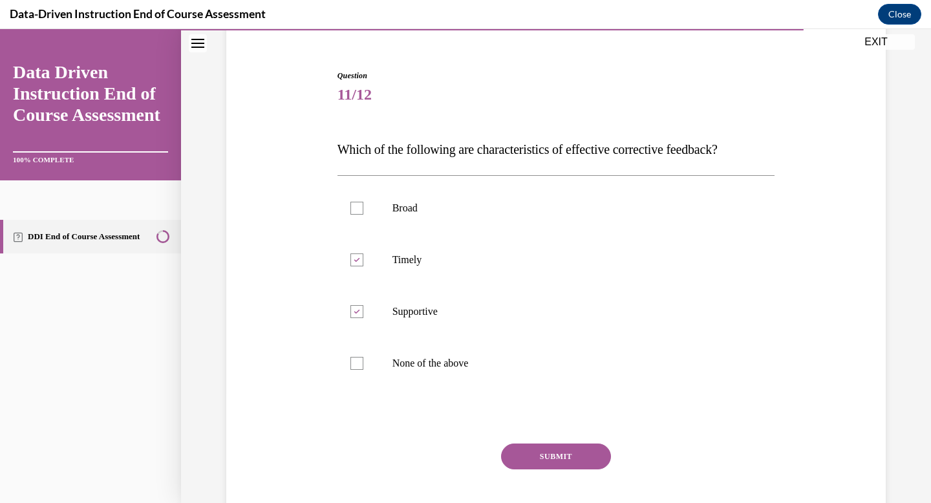
click at [532, 462] on button "SUBMIT" at bounding box center [556, 457] width 110 height 26
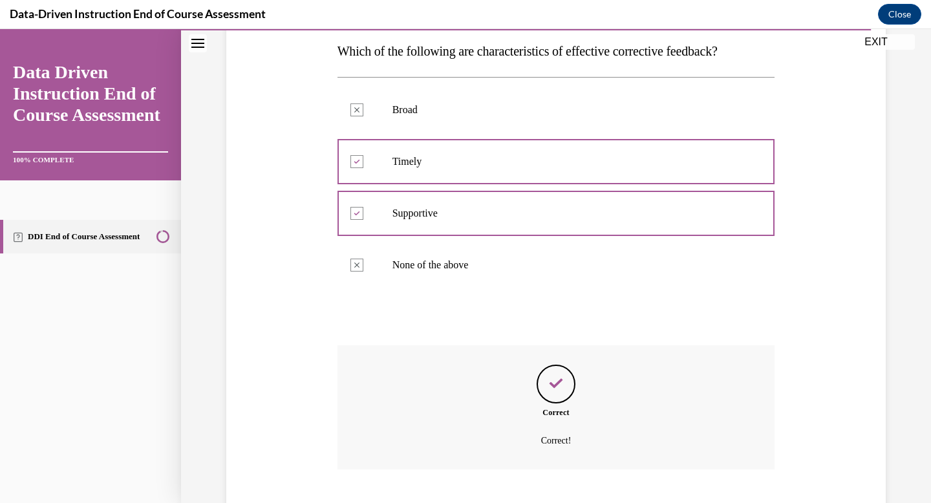
scroll to position [287, 0]
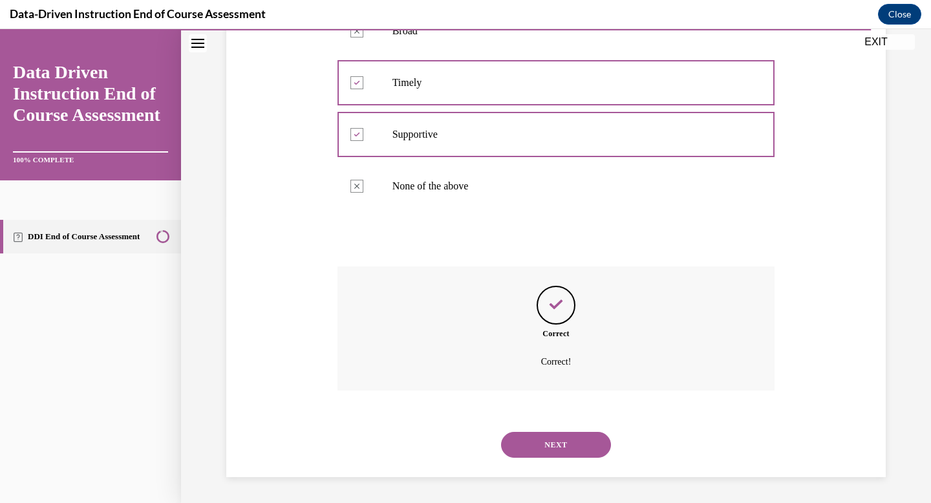
click at [557, 444] on button "NEXT" at bounding box center [556, 445] width 110 height 26
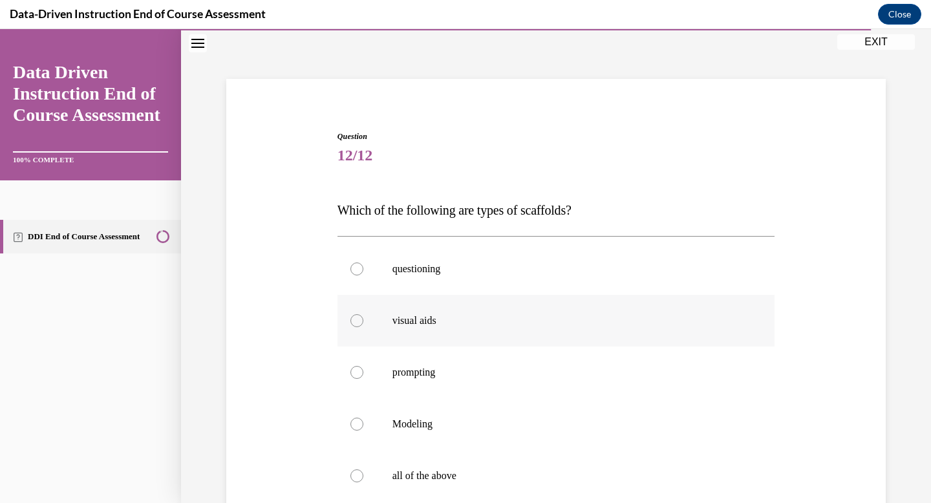
scroll to position [54, 0]
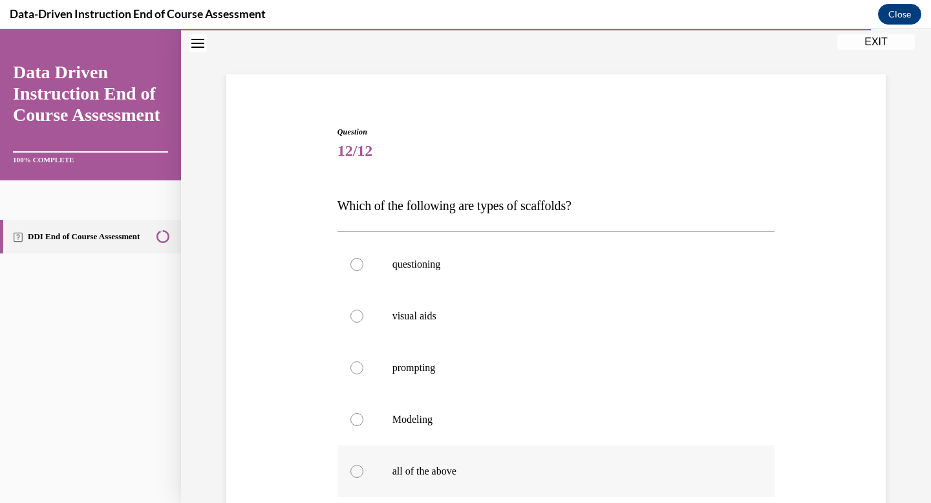
click at [532, 469] on p "all of the above" at bounding box center [568, 471] width 350 height 13
click at [363, 469] on input "all of the above" at bounding box center [356, 471] width 13 height 13
radio input "true"
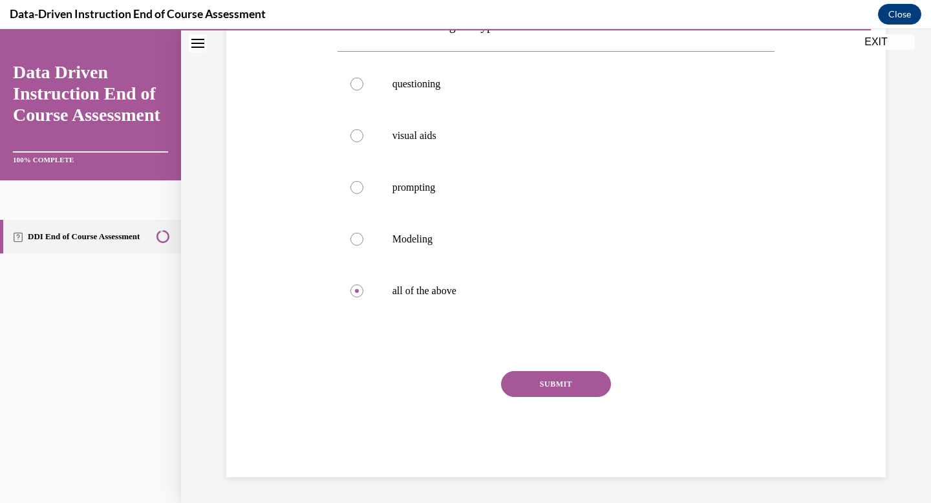
click at [537, 391] on button "SUBMIT" at bounding box center [556, 384] width 110 height 26
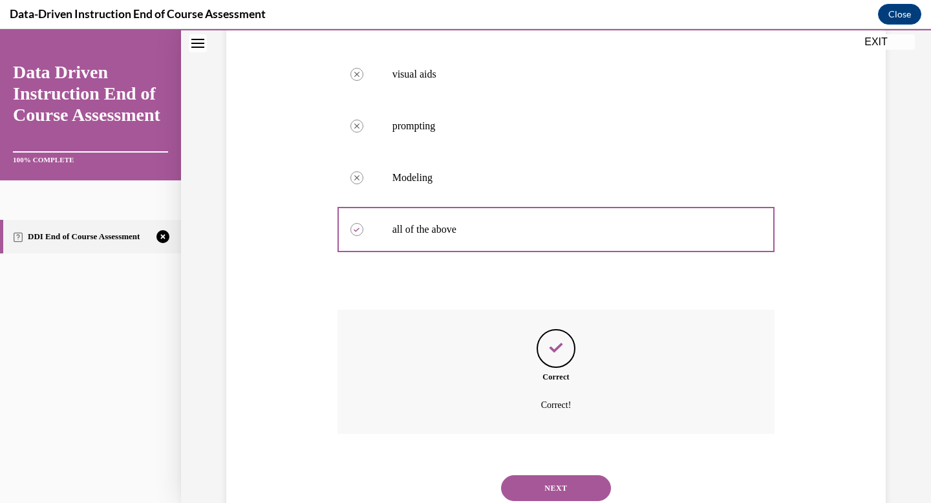
scroll to position [339, 0]
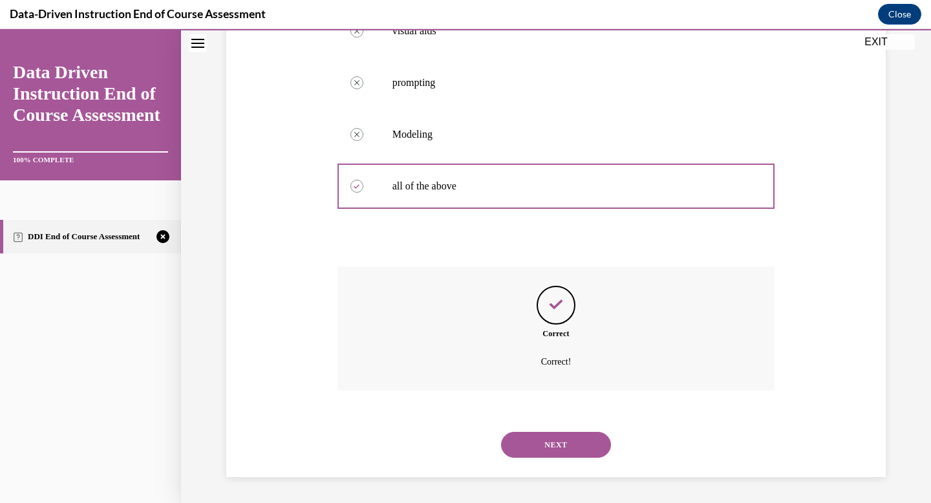
click at [559, 446] on button "NEXT" at bounding box center [556, 445] width 110 height 26
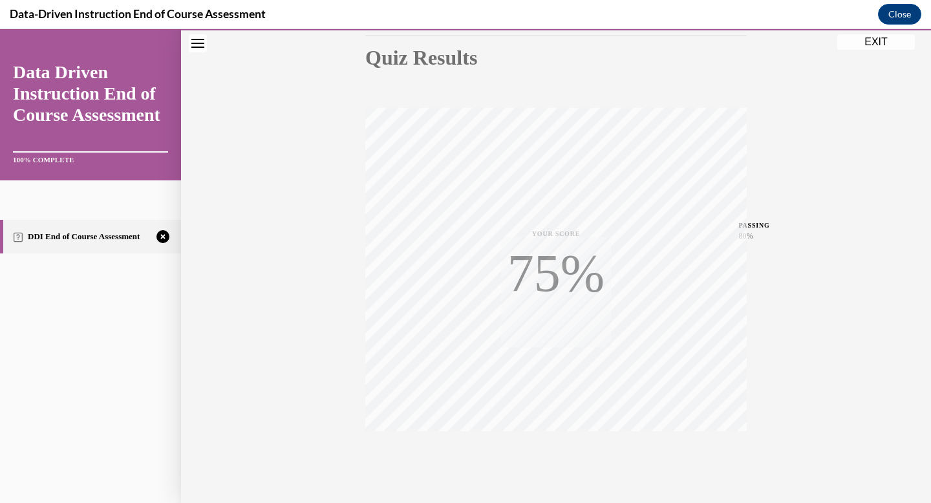
scroll to position [189, 0]
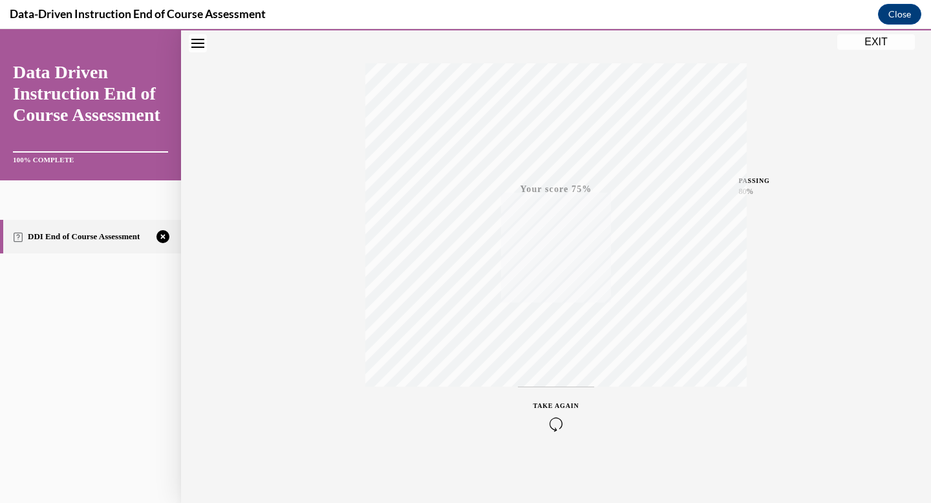
click at [560, 426] on icon "button" at bounding box center [556, 424] width 46 height 14
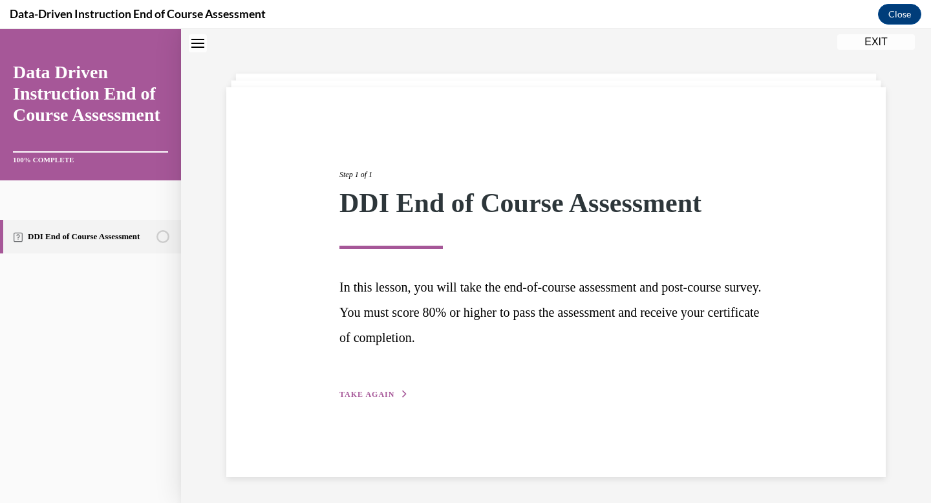
scroll to position [41, 0]
click at [390, 397] on span "TAKE AGAIN" at bounding box center [366, 394] width 55 height 9
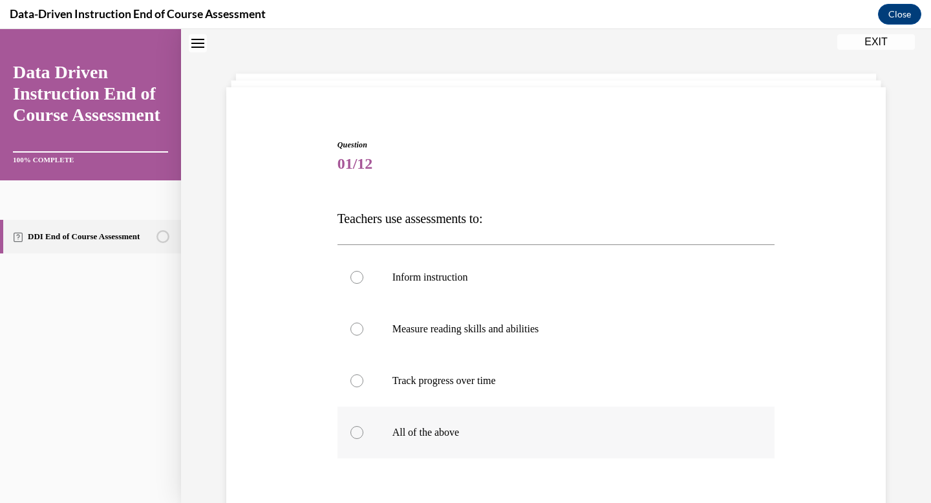
click at [405, 436] on p "All of the above" at bounding box center [568, 432] width 350 height 13
click at [363, 436] on input "All of the above" at bounding box center [356, 432] width 13 height 13
radio input "true"
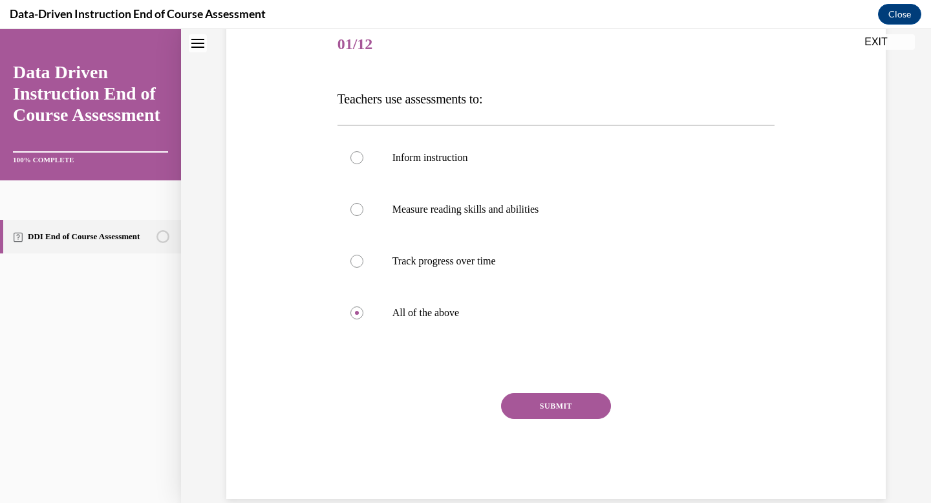
click at [560, 416] on button "SUBMIT" at bounding box center [556, 406] width 110 height 26
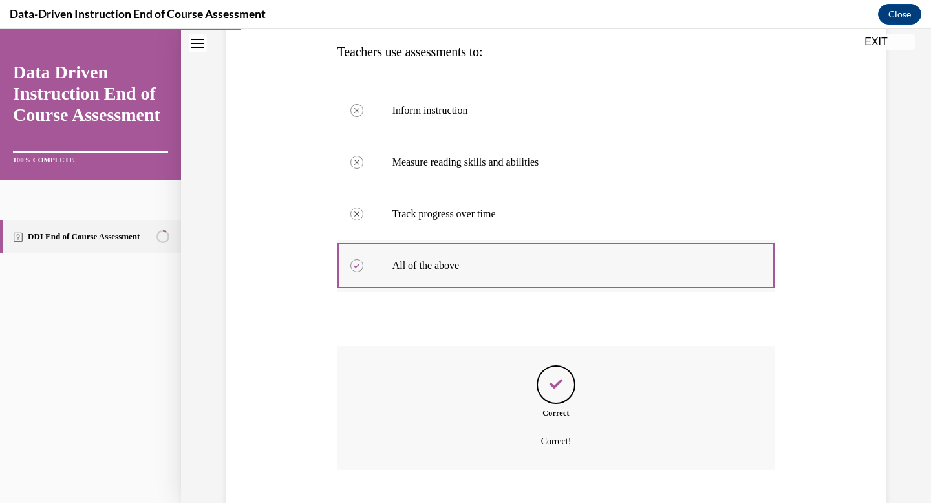
scroll to position [287, 0]
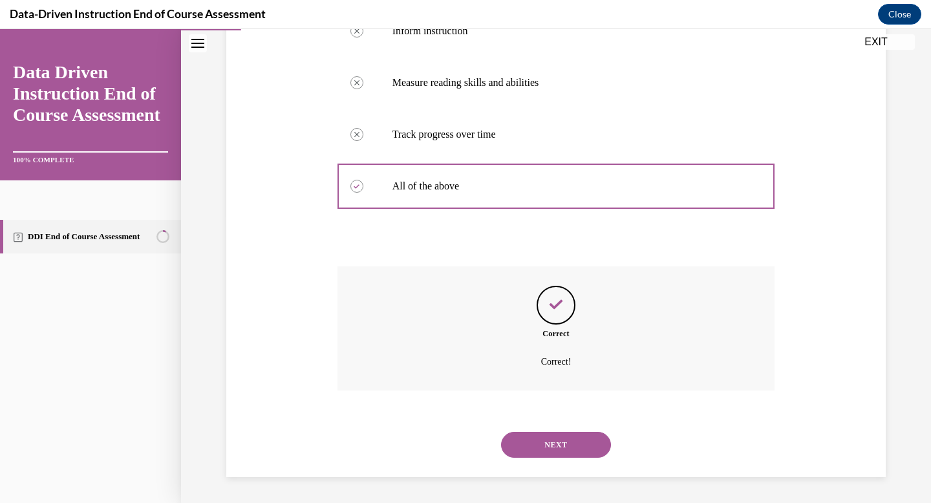
click at [559, 442] on button "NEXT" at bounding box center [556, 445] width 110 height 26
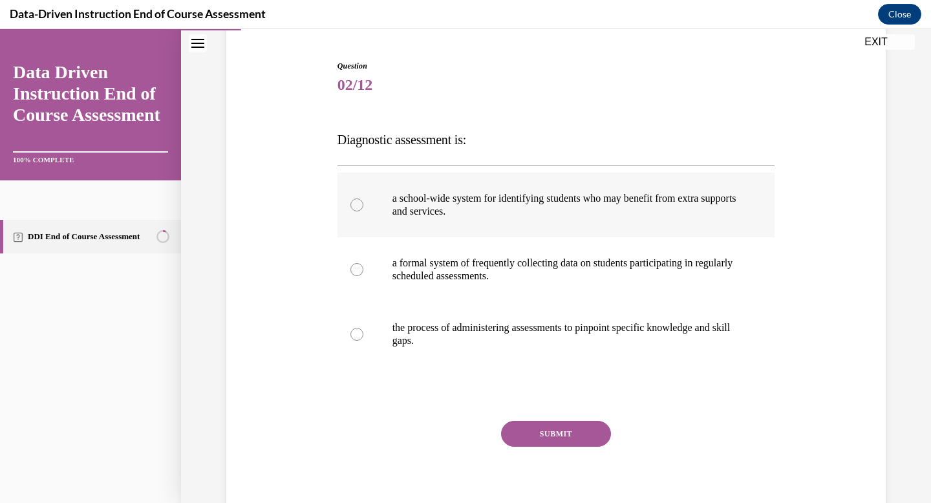
scroll to position [119, 0]
click at [513, 314] on label "the process of administering assessments to pinpoint specific knowledge and ski…" at bounding box center [557, 335] width 438 height 65
click at [363, 328] on input "the process of administering assessments to pinpoint specific knowledge and ski…" at bounding box center [356, 334] width 13 height 13
radio input "true"
click at [539, 425] on button "SUBMIT" at bounding box center [556, 435] width 110 height 26
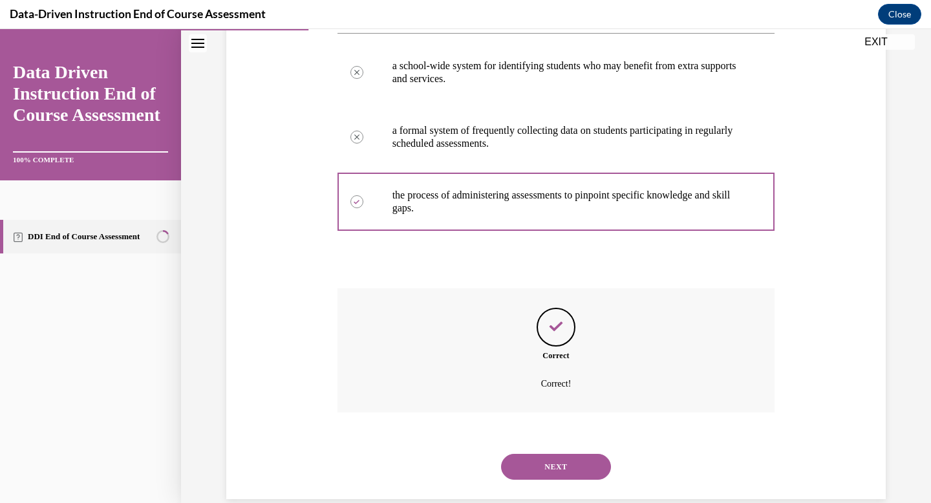
scroll to position [274, 0]
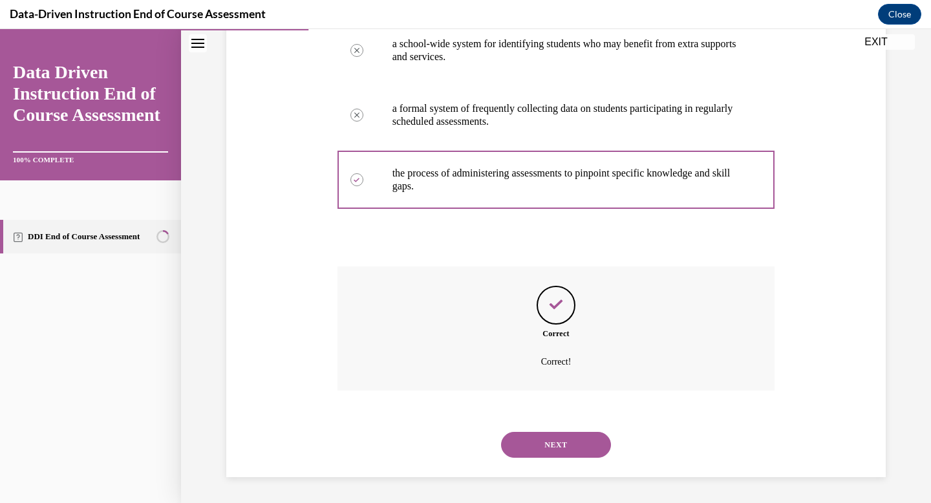
click at [550, 449] on button "NEXT" at bounding box center [556, 445] width 110 height 26
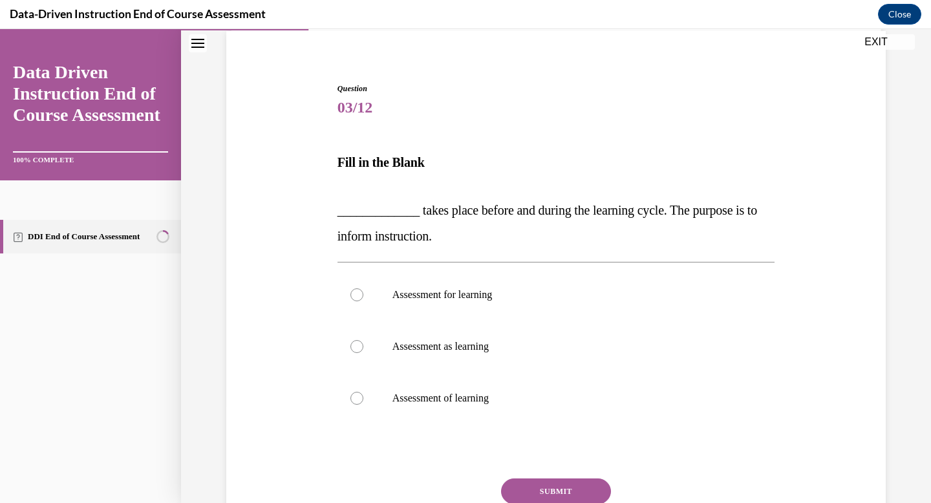
scroll to position [102, 0]
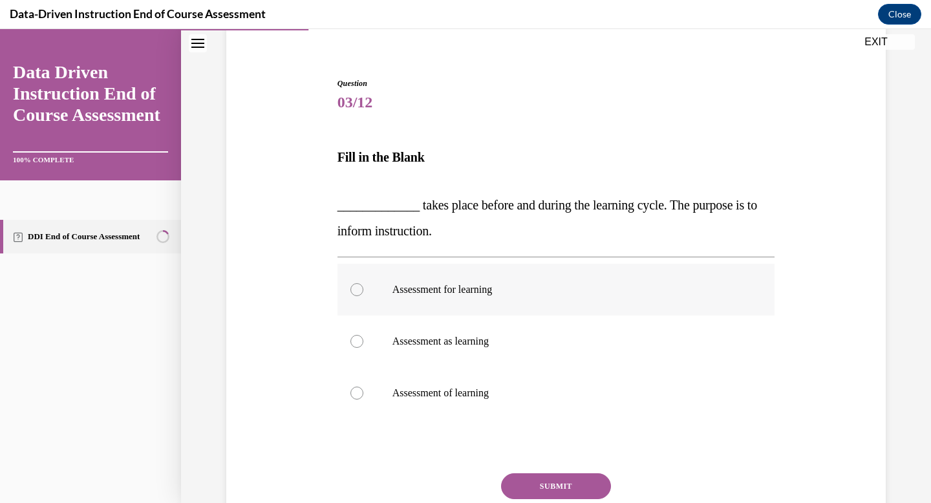
click at [565, 304] on label "Assessment for learning" at bounding box center [557, 290] width 438 height 52
click at [363, 296] on input "Assessment for learning" at bounding box center [356, 289] width 13 height 13
radio input "true"
click at [554, 482] on button "SUBMIT" at bounding box center [556, 486] width 110 height 26
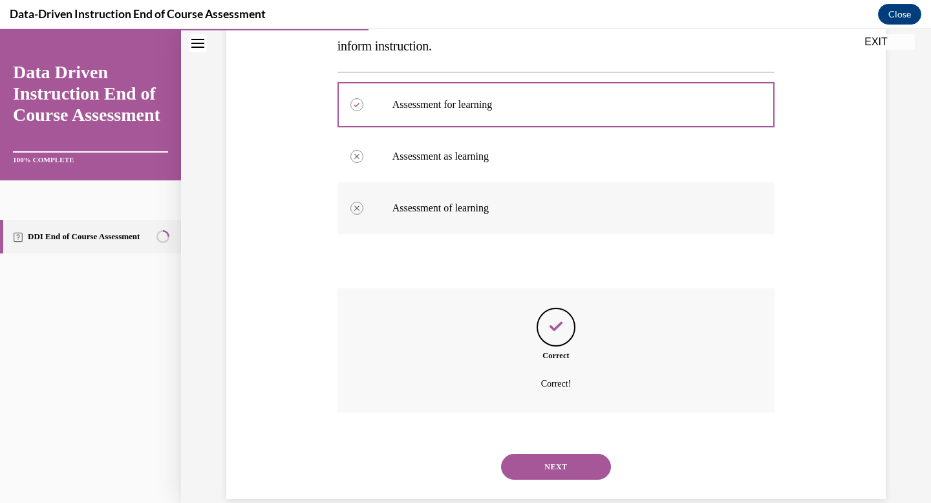
scroll to position [309, 0]
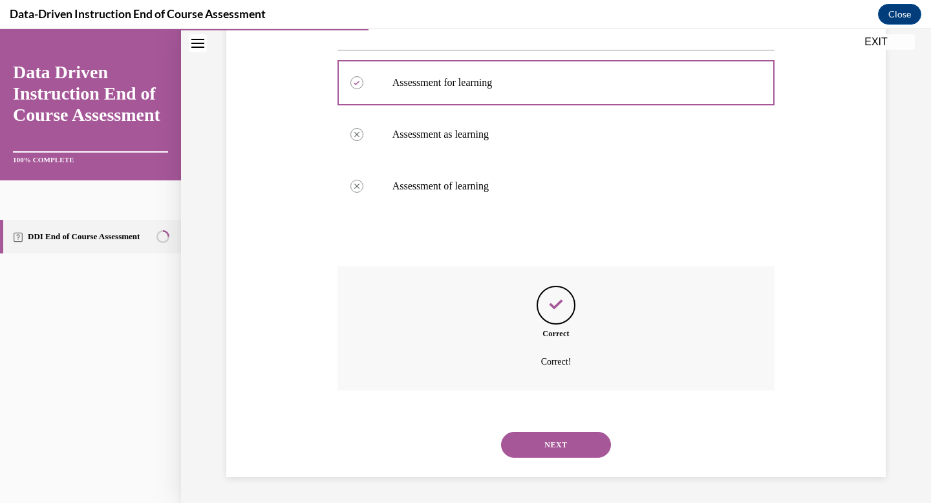
click at [552, 440] on button "NEXT" at bounding box center [556, 445] width 110 height 26
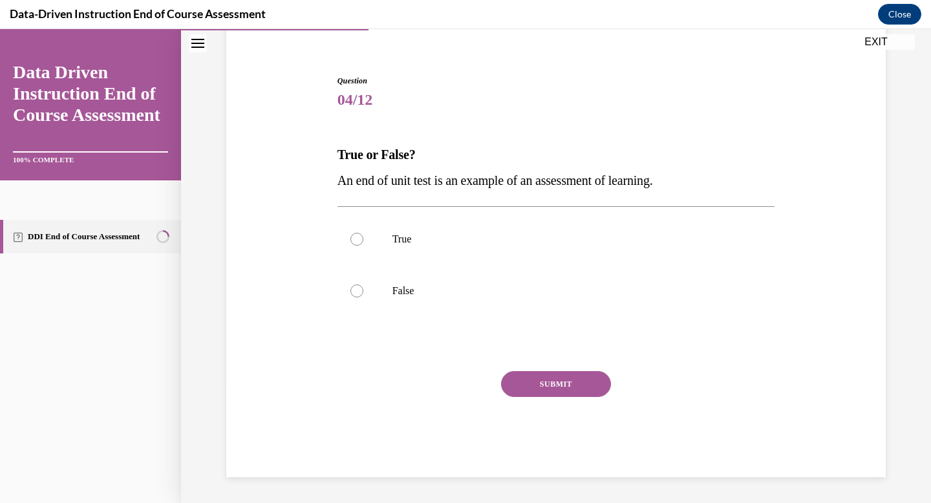
scroll to position [105, 0]
click at [537, 244] on p "True" at bounding box center [568, 239] width 350 height 13
click at [363, 244] on input "True" at bounding box center [356, 239] width 13 height 13
radio input "true"
click at [553, 387] on button "SUBMIT" at bounding box center [556, 384] width 110 height 26
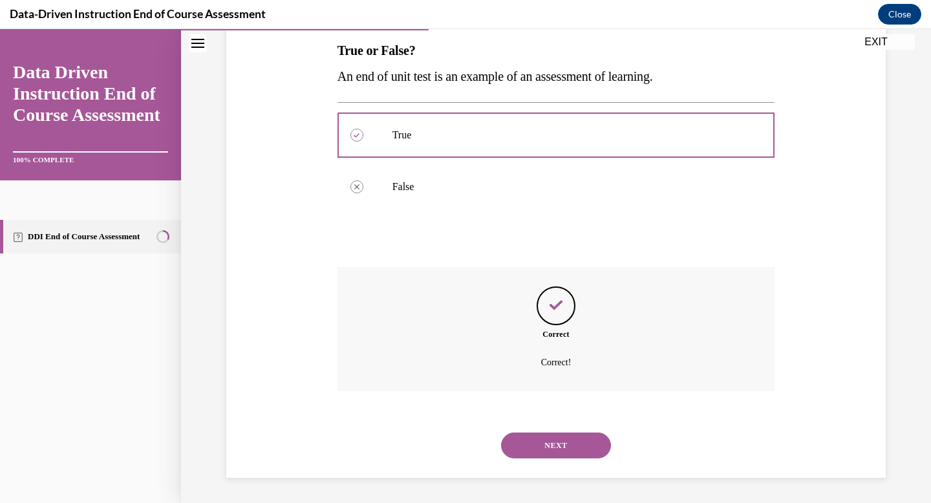
scroll to position [210, 0]
click at [557, 441] on button "NEXT" at bounding box center [556, 445] width 110 height 26
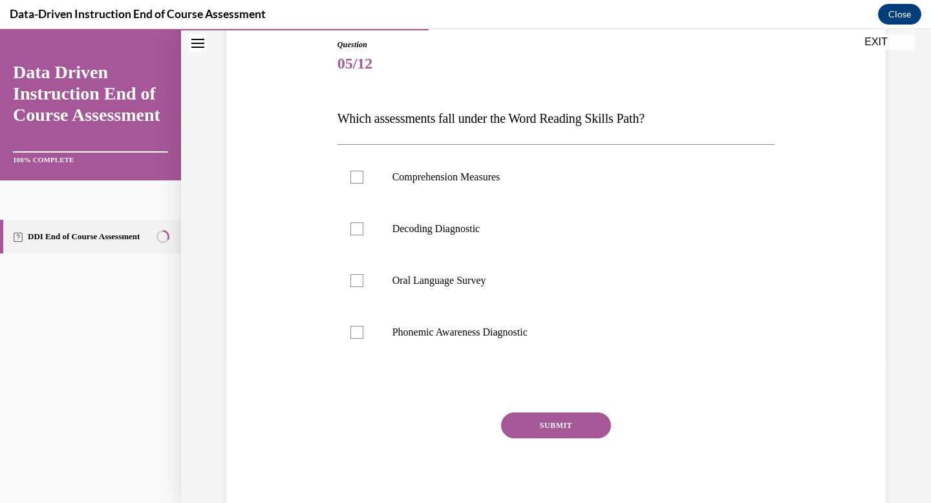
scroll to position [176, 0]
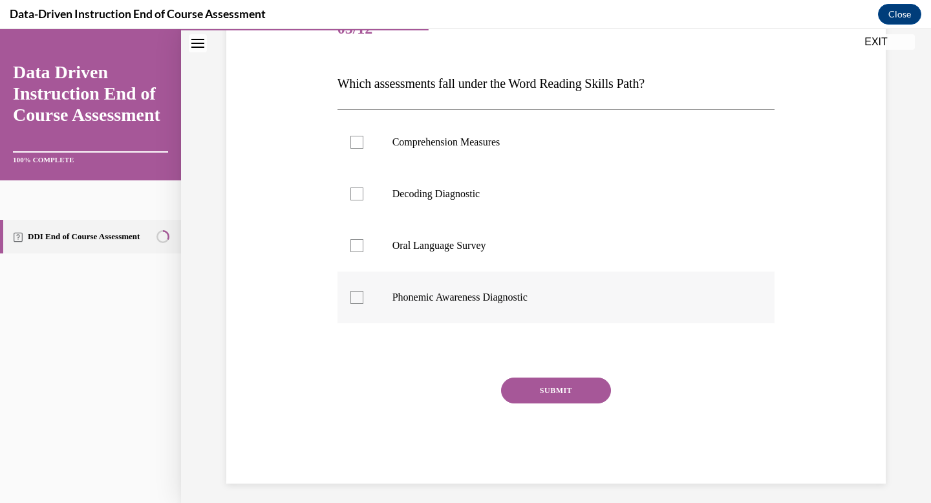
click at [475, 301] on p "Phonemic Awareness Diagnostic" at bounding box center [568, 297] width 350 height 13
click at [363, 301] on input "Phonemic Awareness Diagnostic" at bounding box center [356, 297] width 13 height 13
checkbox input "true"
click at [519, 385] on button "SUBMIT" at bounding box center [556, 391] width 110 height 26
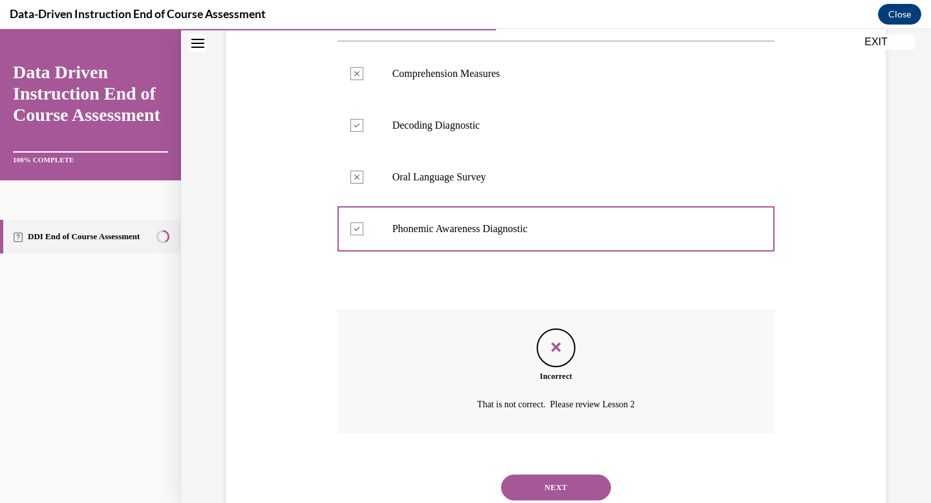
scroll to position [287, 0]
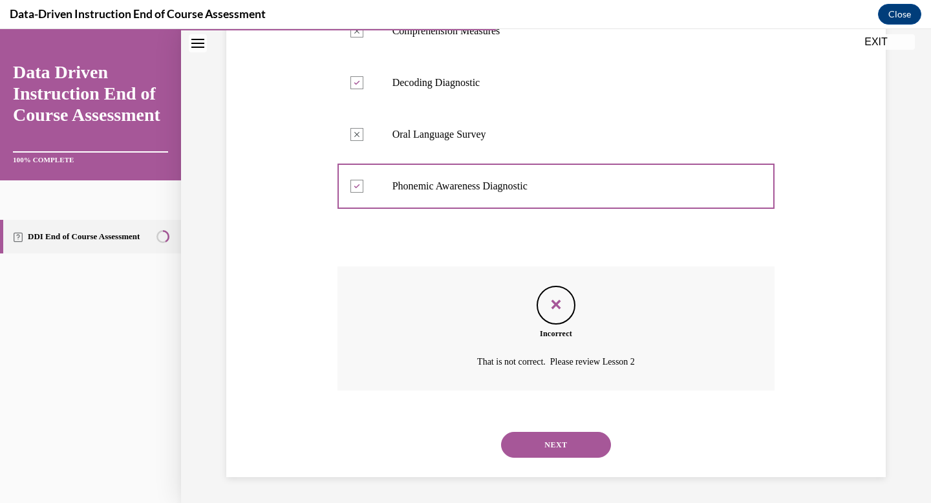
click at [550, 440] on button "NEXT" at bounding box center [556, 445] width 110 height 26
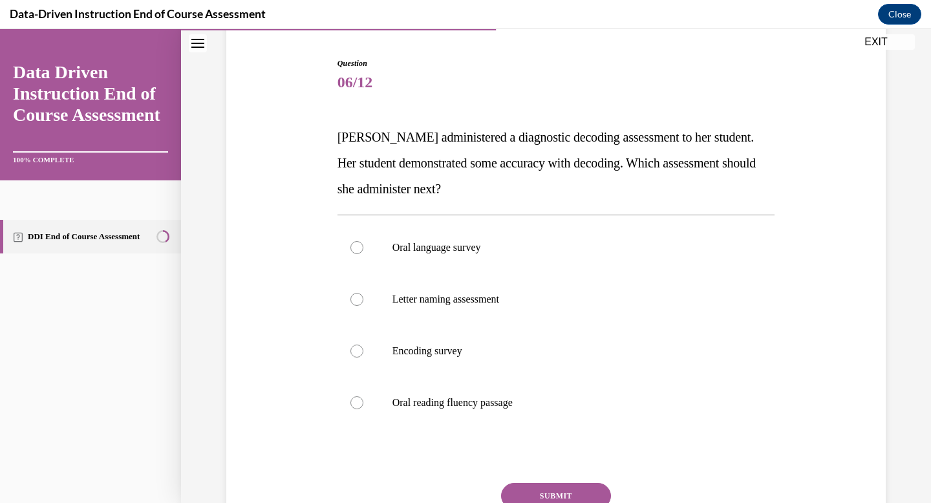
scroll to position [125, 0]
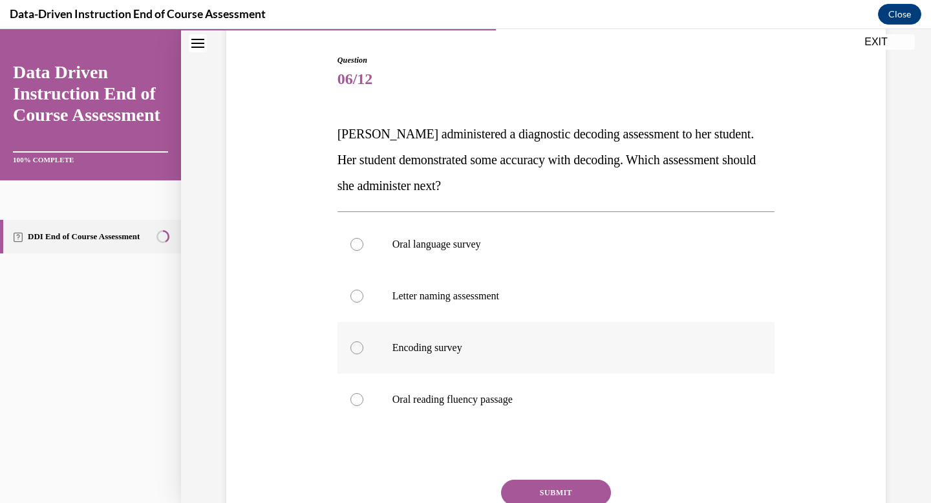
click at [533, 363] on label "Encoding survey" at bounding box center [557, 348] width 438 height 52
click at [363, 354] on input "Encoding survey" at bounding box center [356, 347] width 13 height 13
radio input "true"
click at [550, 500] on button "SUBMIT" at bounding box center [556, 493] width 110 height 26
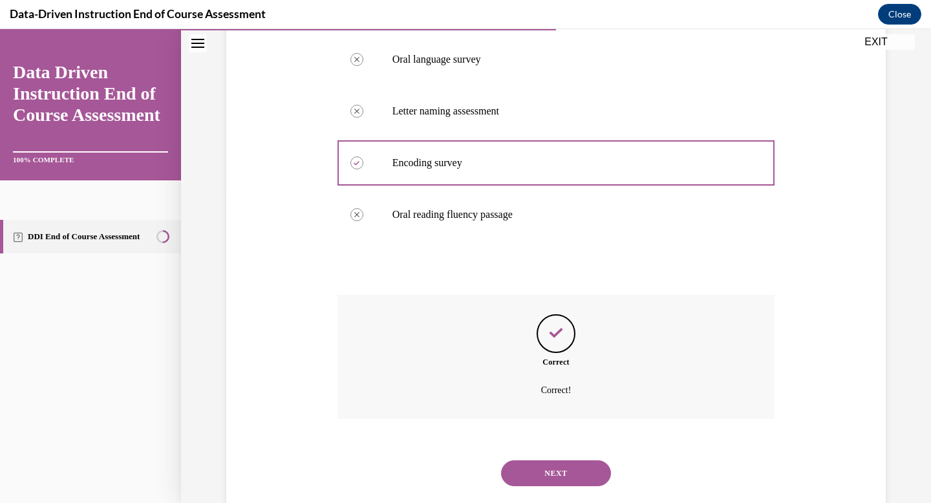
scroll to position [339, 0]
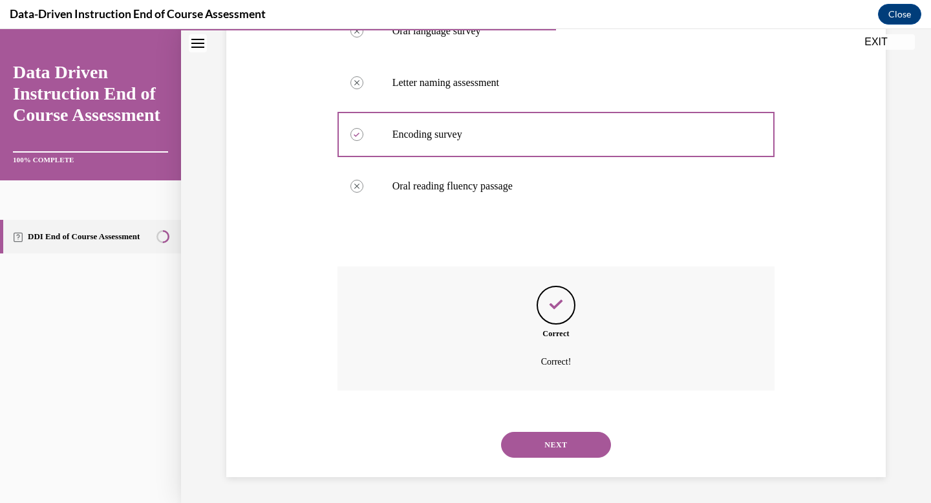
click at [537, 442] on button "NEXT" at bounding box center [556, 445] width 110 height 26
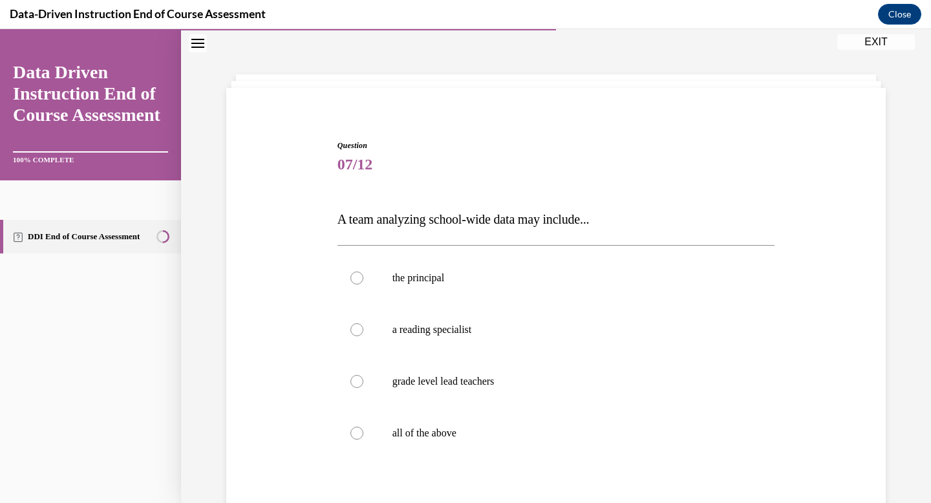
scroll to position [43, 0]
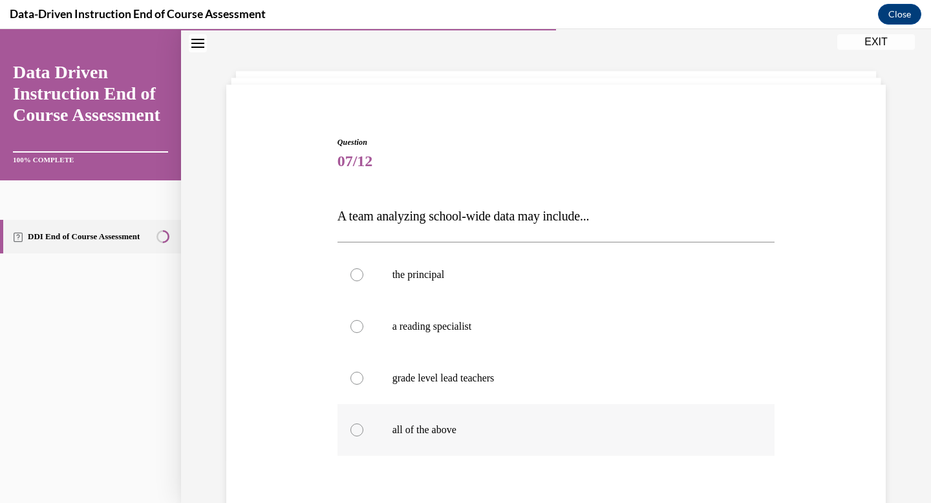
click at [459, 414] on label "all of the above" at bounding box center [557, 430] width 438 height 52
click at [363, 424] on input "all of the above" at bounding box center [356, 430] width 13 height 13
radio input "true"
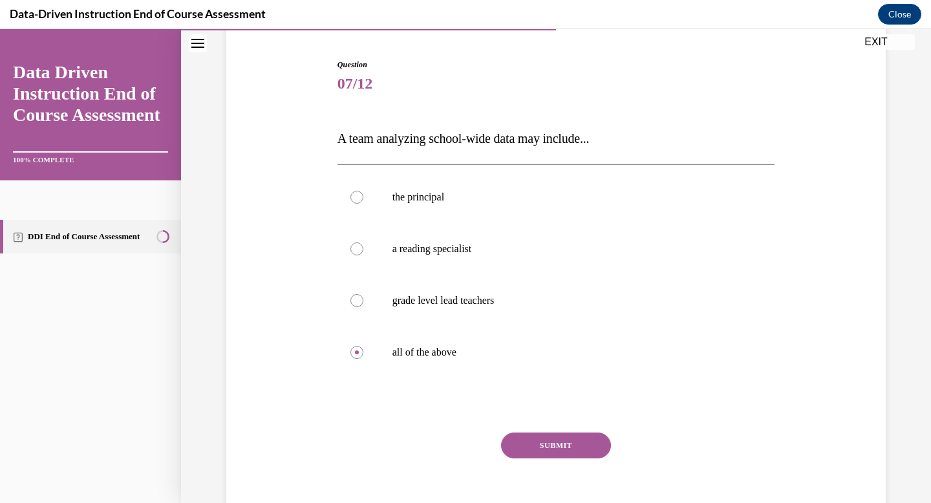
click at [533, 438] on button "SUBMIT" at bounding box center [556, 446] width 110 height 26
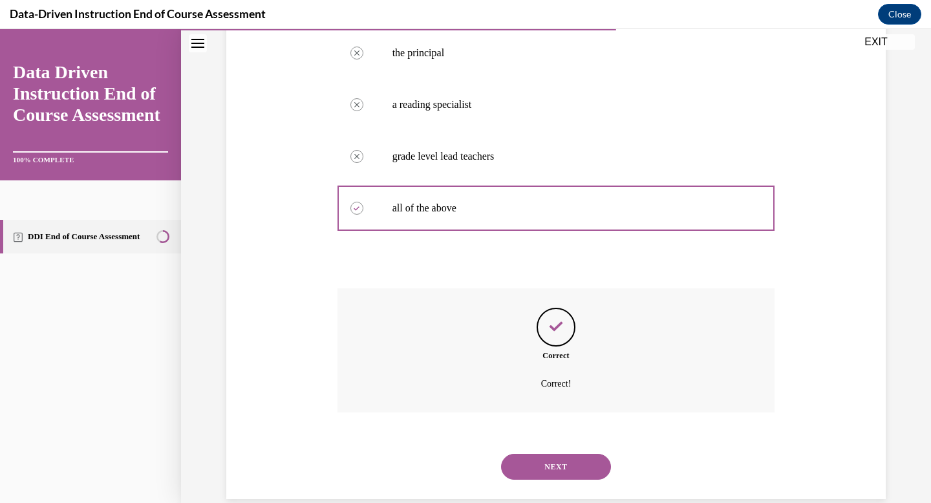
scroll to position [287, 0]
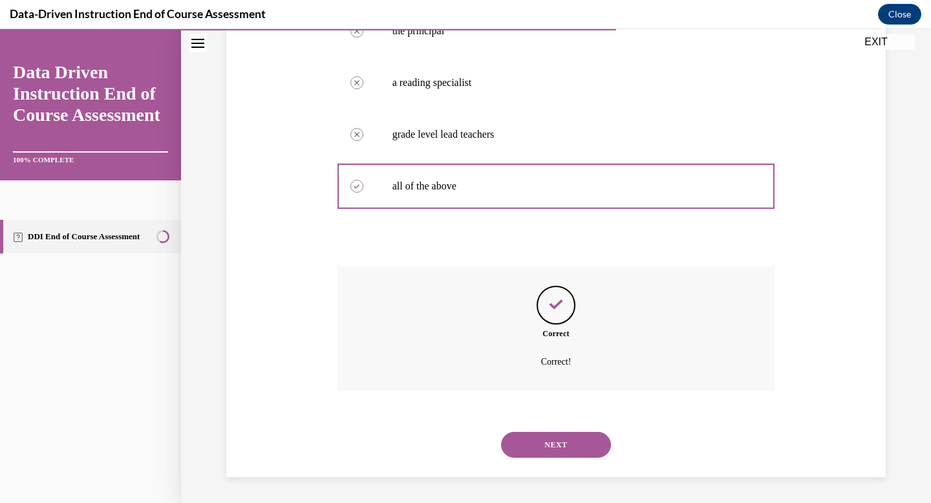
click at [559, 439] on button "NEXT" at bounding box center [556, 445] width 110 height 26
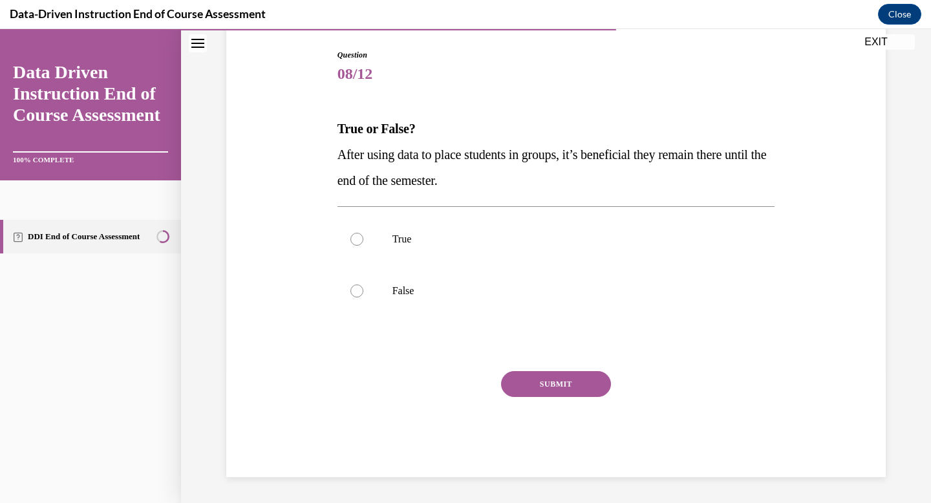
scroll to position [131, 0]
click at [436, 301] on label "False" at bounding box center [557, 291] width 438 height 52
click at [363, 297] on input "False" at bounding box center [356, 291] width 13 height 13
radio input "true"
click at [547, 382] on button "SUBMIT" at bounding box center [556, 384] width 110 height 26
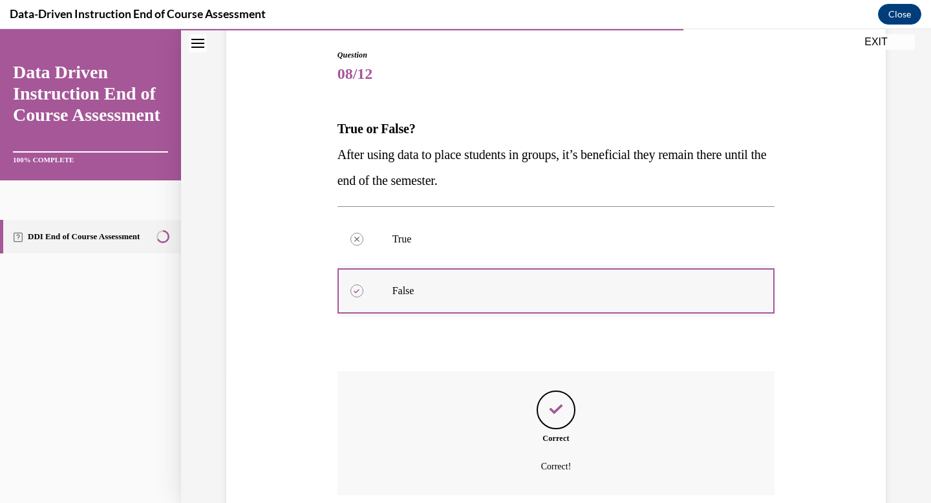
scroll to position [235, 0]
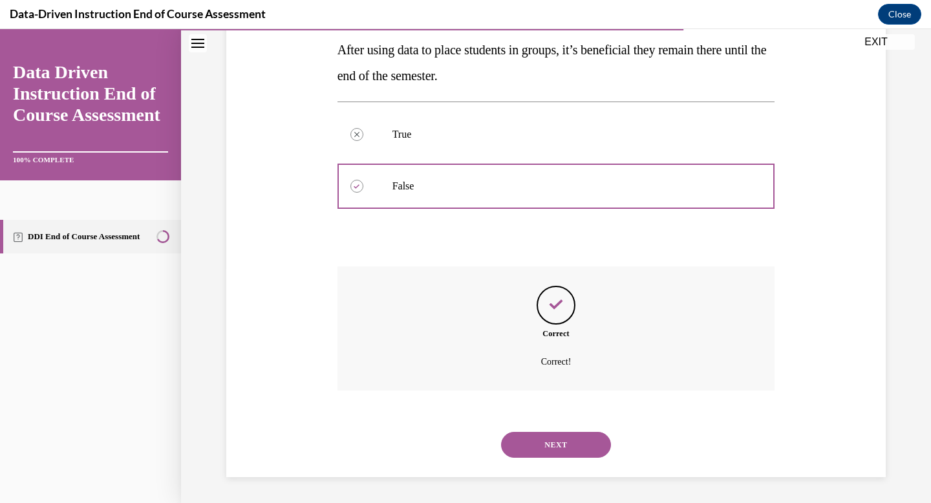
click at [567, 446] on button "NEXT" at bounding box center [556, 445] width 110 height 26
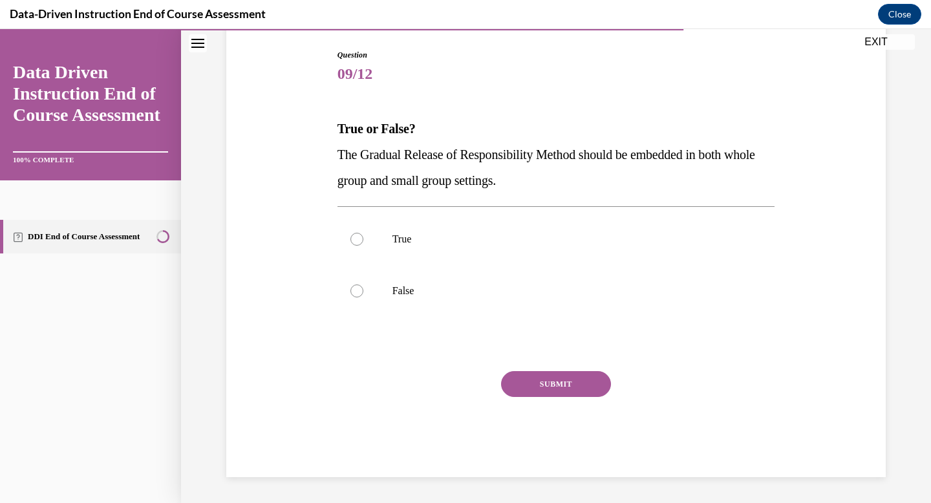
scroll to position [131, 0]
click at [449, 249] on label "True" at bounding box center [557, 239] width 438 height 52
click at [363, 246] on input "True" at bounding box center [356, 239] width 13 height 13
radio input "true"
click at [517, 384] on button "SUBMIT" at bounding box center [556, 384] width 110 height 26
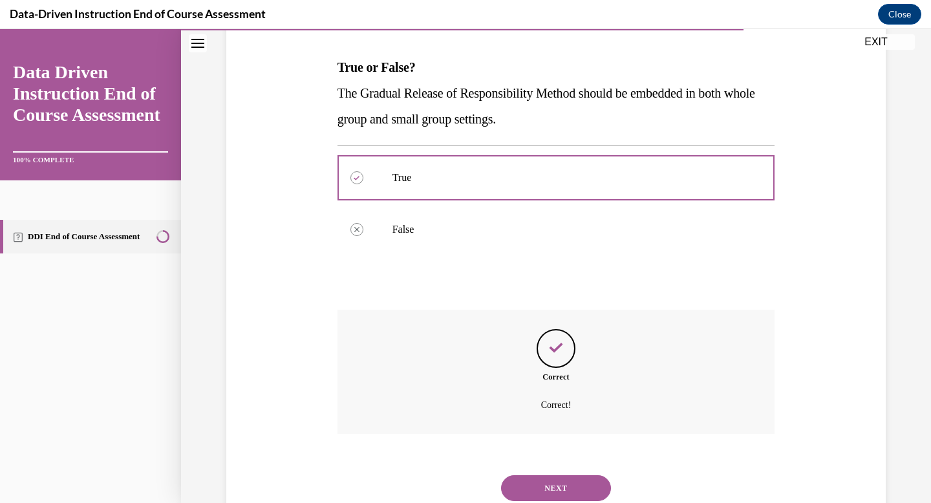
scroll to position [235, 0]
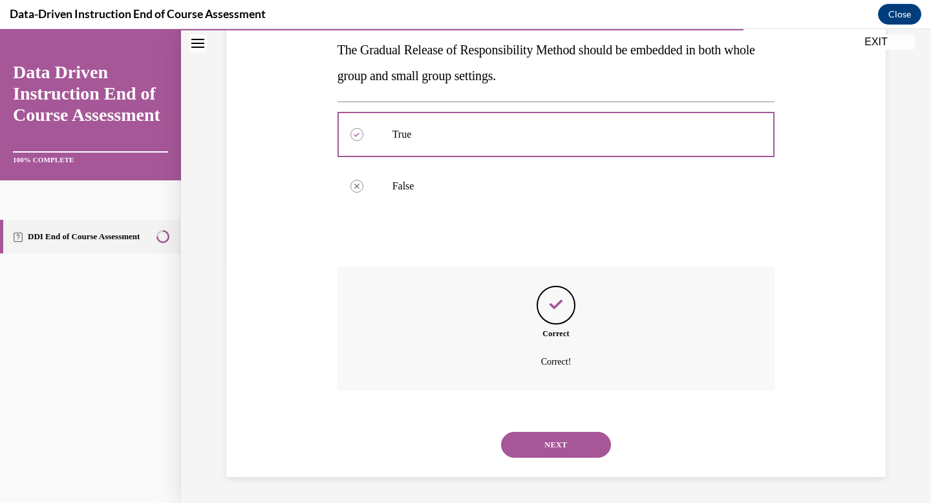
click at [572, 430] on div "NEXT" at bounding box center [557, 445] width 438 height 52
click at [572, 435] on button "NEXT" at bounding box center [556, 445] width 110 height 26
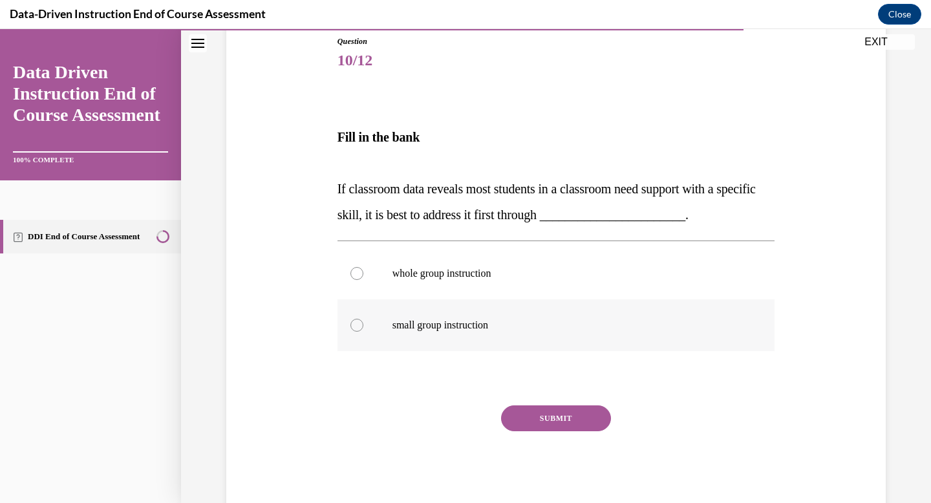
click at [467, 314] on label "small group instruction" at bounding box center [557, 325] width 438 height 52
click at [363, 319] on input "small group instruction" at bounding box center [356, 325] width 13 height 13
radio input "true"
click at [469, 277] on p "whole group instruction" at bounding box center [568, 273] width 350 height 13
click at [363, 277] on input "whole group instruction" at bounding box center [356, 273] width 13 height 13
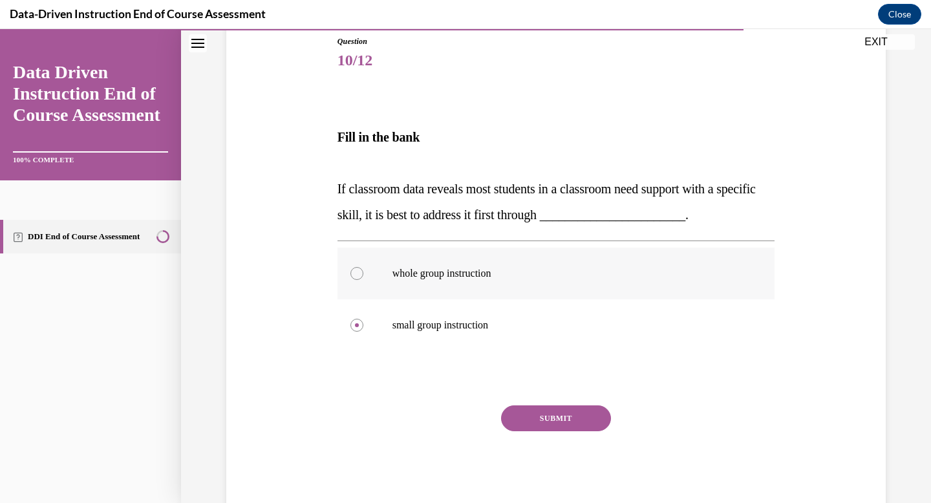
radio input "true"
click at [559, 418] on button "SUBMIT" at bounding box center [556, 418] width 110 height 26
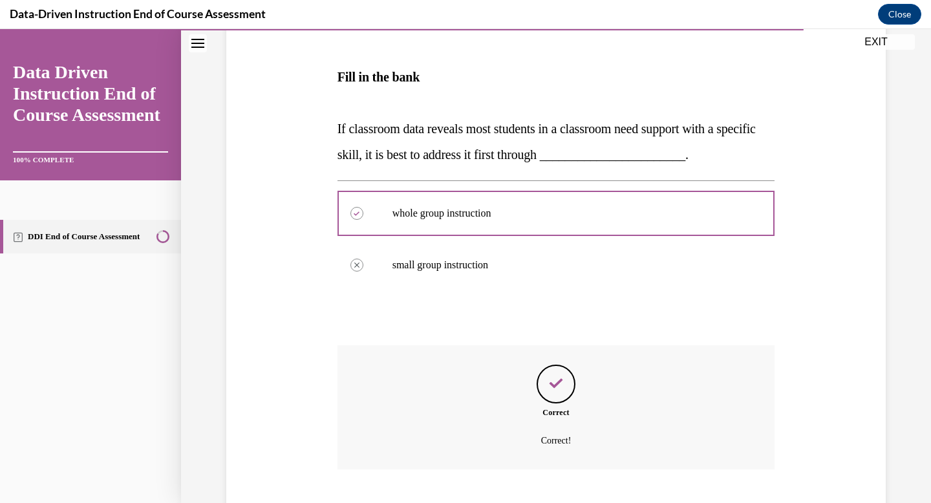
scroll to position [283, 0]
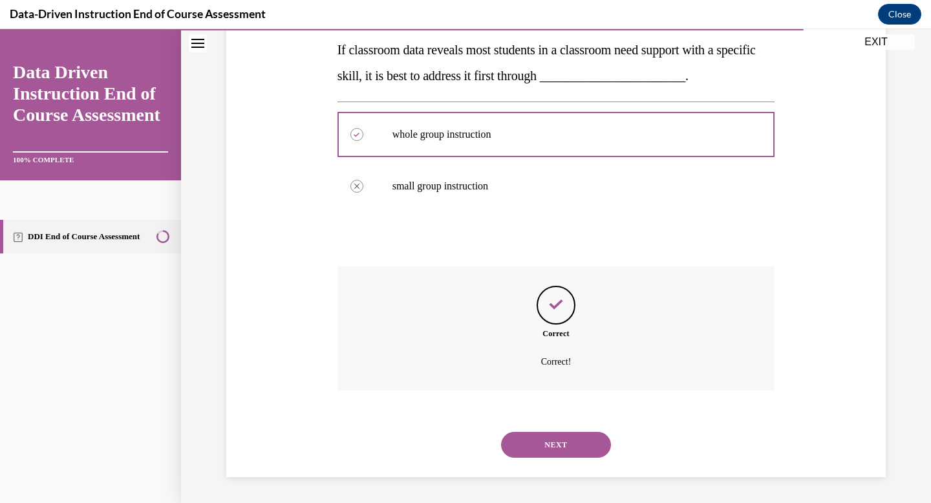
click at [557, 442] on button "NEXT" at bounding box center [556, 445] width 110 height 26
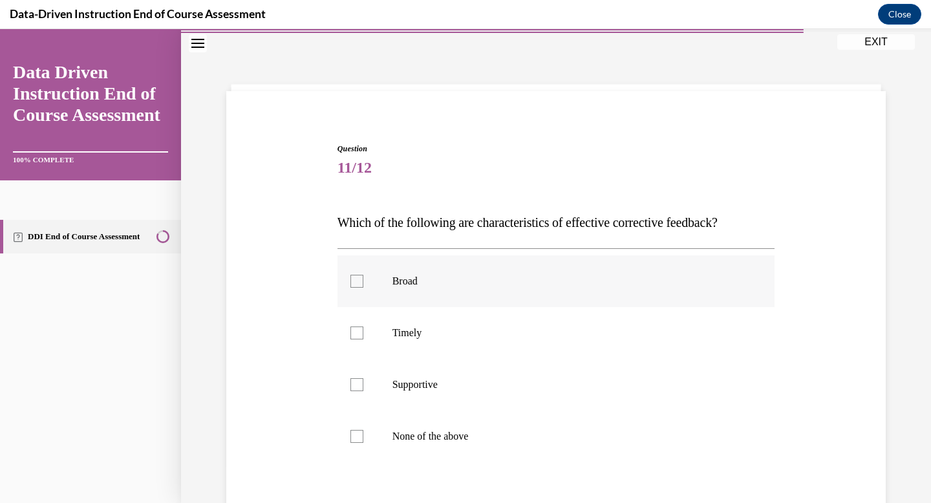
scroll to position [55, 0]
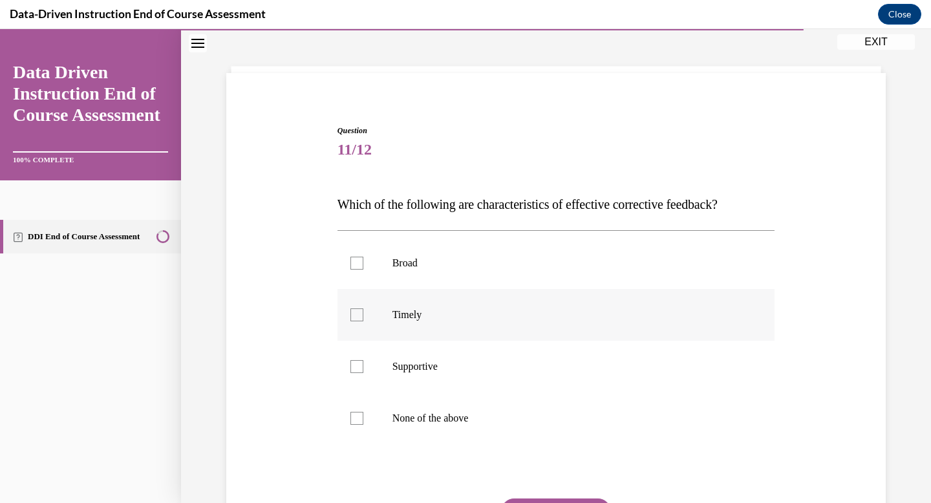
click at [516, 323] on label "Timely" at bounding box center [557, 315] width 438 height 52
click at [363, 321] on input "Timely" at bounding box center [356, 314] width 13 height 13
checkbox input "true"
click at [511, 367] on p "Supportive" at bounding box center [568, 366] width 350 height 13
click at [363, 367] on input "Supportive" at bounding box center [356, 366] width 13 height 13
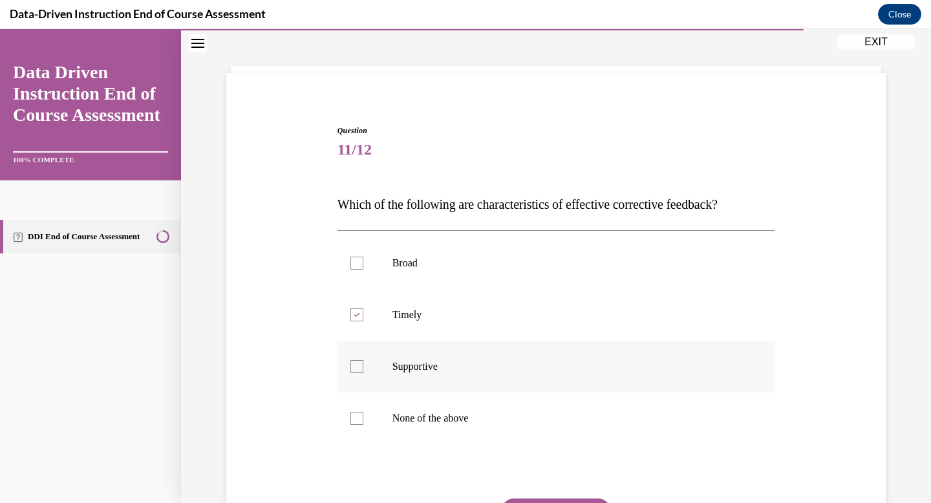
checkbox input "true"
click at [561, 499] on button "SUBMIT" at bounding box center [556, 512] width 110 height 26
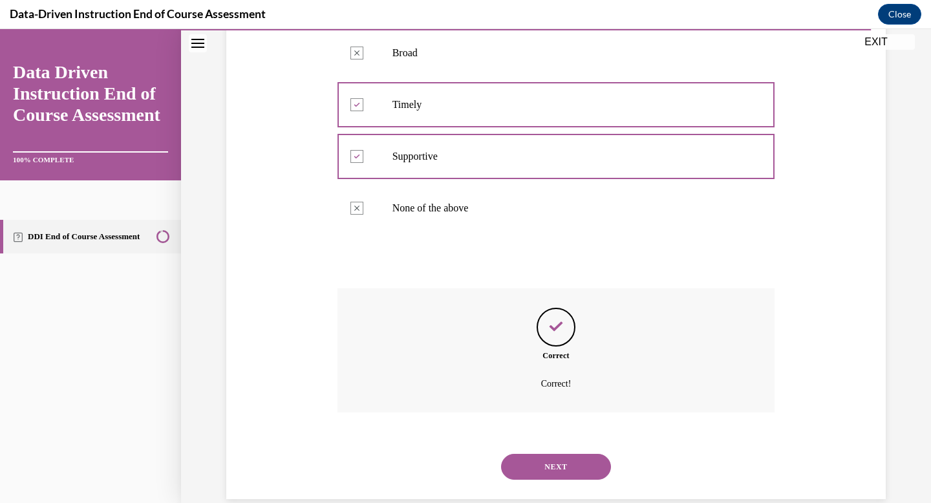
scroll to position [287, 0]
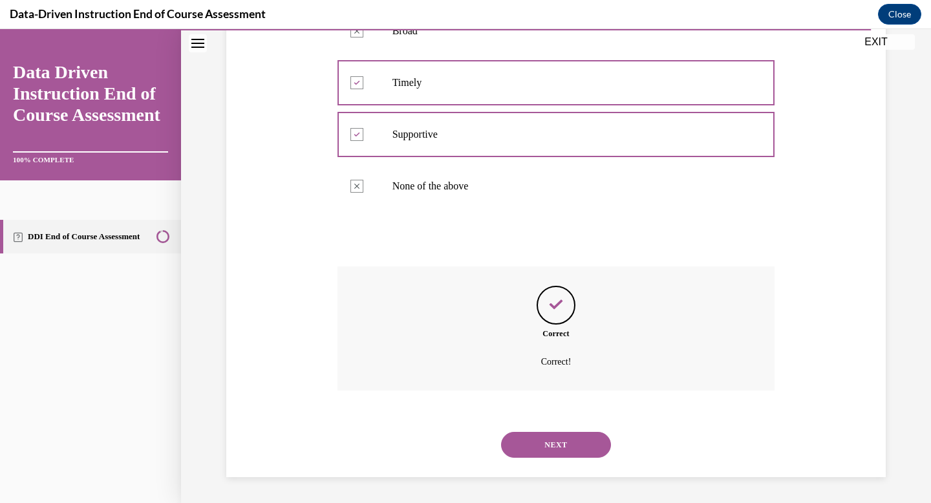
click at [542, 439] on button "NEXT" at bounding box center [556, 445] width 110 height 26
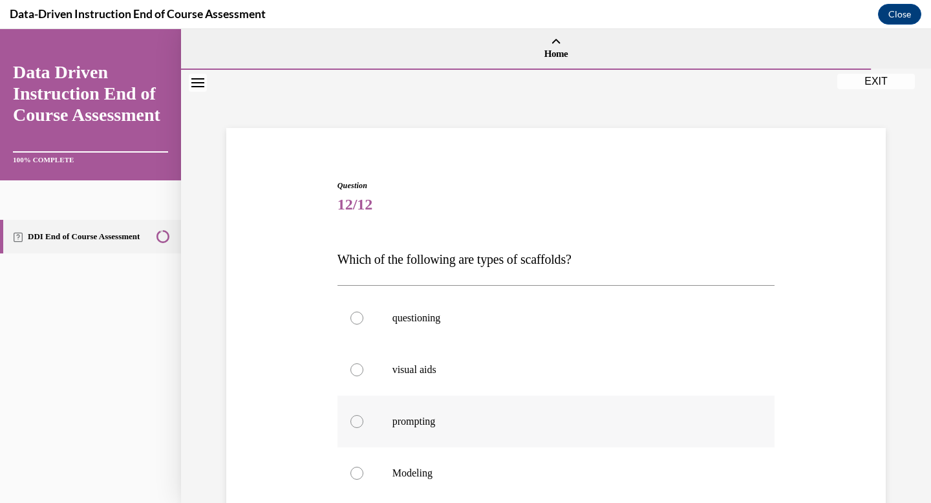
scroll to position [38, 0]
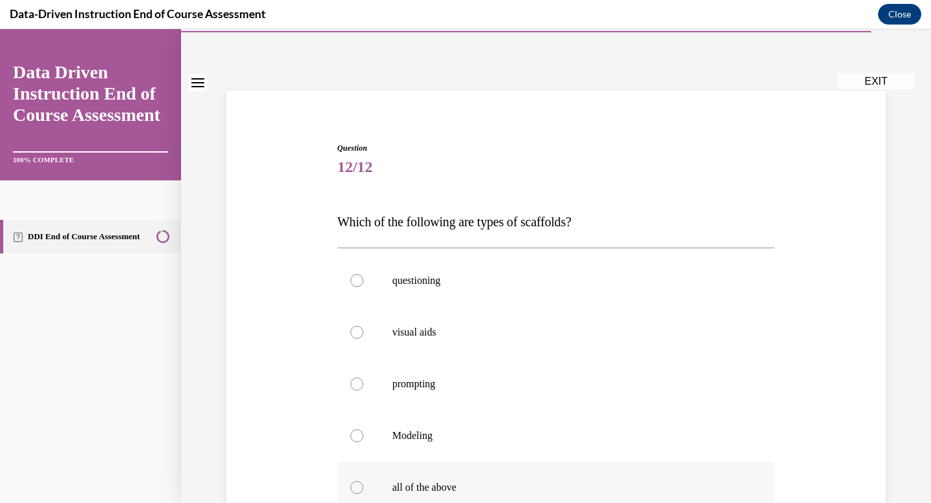
click at [537, 482] on p "all of the above" at bounding box center [568, 487] width 350 height 13
click at [363, 482] on input "all of the above" at bounding box center [356, 487] width 13 height 13
radio input "true"
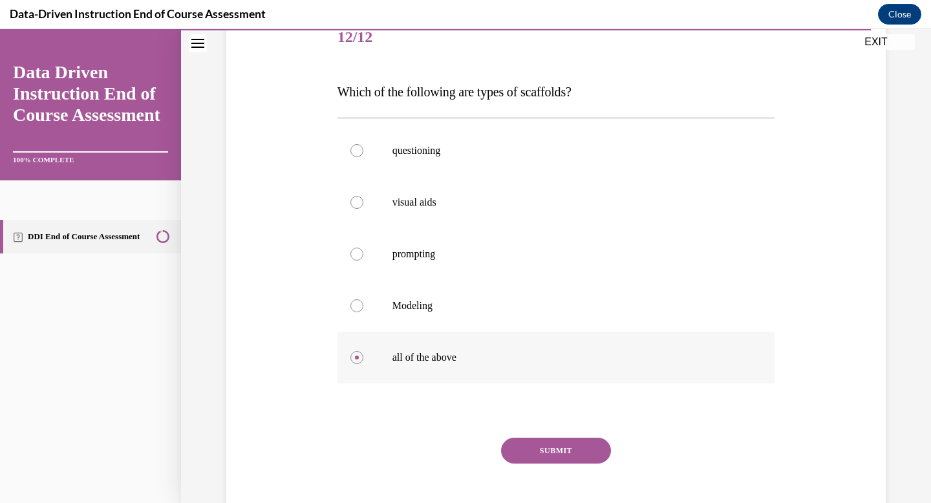
scroll to position [234, 0]
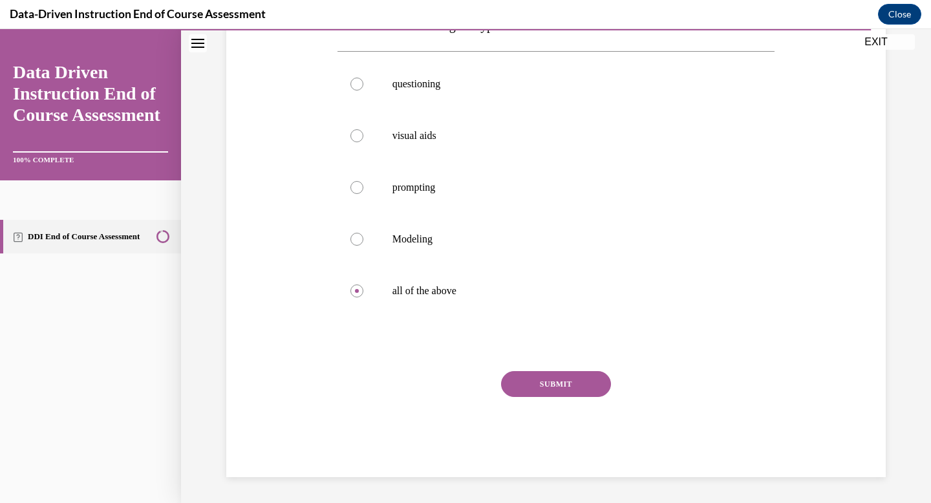
click at [533, 385] on button "SUBMIT" at bounding box center [556, 384] width 110 height 26
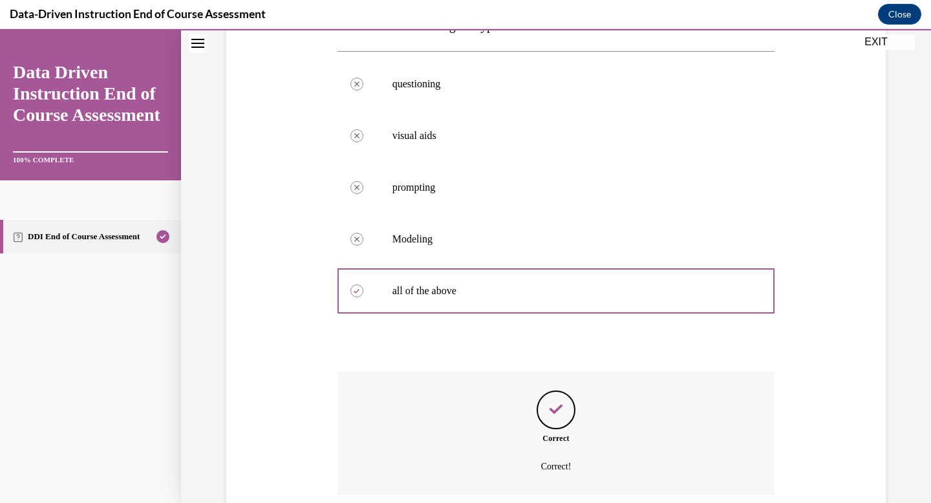
scroll to position [339, 0]
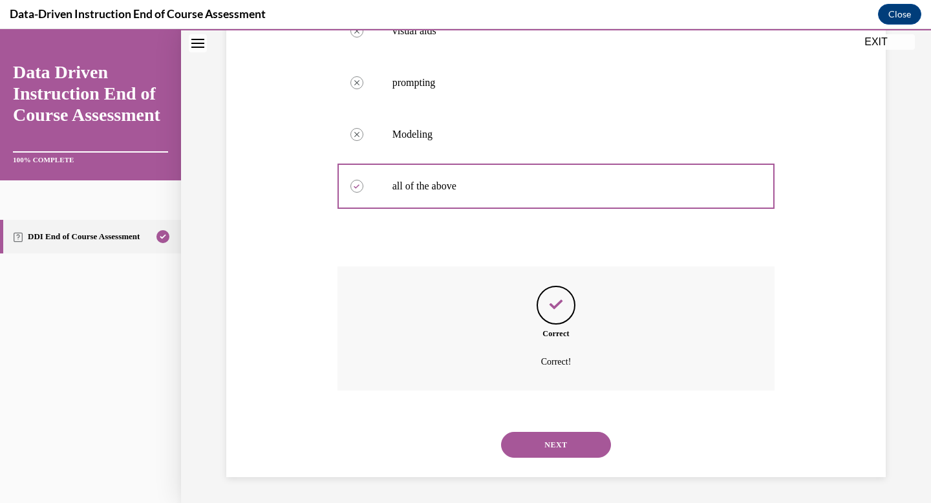
click at [542, 445] on button "NEXT" at bounding box center [556, 445] width 110 height 26
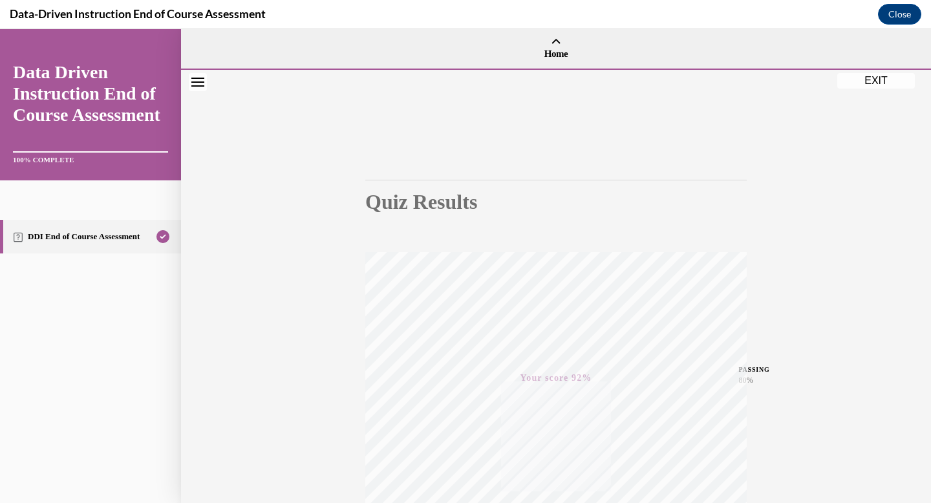
scroll to position [189, 0]
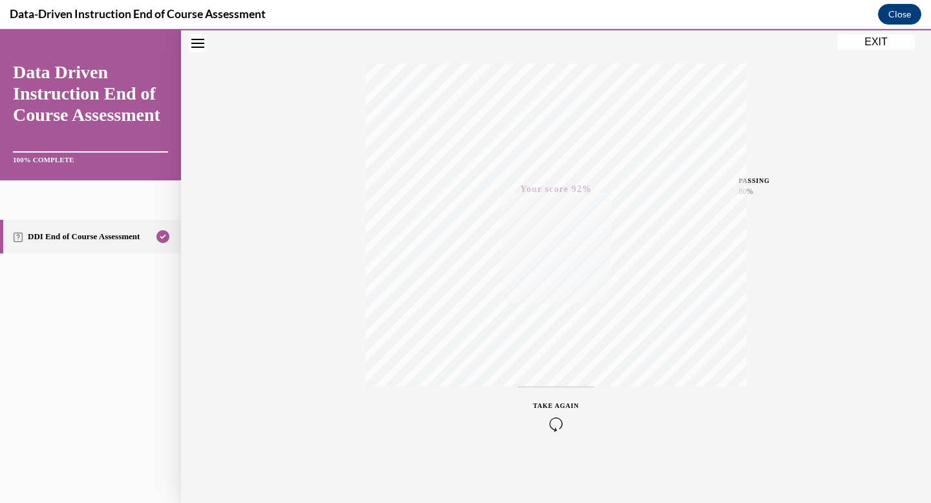
click at [857, 38] on button "EXIT" at bounding box center [876, 42] width 78 height 16
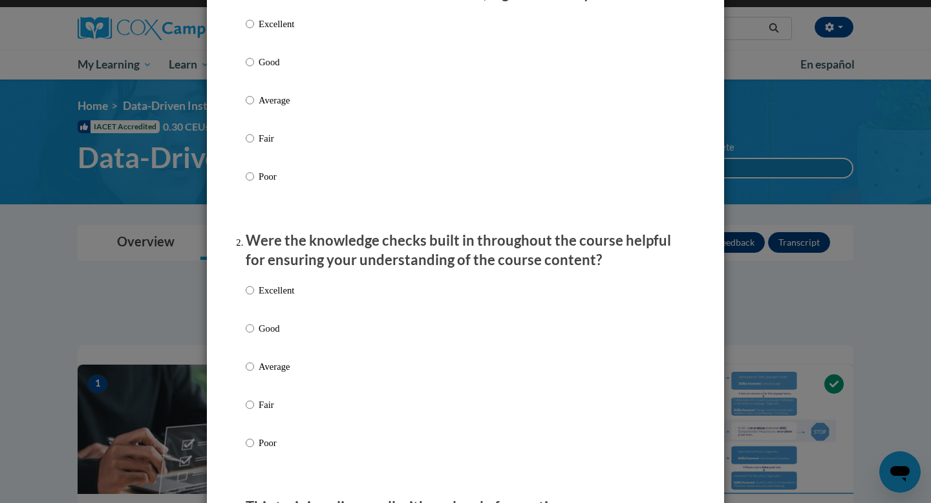
scroll to position [38, 0]
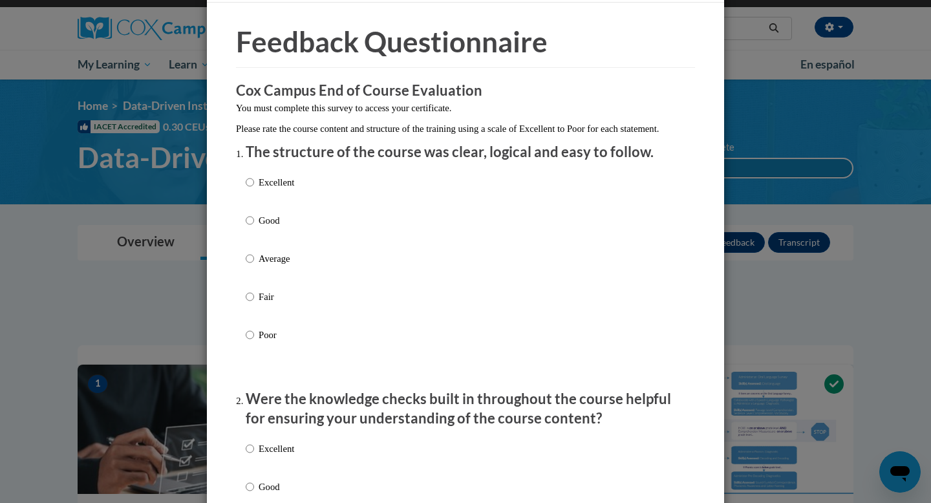
click at [281, 266] on p "Average" at bounding box center [277, 259] width 36 height 14
click at [254, 266] on input "Average" at bounding box center [250, 259] width 8 height 14
radio input "true"
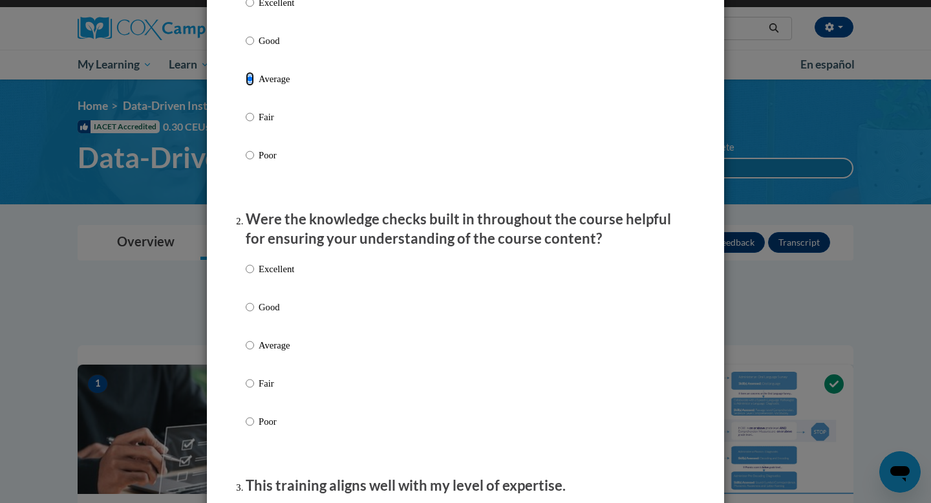
scroll to position [250, 0]
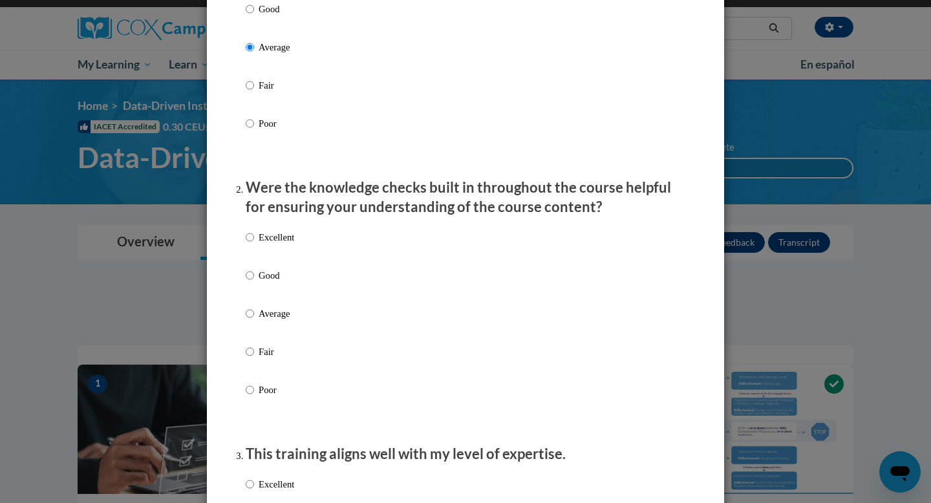
click at [286, 321] on p "Average" at bounding box center [277, 314] width 36 height 14
click at [254, 321] on input "Average" at bounding box center [250, 314] width 8 height 14
radio input "true"
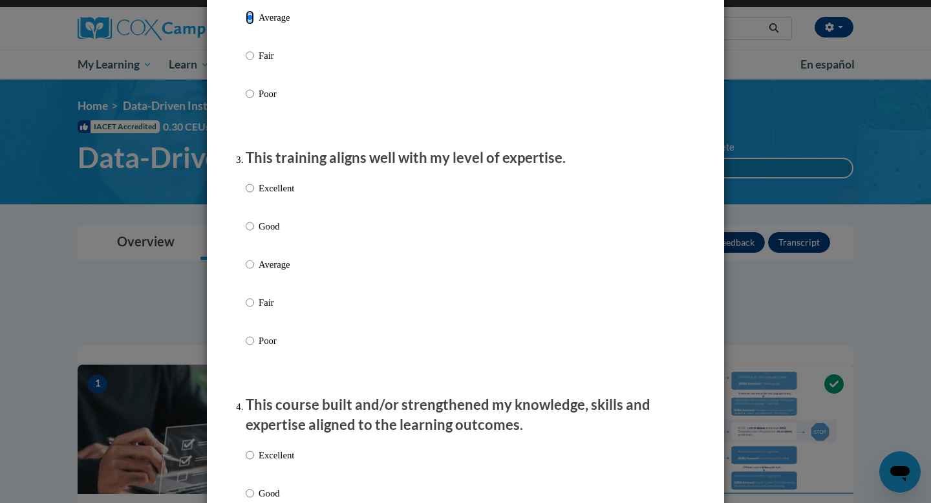
scroll to position [548, 0]
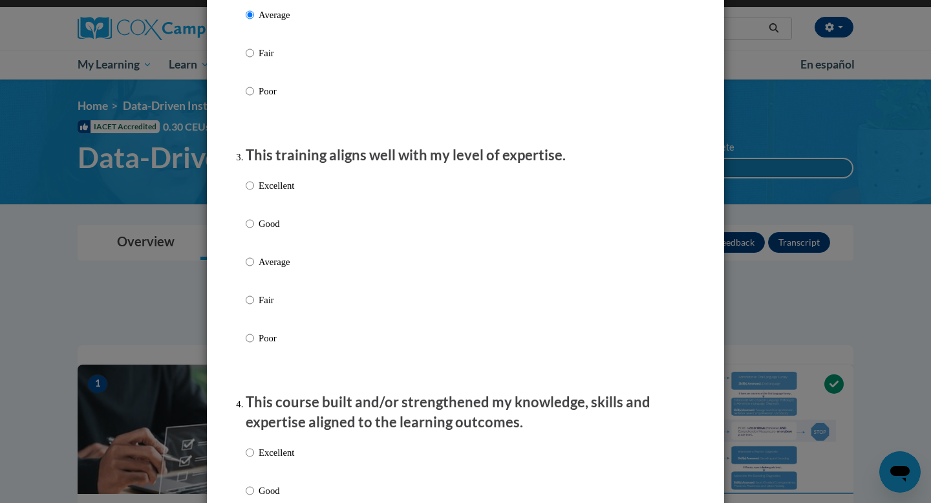
click at [283, 269] on p "Average" at bounding box center [277, 262] width 36 height 14
click at [254, 269] on input "Average" at bounding box center [250, 262] width 8 height 14
radio input "true"
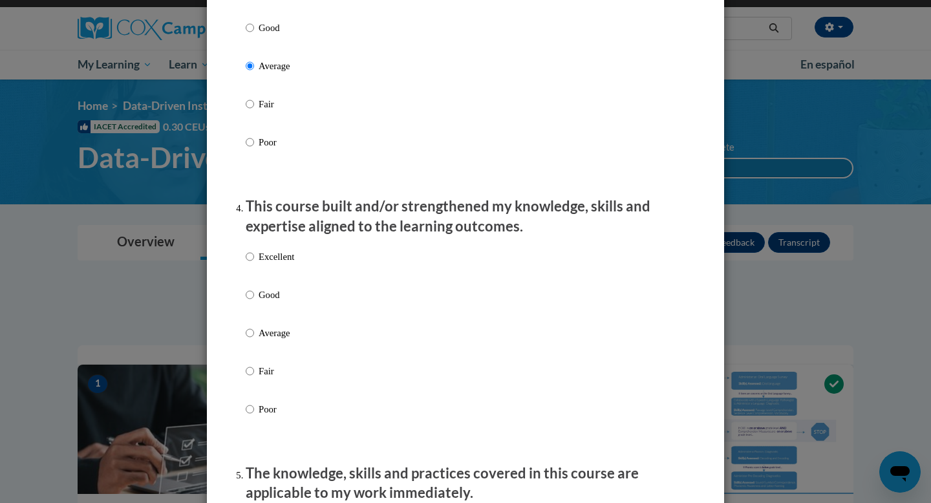
click at [275, 340] on p "Average" at bounding box center [277, 333] width 36 height 14
click at [254, 340] on input "Average" at bounding box center [250, 333] width 8 height 14
radio input "true"
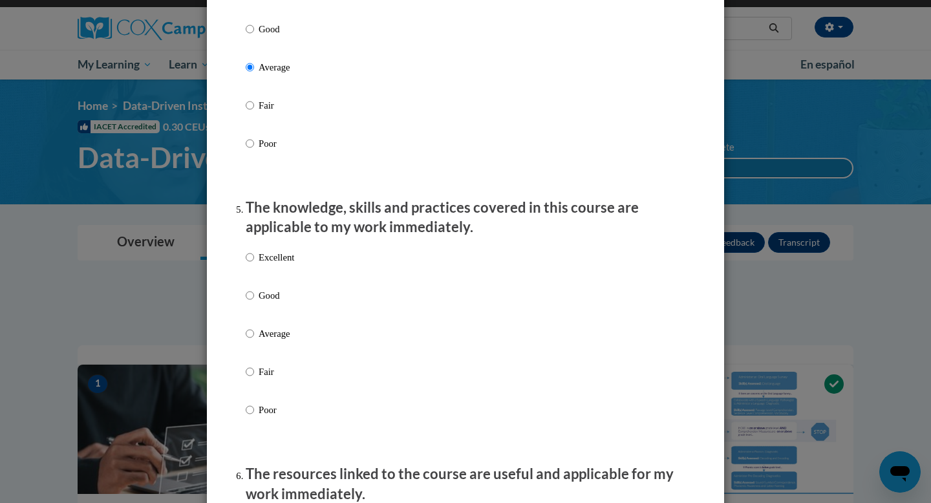
click at [275, 341] on p "Average" at bounding box center [277, 334] width 36 height 14
click at [254, 341] on input "Average" at bounding box center [250, 334] width 8 height 14
radio input "true"
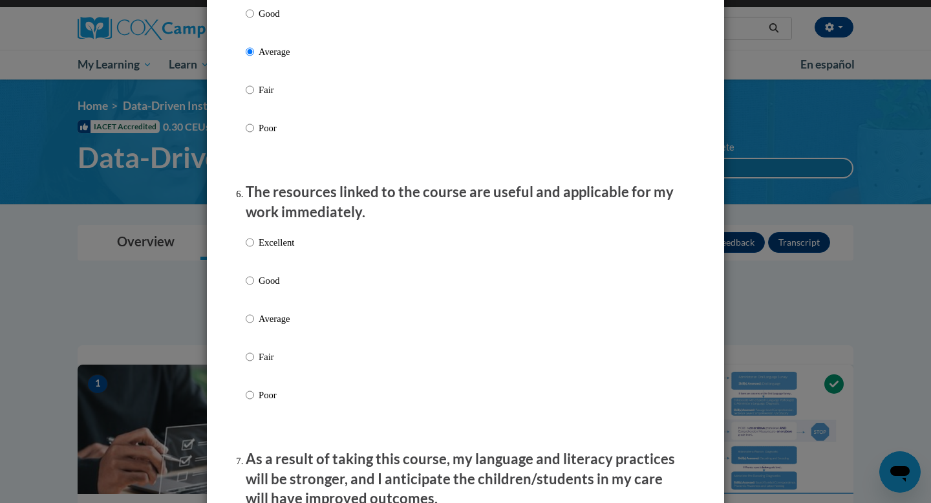
click at [277, 326] on p "Average" at bounding box center [277, 319] width 36 height 14
click at [254, 326] on input "Average" at bounding box center [250, 319] width 8 height 14
radio input "true"
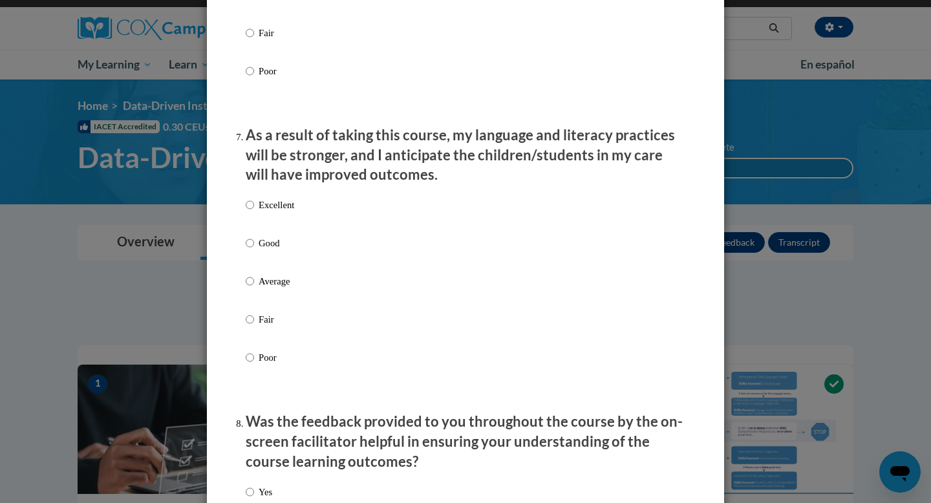
click at [279, 288] on p "Average" at bounding box center [277, 281] width 36 height 14
click at [254, 288] on input "Average" at bounding box center [250, 281] width 8 height 14
radio input "true"
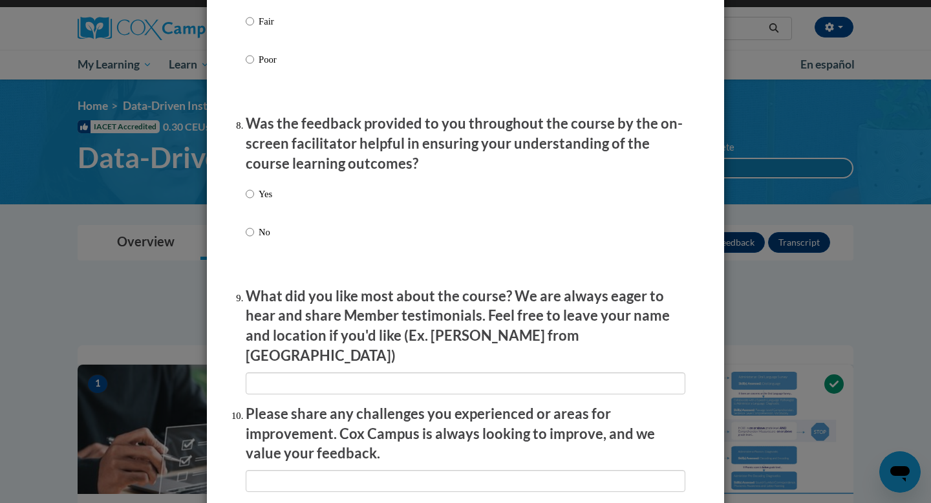
scroll to position [1920, 0]
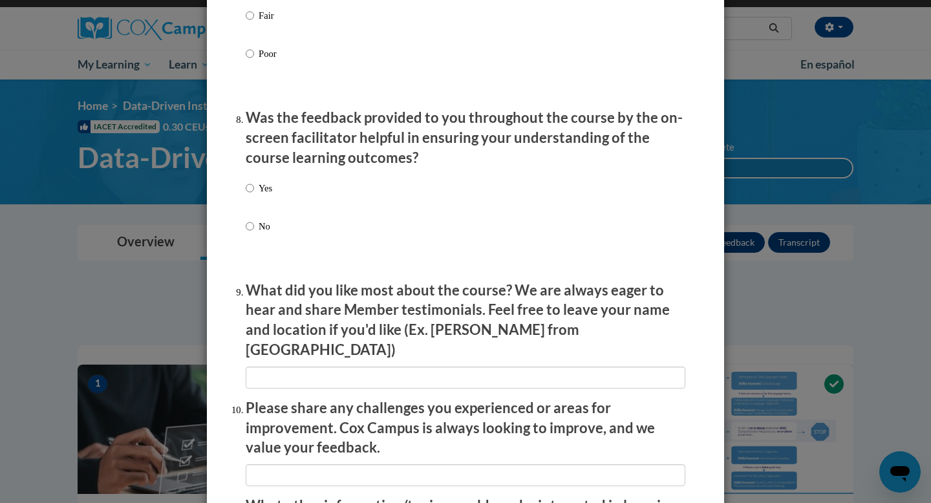
click at [265, 195] on p "Yes" at bounding box center [266, 188] width 14 height 14
click at [254, 195] on input "Yes" at bounding box center [250, 188] width 8 height 14
radio input "true"
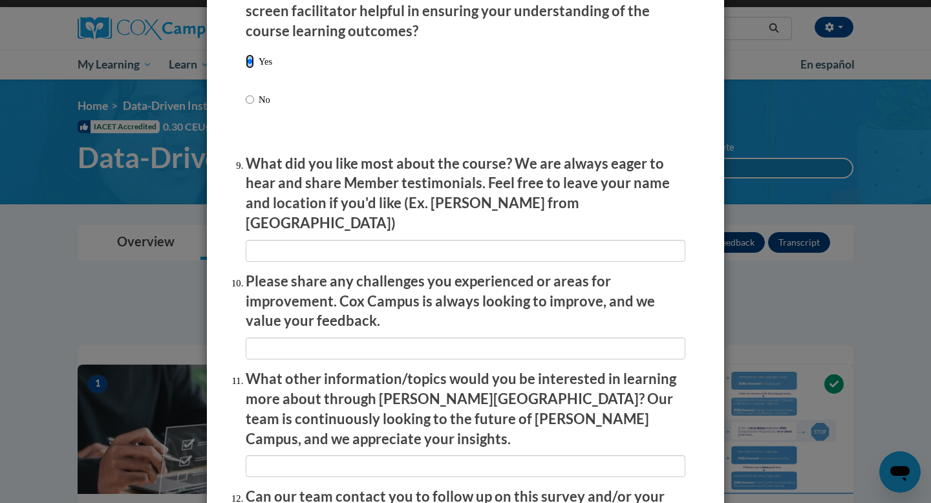
scroll to position [2184, 0]
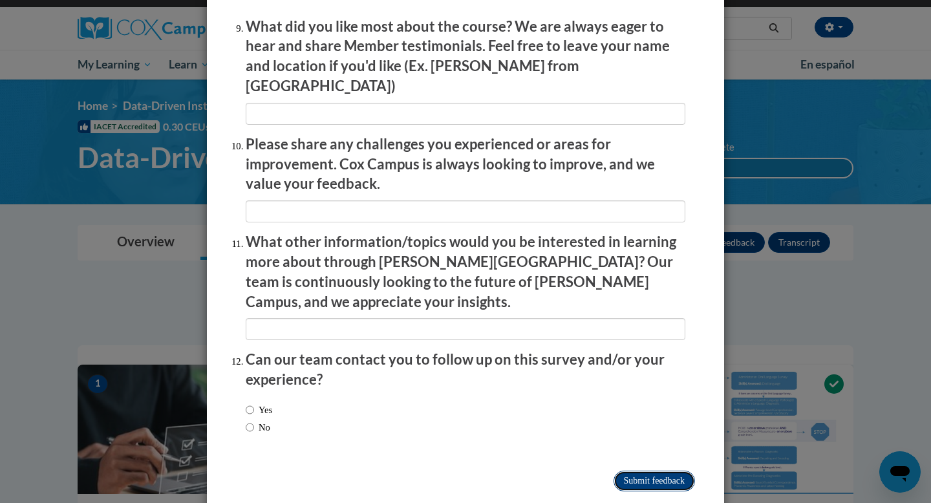
click at [639, 471] on input "Submit feedback" at bounding box center [654, 481] width 81 height 21
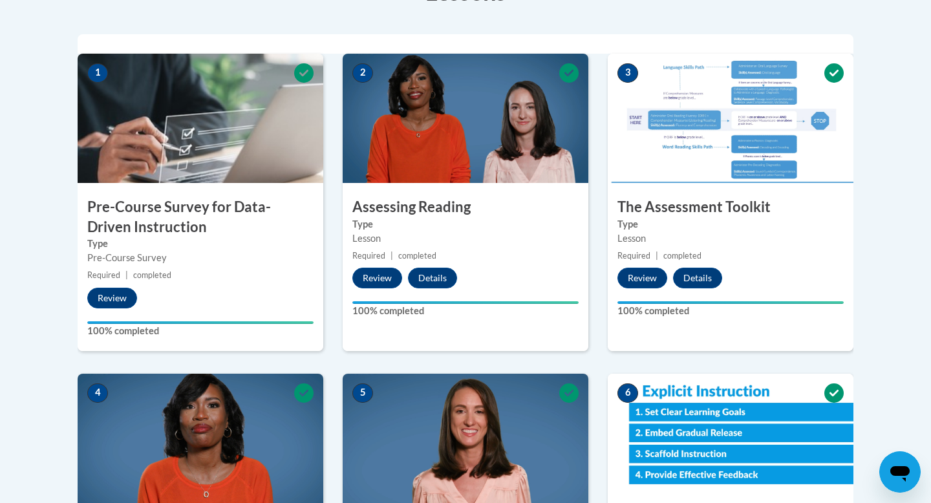
scroll to position [0, 0]
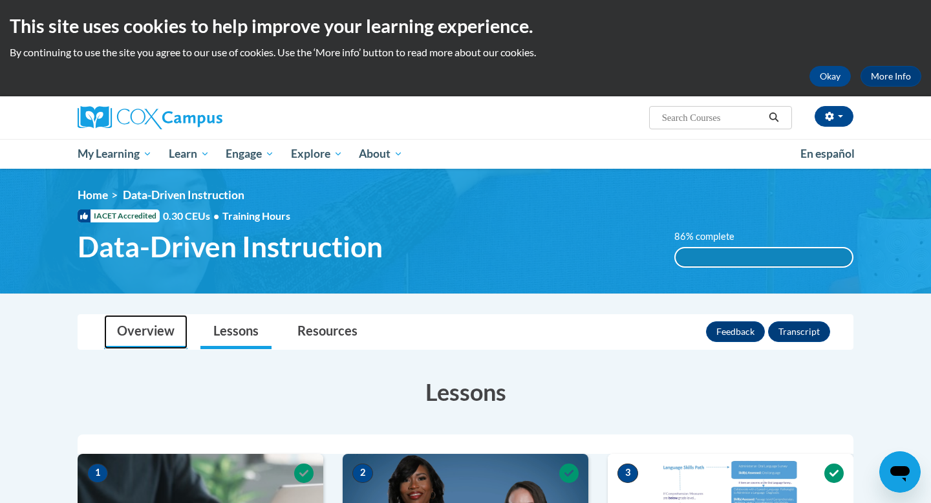
click at [123, 334] on link "Overview" at bounding box center [145, 332] width 83 height 34
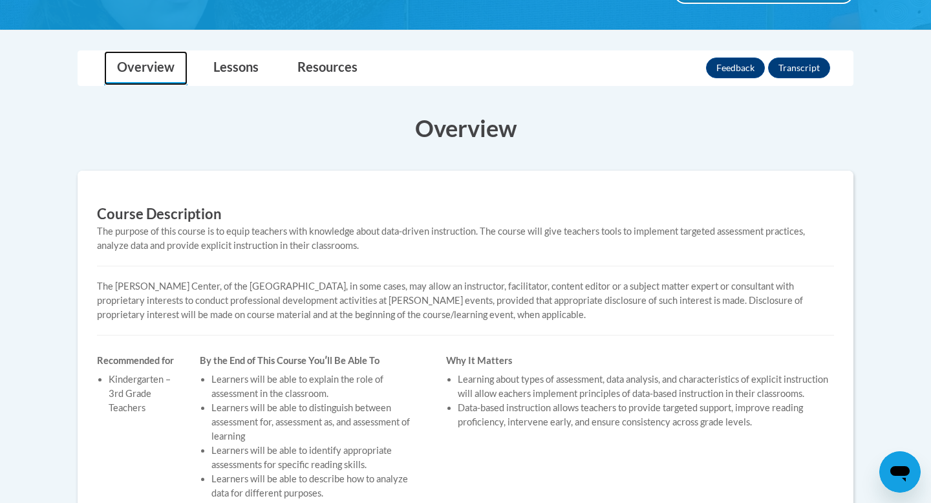
scroll to position [249, 0]
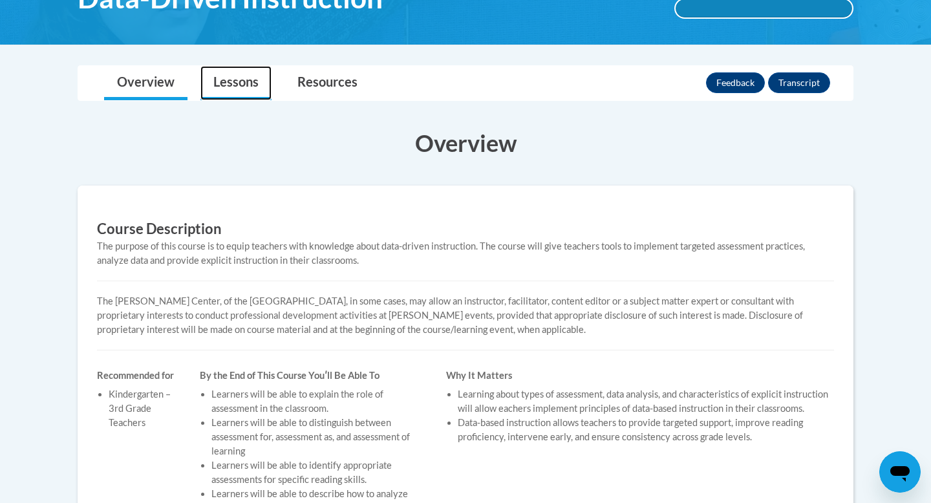
click at [216, 83] on link "Lessons" at bounding box center [235, 83] width 71 height 34
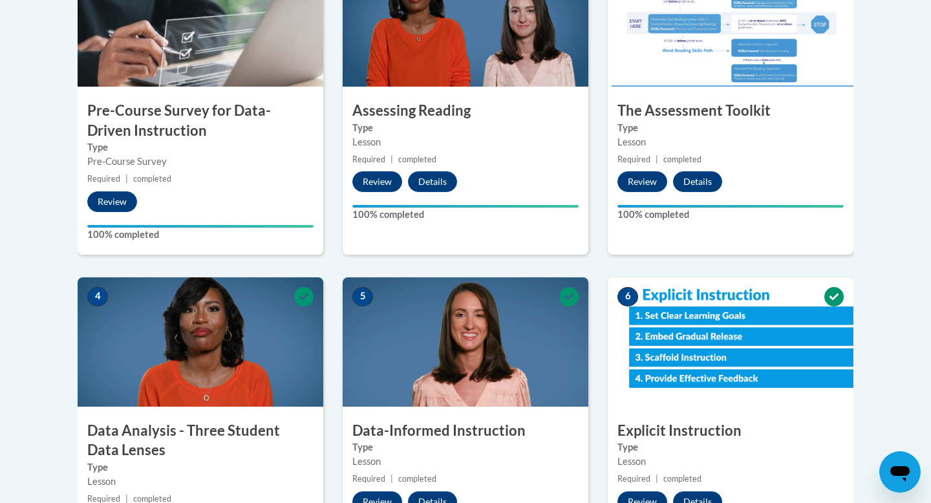
scroll to position [0, 0]
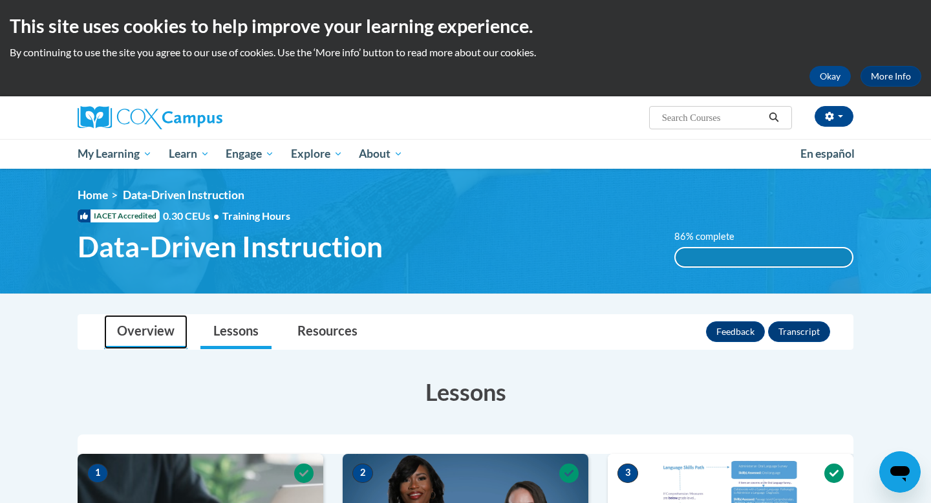
click at [119, 327] on link "Overview" at bounding box center [145, 332] width 83 height 34
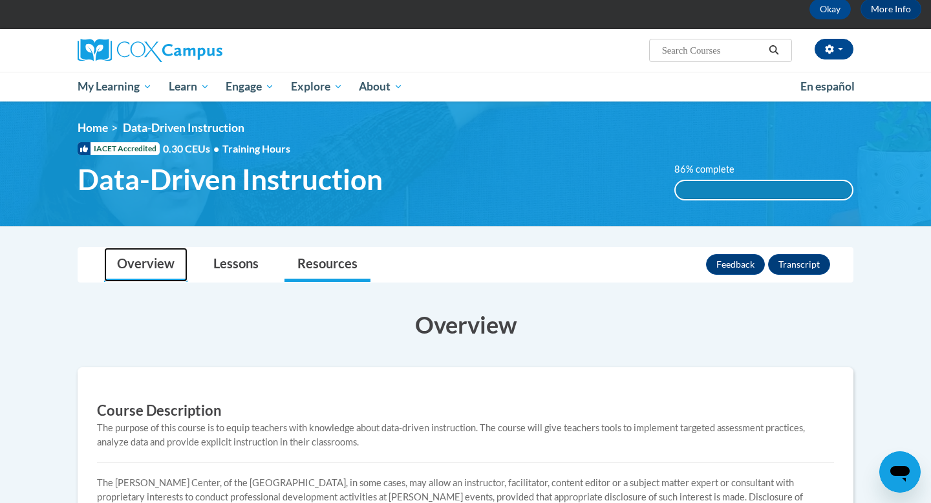
scroll to position [68, 0]
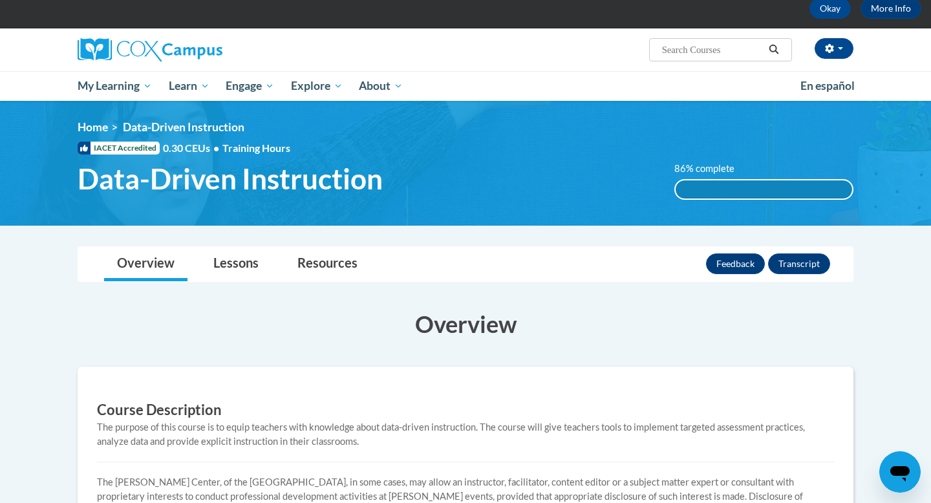
click at [772, 192] on div "86% complete" at bounding box center [764, 189] width 177 height 18
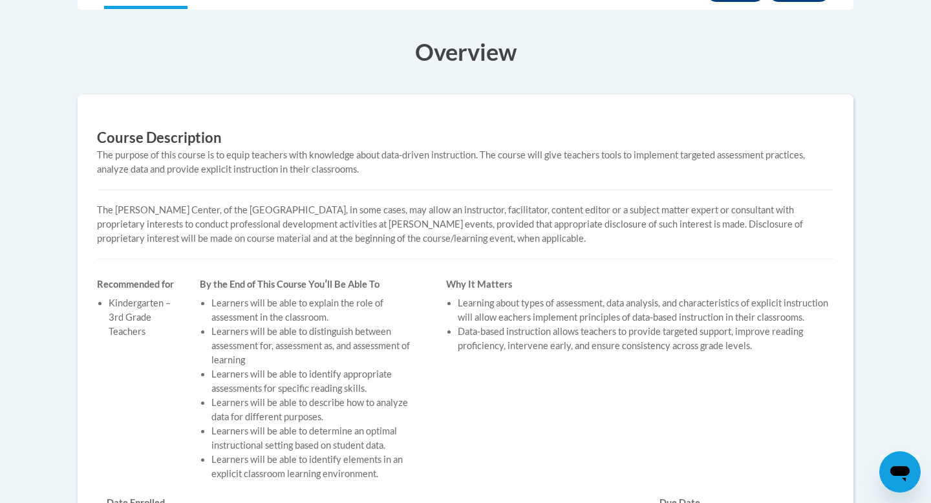
scroll to position [0, 0]
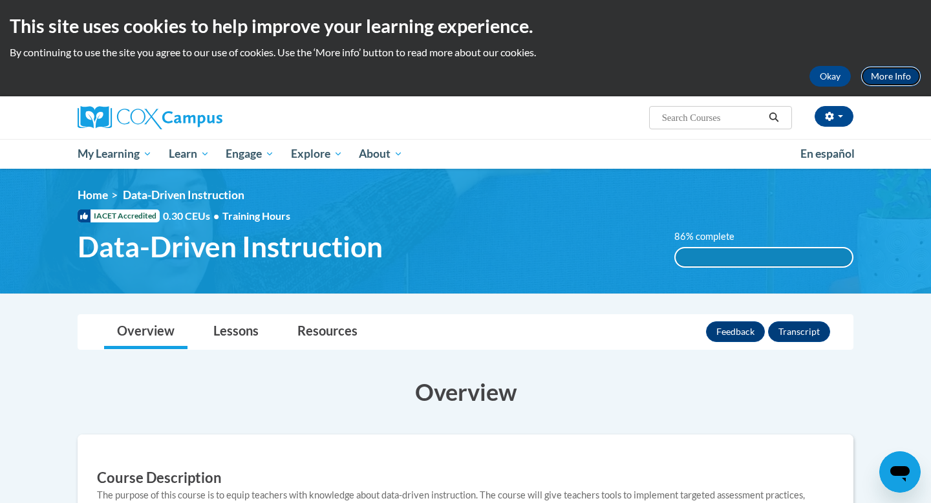
click at [907, 68] on link "More Info" at bounding box center [891, 76] width 61 height 21
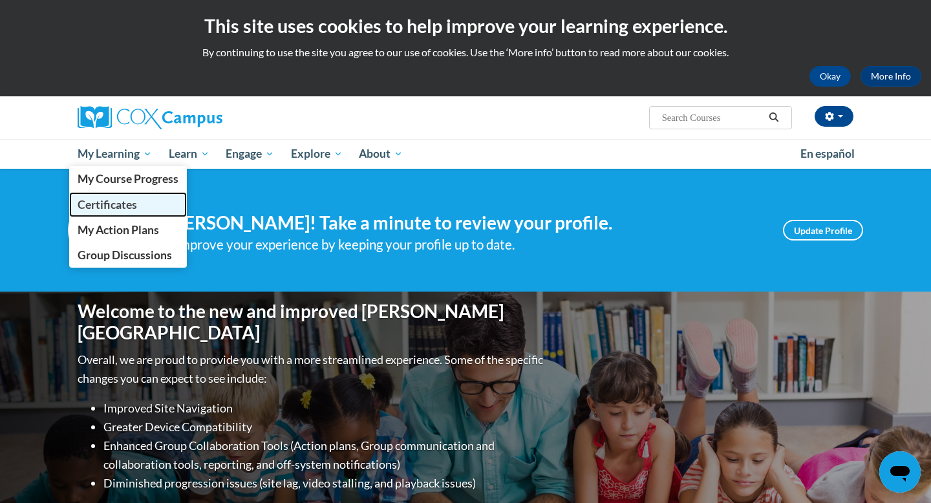
click at [116, 200] on span "Certificates" at bounding box center [107, 205] width 59 height 14
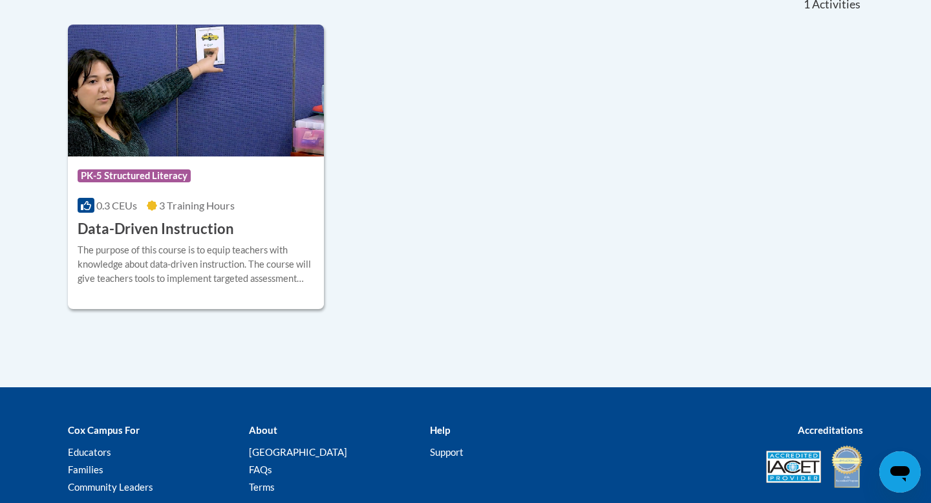
scroll to position [384, 0]
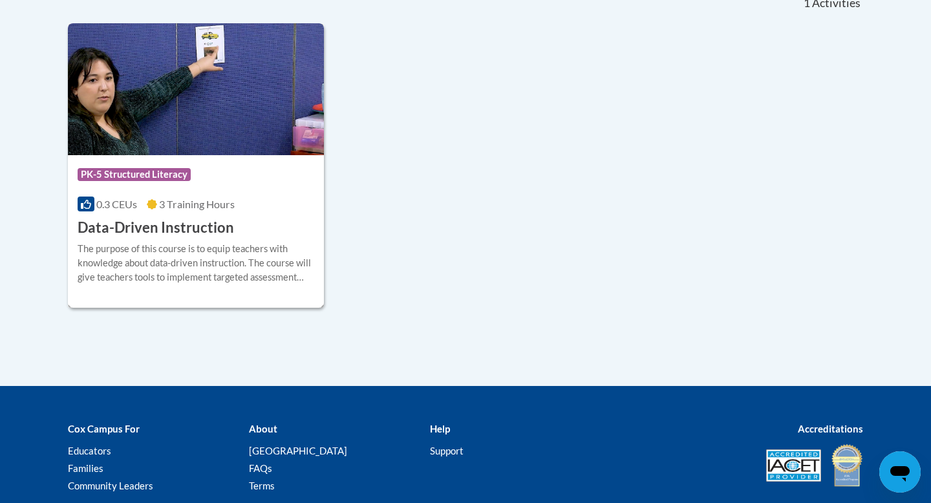
click at [295, 236] on div "Course Category: PK-5 Structured Literacy 0.3 CEUs 3 Training Hours COURSE Data…" at bounding box center [196, 196] width 256 height 83
